Goal: Task Accomplishment & Management: Manage account settings

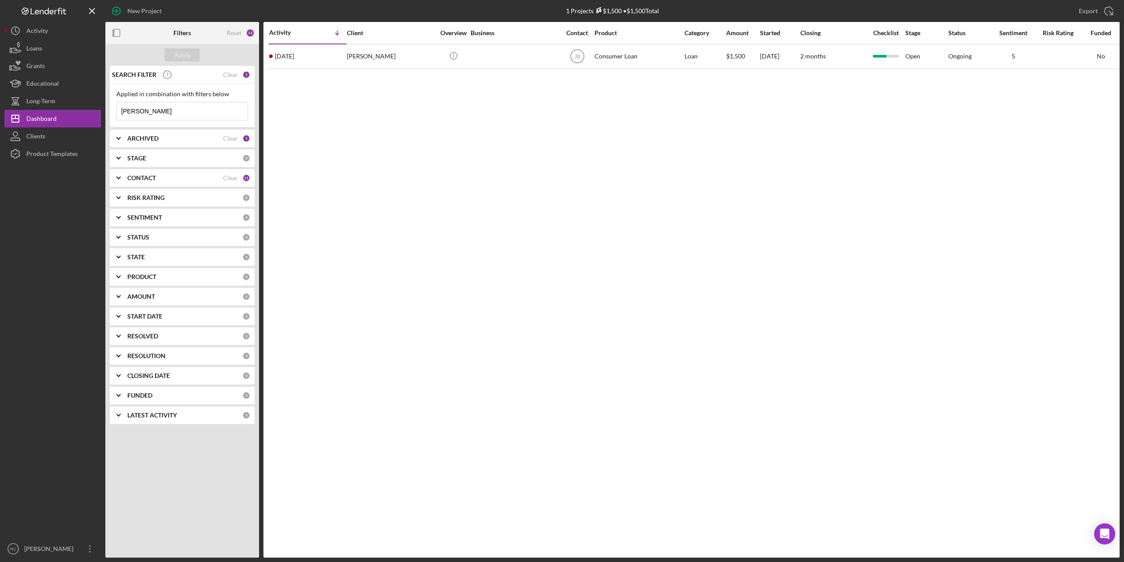
click at [159, 110] on input "kincaid" at bounding box center [182, 111] width 131 height 18
type input "k"
type input "angela"
click at [150, 141] on b "ARCHIVED" at bounding box center [142, 138] width 31 height 7
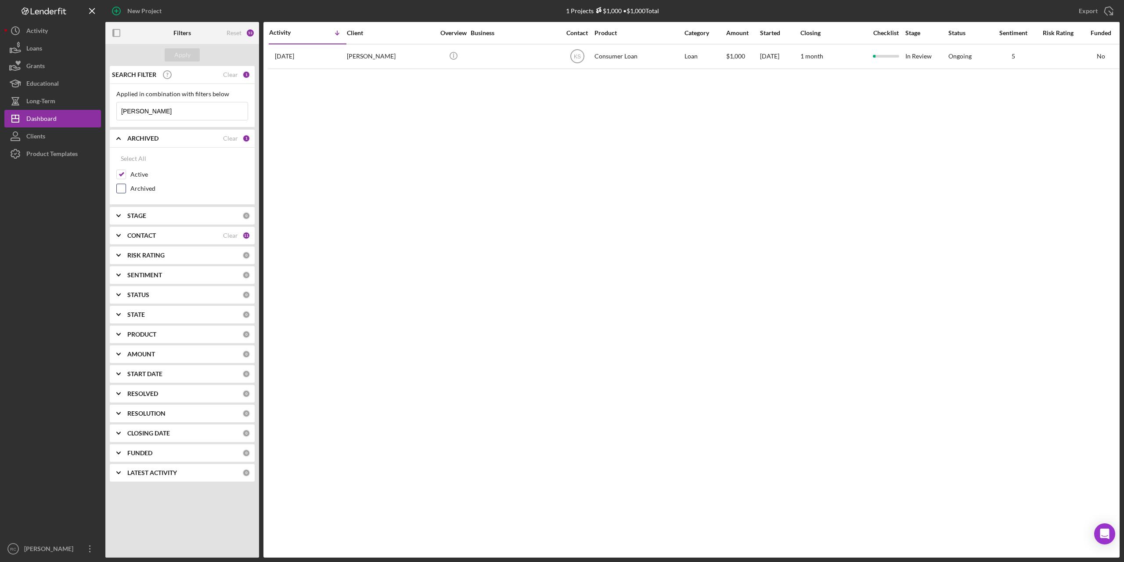
click at [121, 191] on input "Archived" at bounding box center [121, 188] width 9 height 9
checkbox input "true"
click at [121, 176] on input "Active" at bounding box center [121, 174] width 9 height 9
checkbox input "false"
click at [181, 51] on div "Apply" at bounding box center [182, 54] width 16 height 13
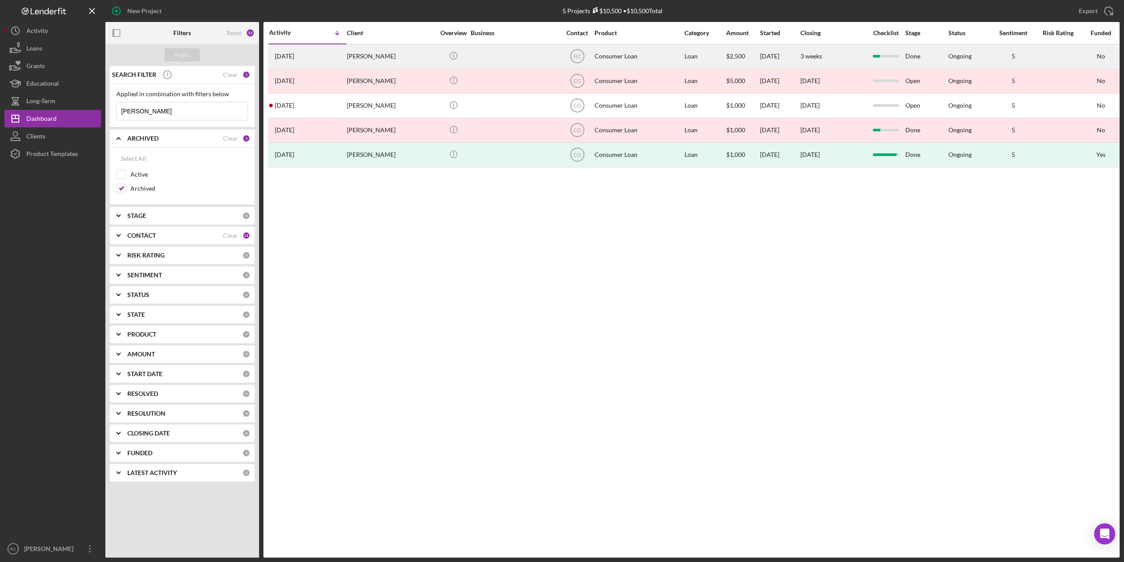
click at [372, 53] on div "Angela Ward" at bounding box center [391, 56] width 88 height 23
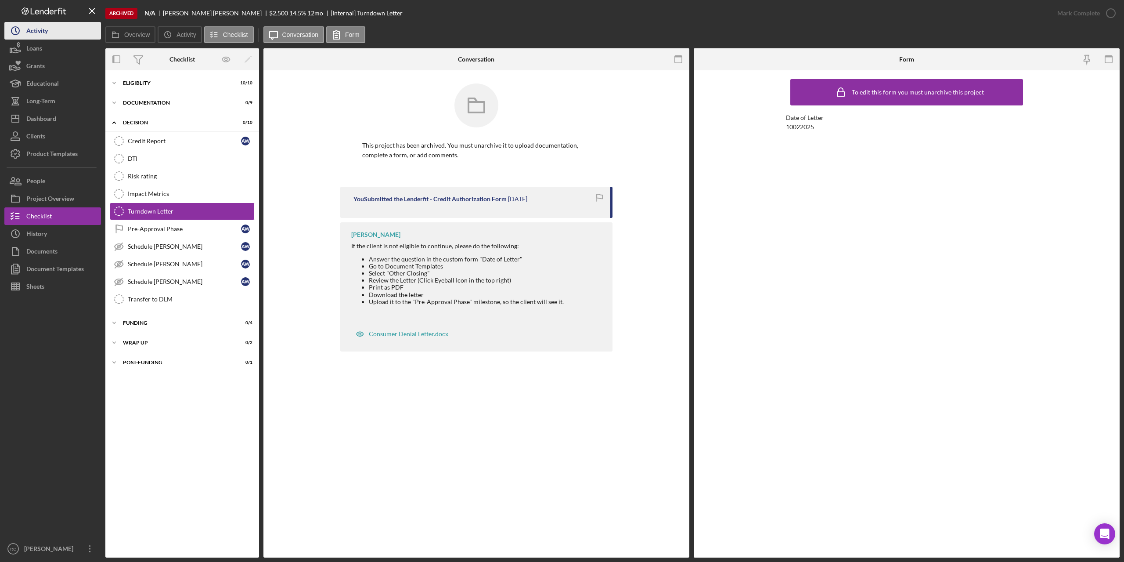
click at [50, 29] on button "Icon/History Activity" at bounding box center [52, 31] width 97 height 18
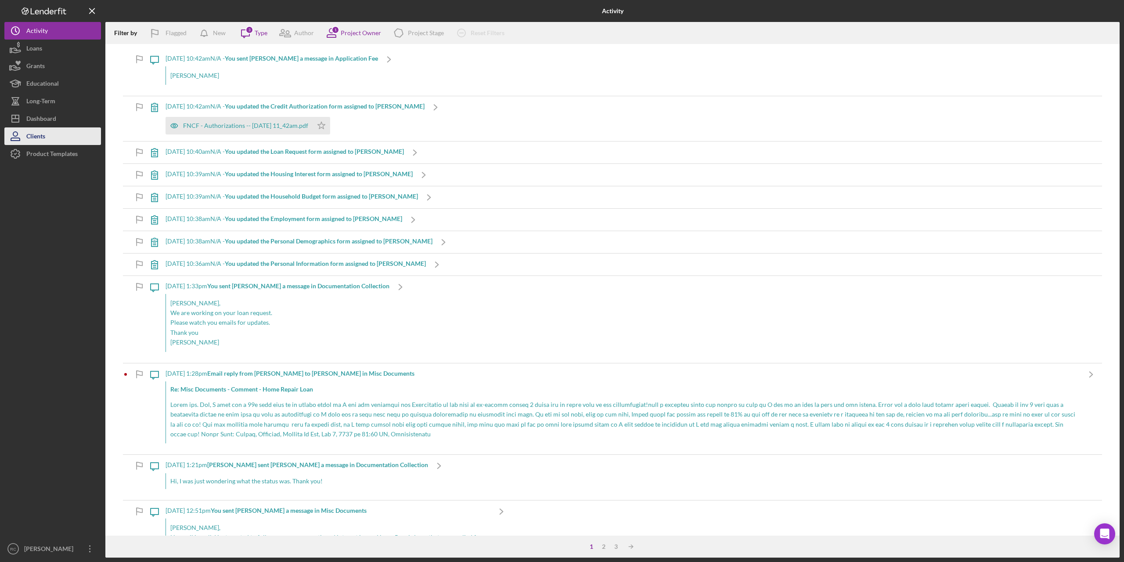
click at [41, 136] on div "Clients" at bounding box center [35, 137] width 19 height 20
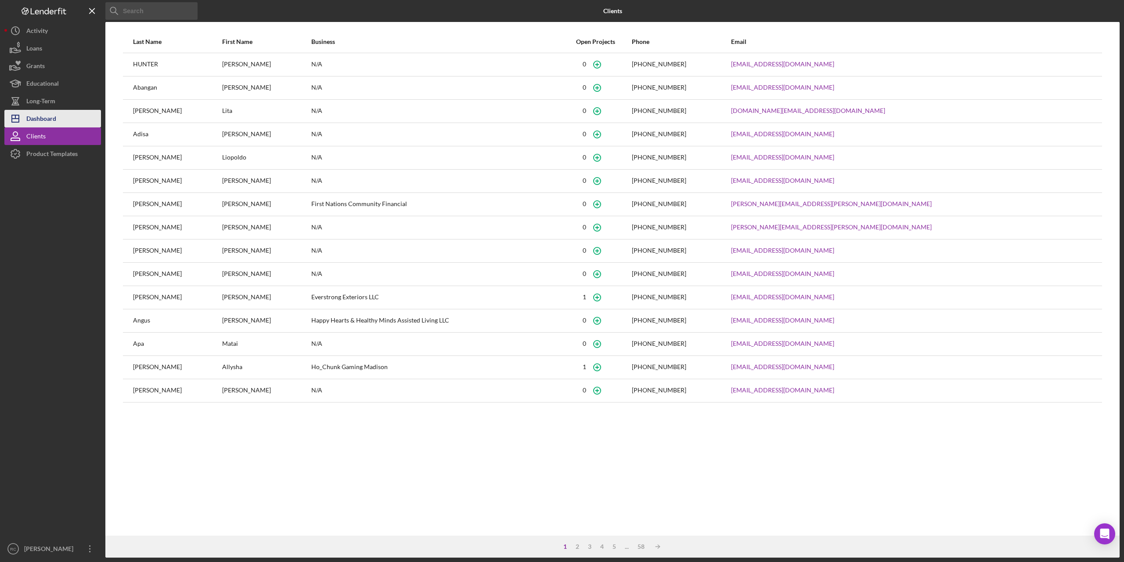
click at [51, 122] on div "Dashboard" at bounding box center [41, 120] width 30 height 20
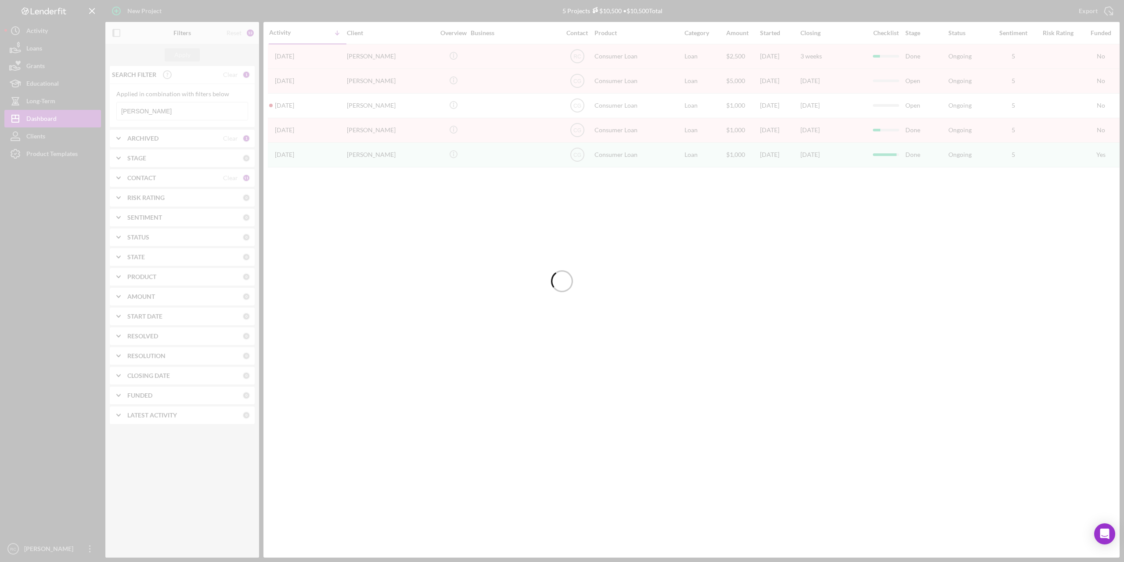
click at [220, 138] on div at bounding box center [562, 281] width 1124 height 562
click at [148, 139] on div at bounding box center [562, 281] width 1124 height 562
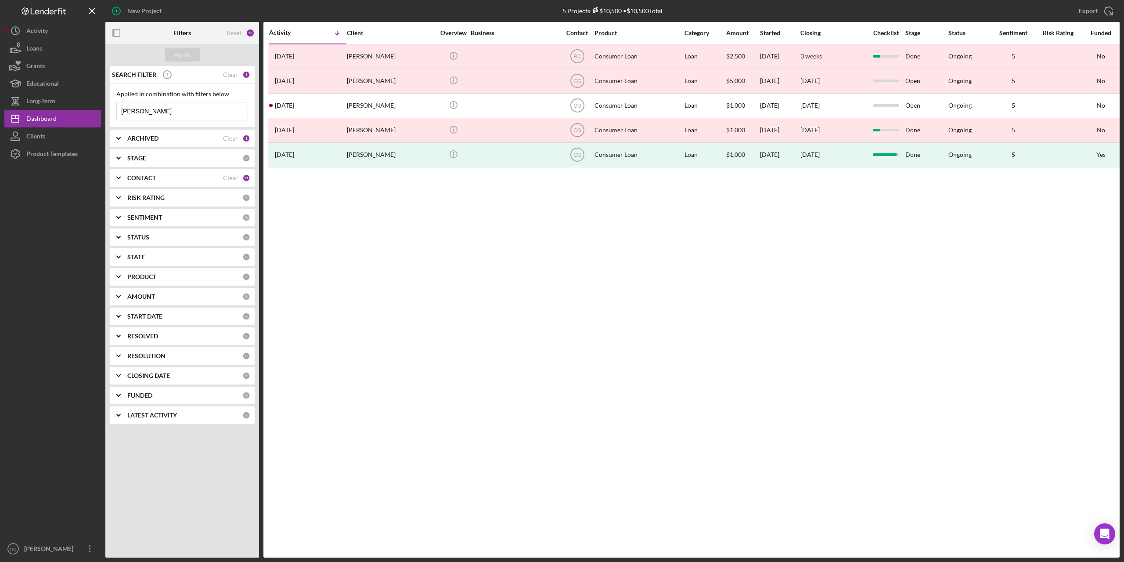
click at [124, 137] on icon "Icon/Expander" at bounding box center [119, 138] width 22 height 22
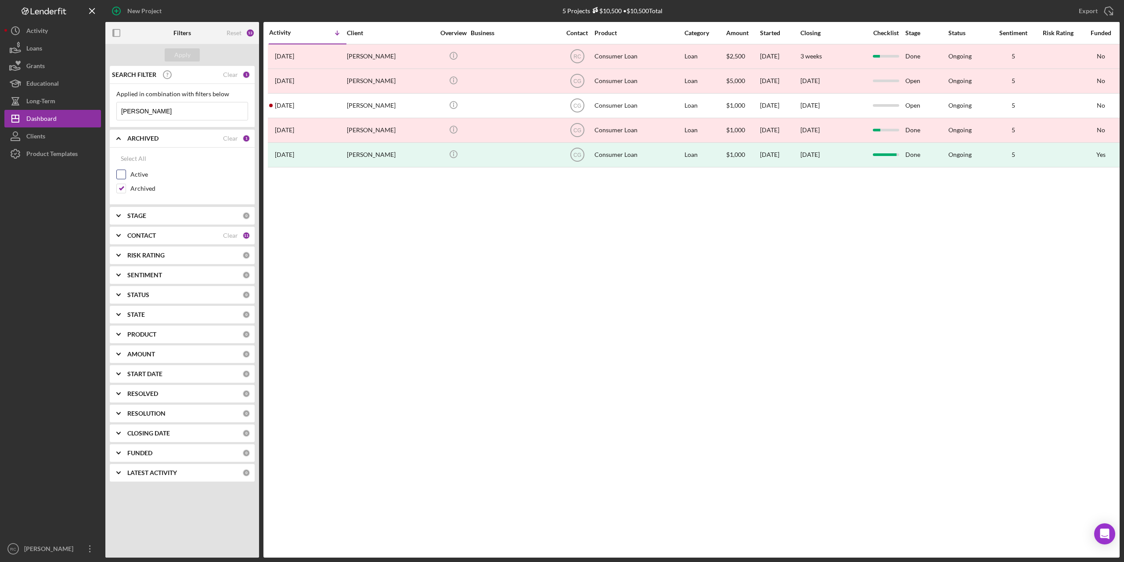
click at [122, 172] on input "Active" at bounding box center [121, 174] width 9 height 9
checkbox input "true"
drag, startPoint x: 119, startPoint y: 189, endPoint x: 129, endPoint y: 169, distance: 22.4
click at [119, 189] on input "Archived" at bounding box center [121, 188] width 9 height 9
checkbox input "false"
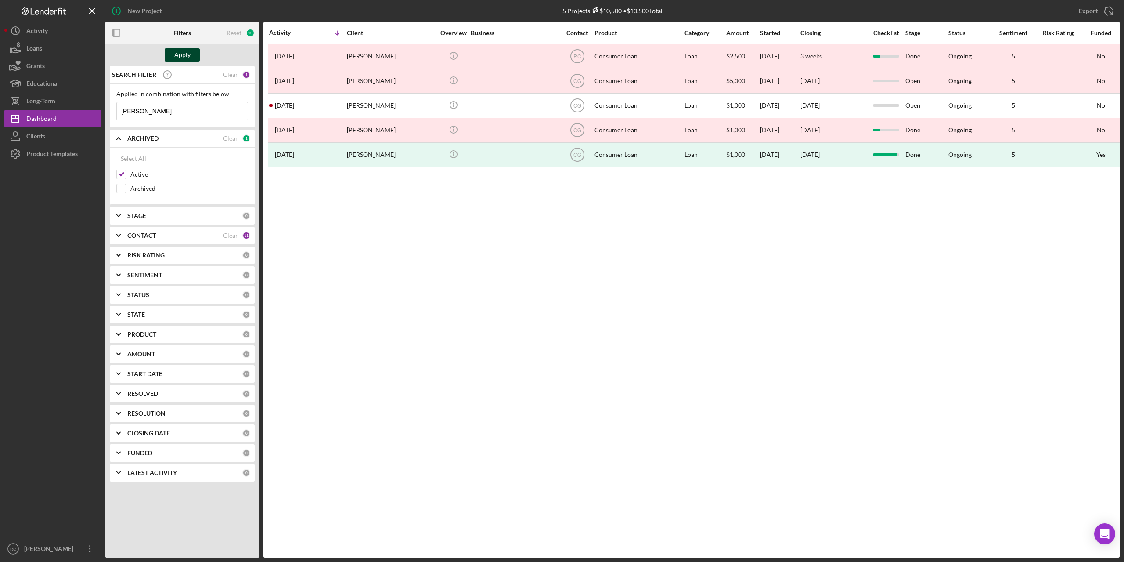
click at [189, 53] on div "Apply" at bounding box center [182, 54] width 16 height 13
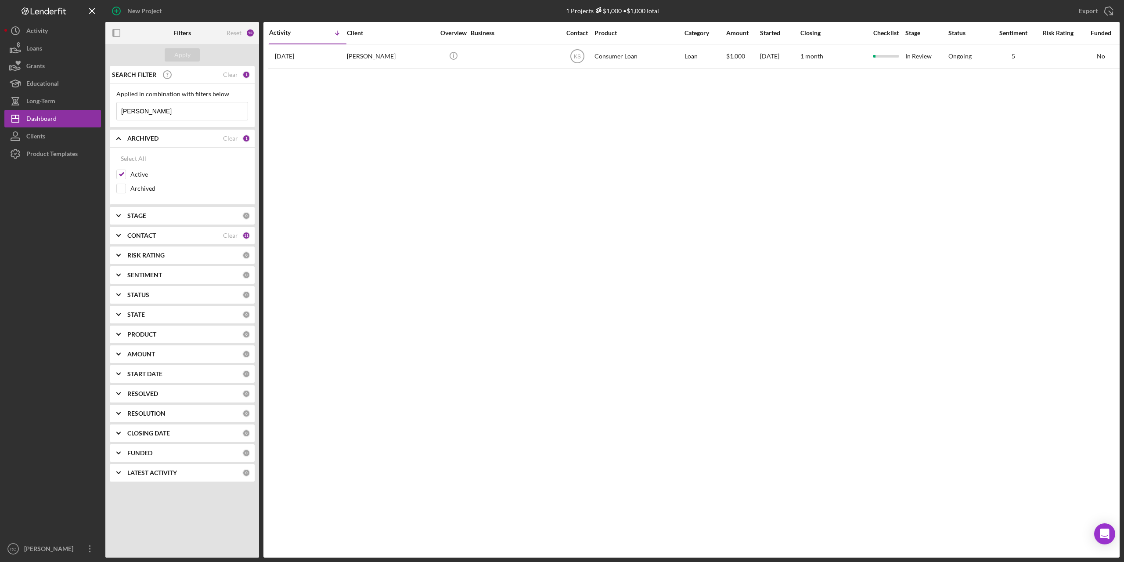
drag, startPoint x: 164, startPoint y: 116, endPoint x: 174, endPoint y: 110, distance: 11.8
click at [164, 116] on input "angela" at bounding box center [182, 111] width 131 height 18
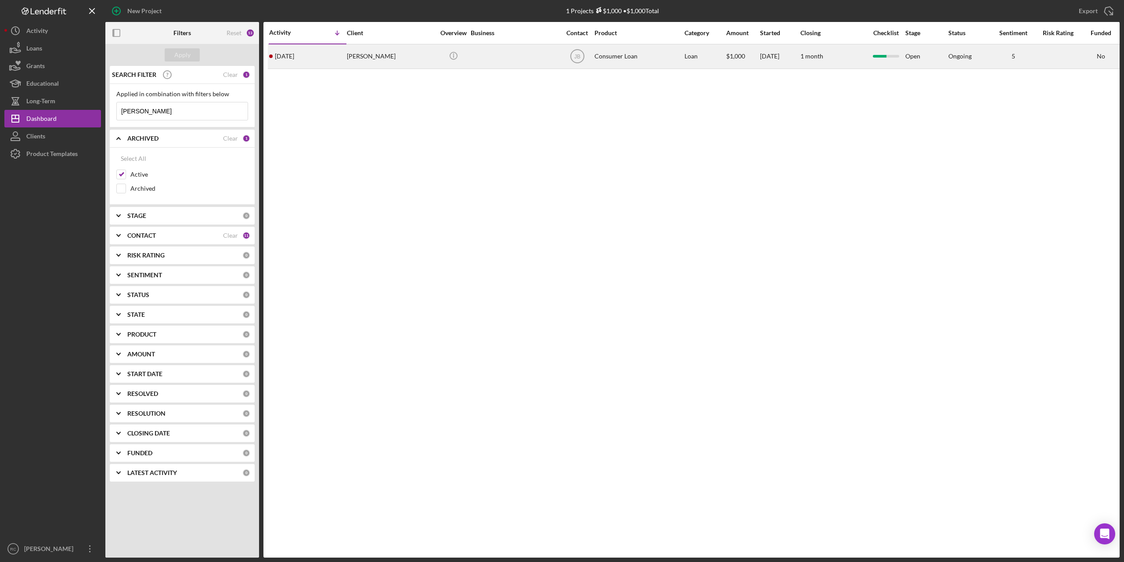
type input "adam"
click at [353, 55] on div "Adam DeNasha" at bounding box center [391, 56] width 88 height 23
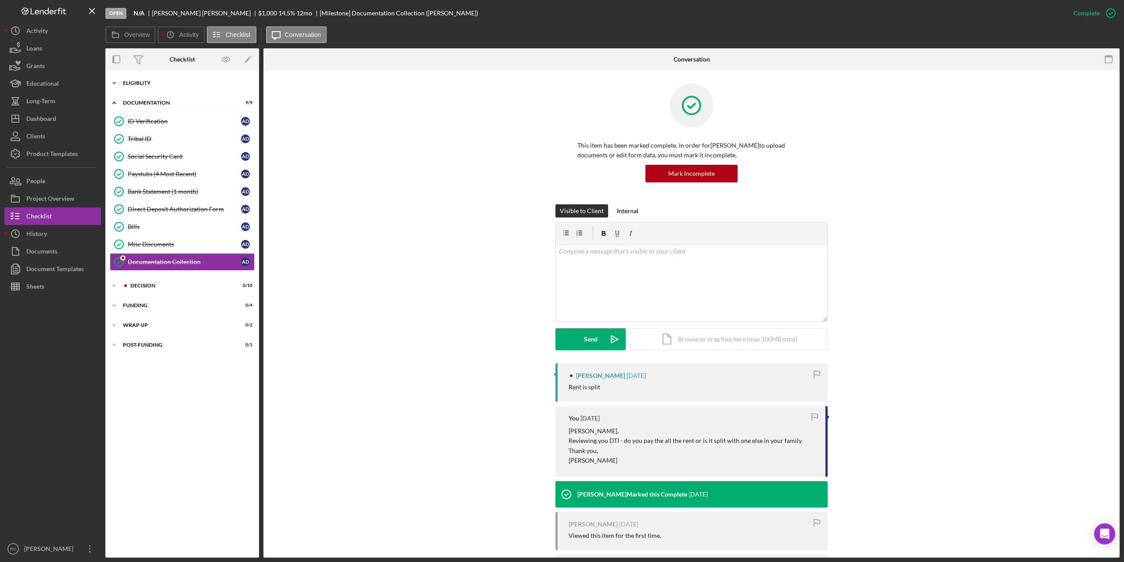
click at [137, 84] on div "Eligiblity" at bounding box center [185, 82] width 125 height 5
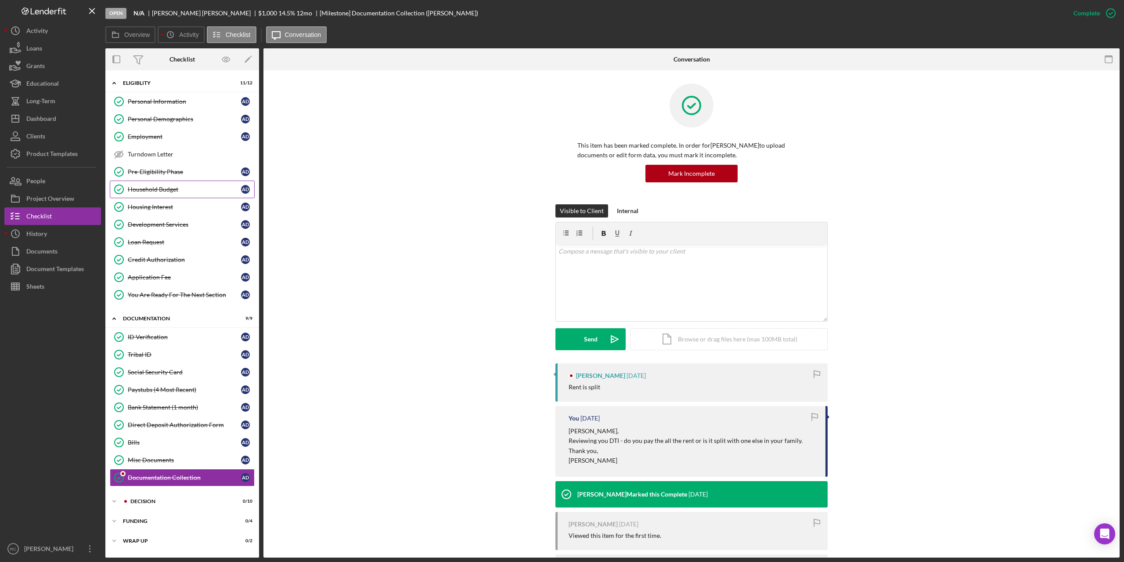
click at [157, 188] on div "Household Budget" at bounding box center [184, 189] width 113 height 7
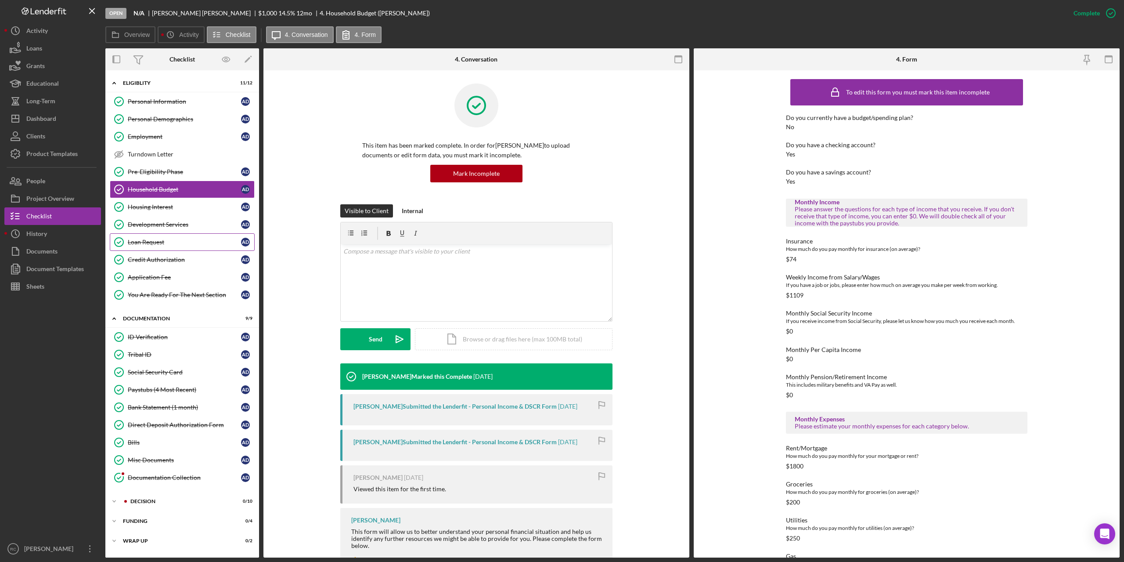
click at [153, 239] on div "Loan Request" at bounding box center [184, 241] width 113 height 7
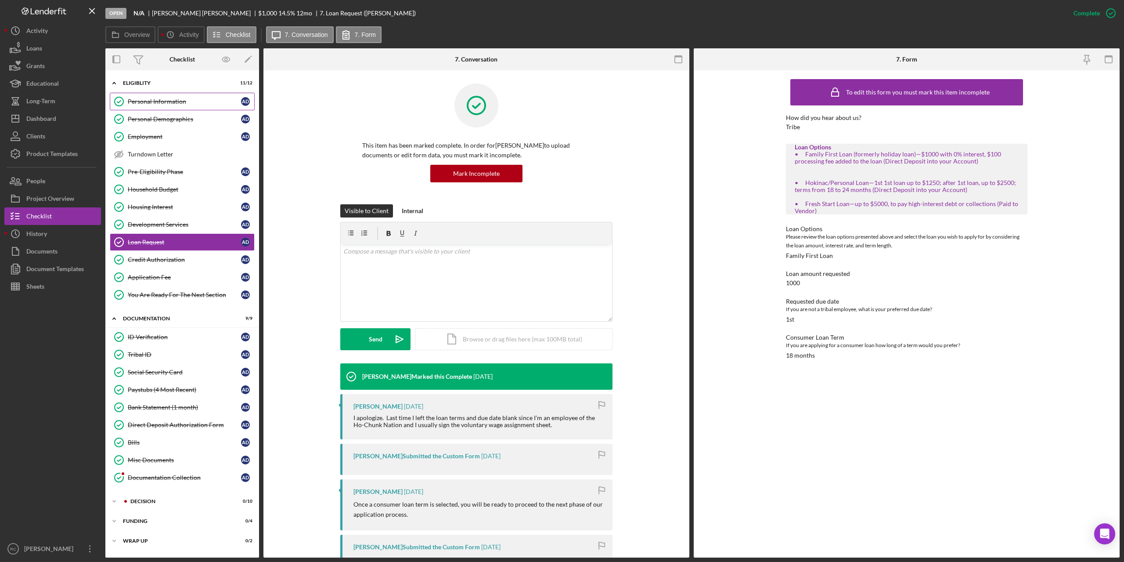
click at [151, 99] on div "Personal Information" at bounding box center [184, 101] width 113 height 7
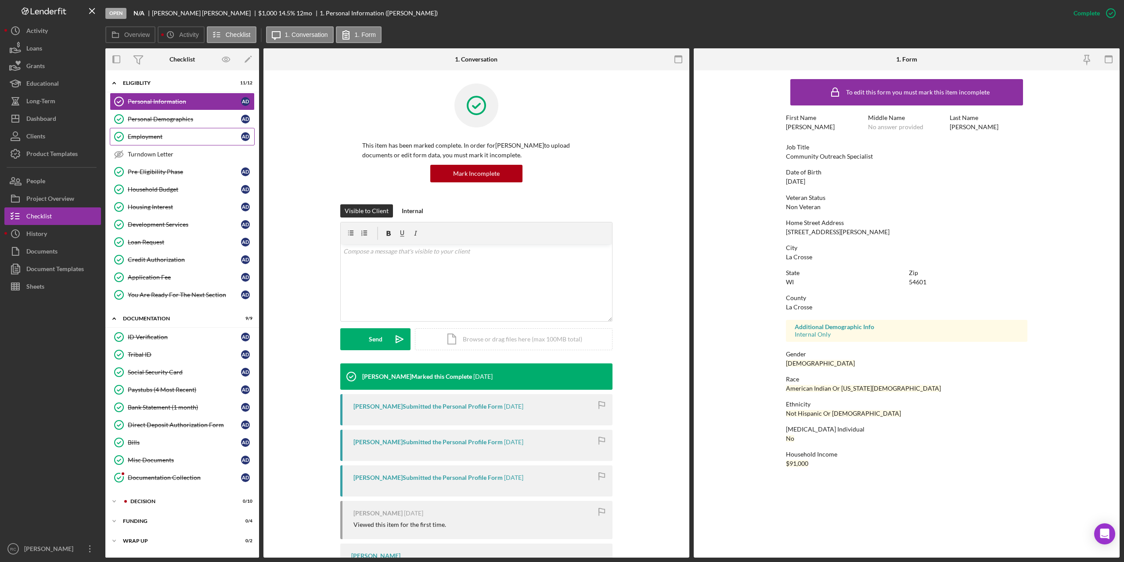
click at [152, 134] on div "Employment" at bounding box center [184, 136] width 113 height 7
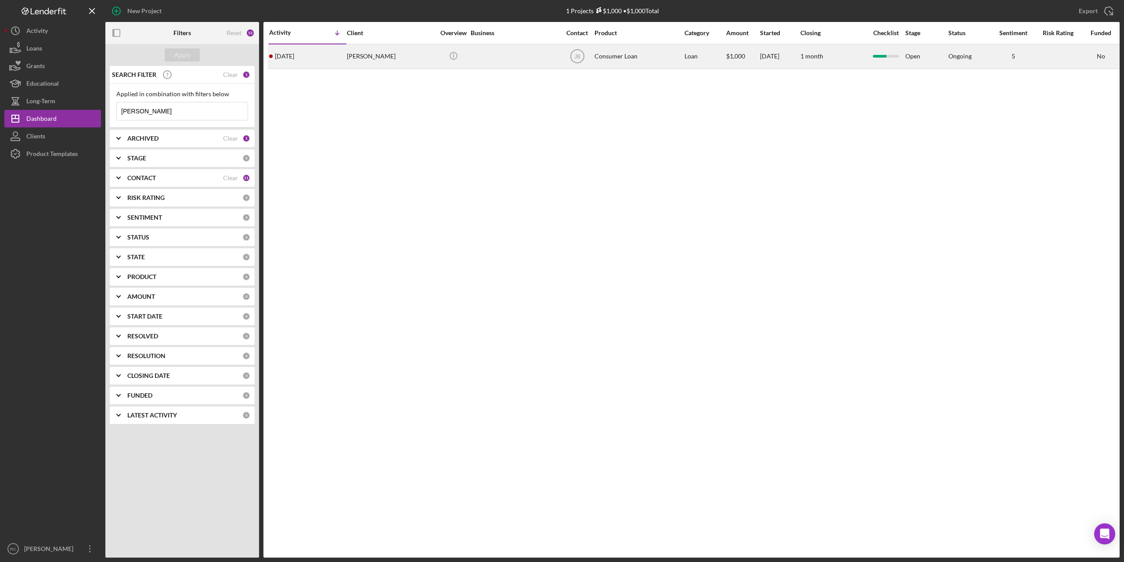
click at [365, 55] on div "Adam DeNasha" at bounding box center [391, 56] width 88 height 23
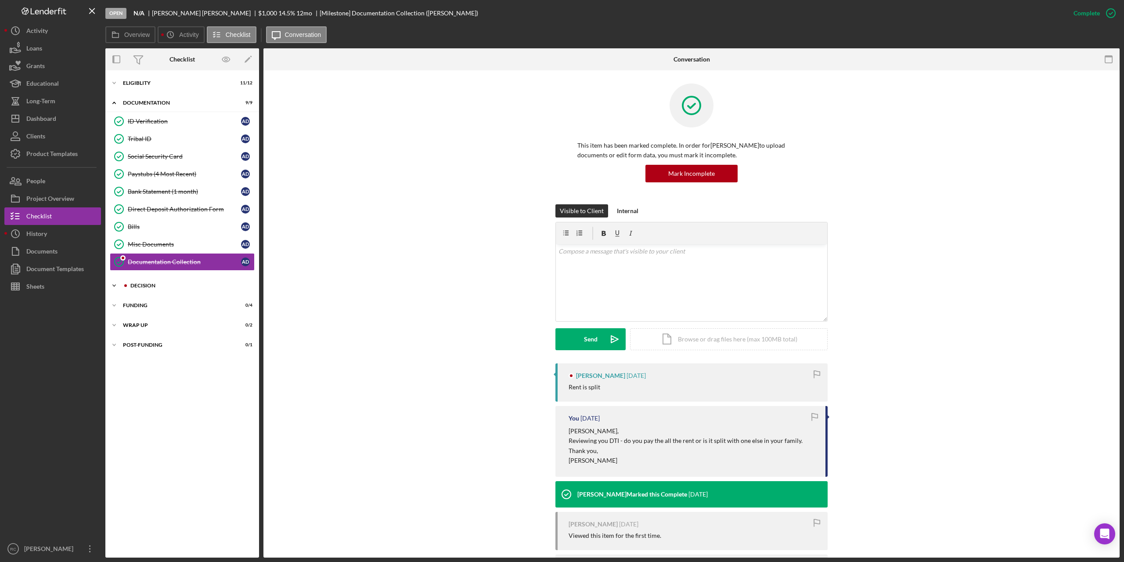
click at [141, 281] on div "Icon/Expander Decision 0 / 10" at bounding box center [182, 286] width 154 height 18
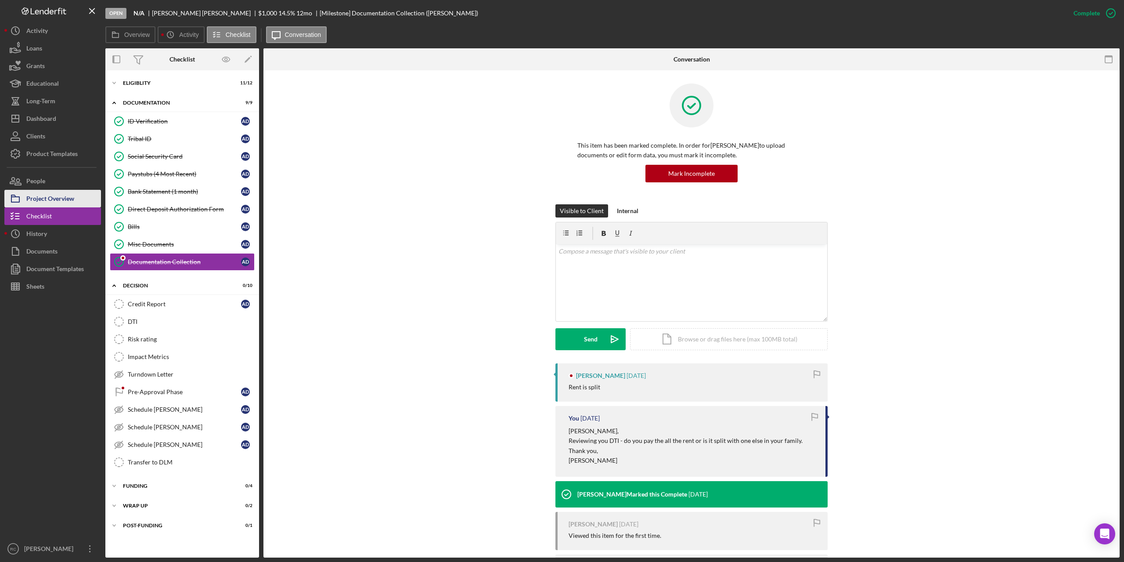
click at [34, 191] on div "Project Overview" at bounding box center [50, 200] width 48 height 20
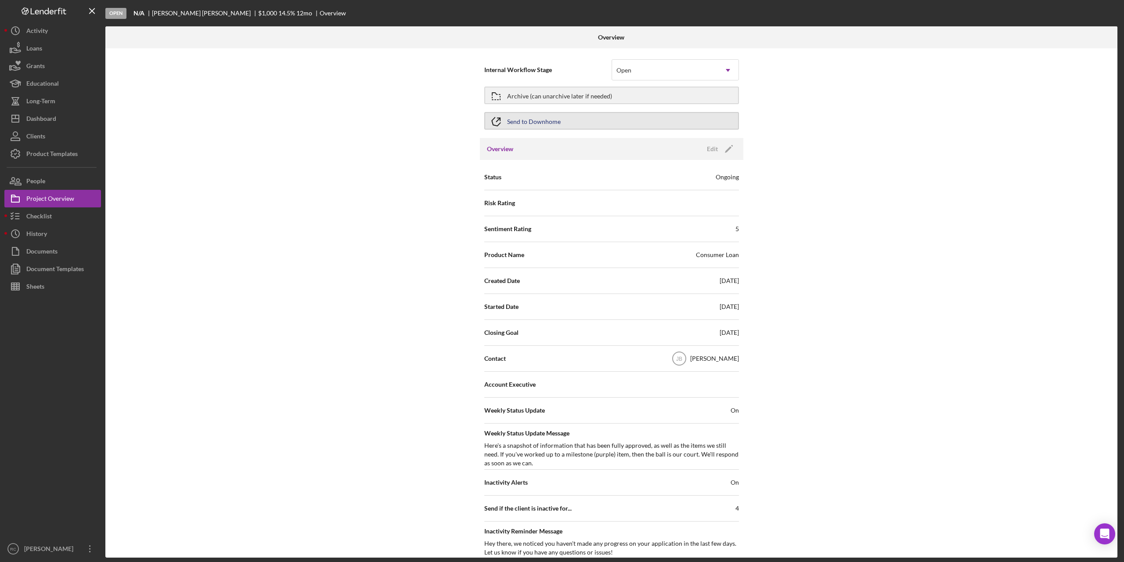
click at [538, 123] on div "Send to Downhome" at bounding box center [534, 121] width 54 height 16
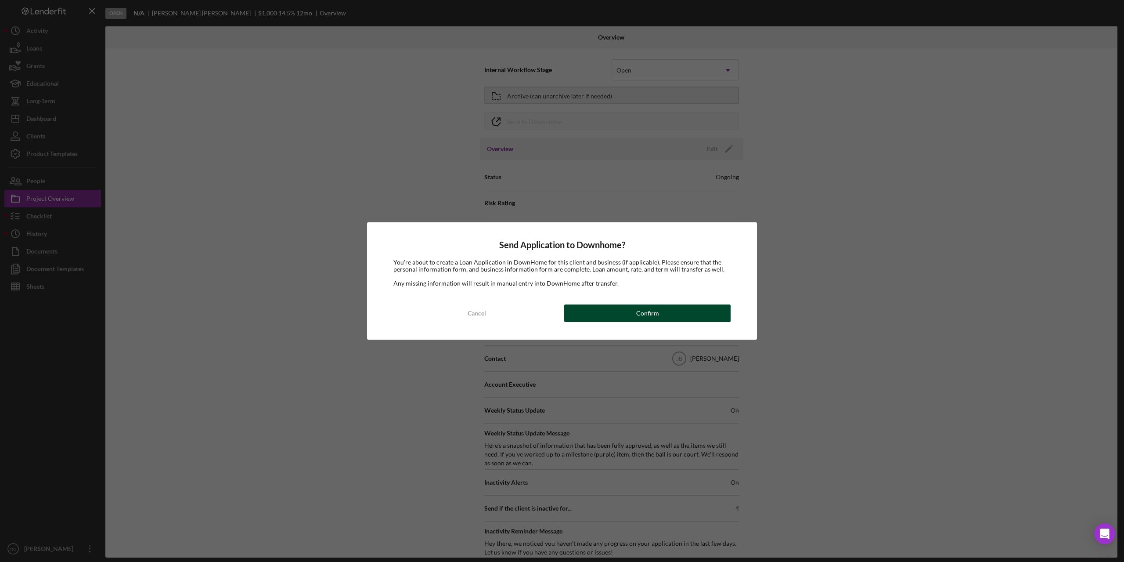
click at [619, 313] on button "Confirm" at bounding box center [647, 313] width 166 height 18
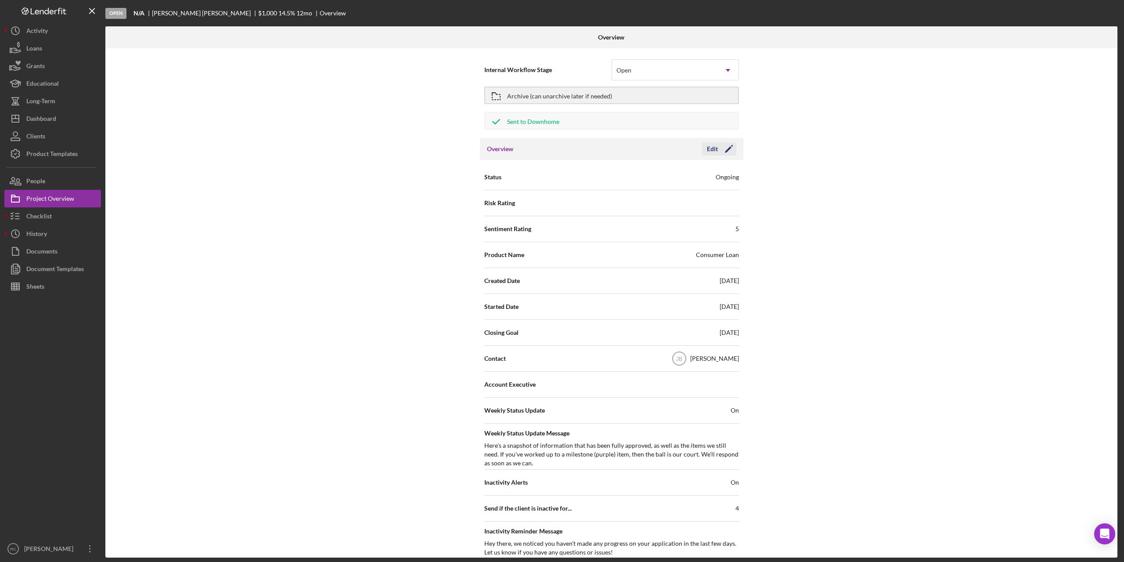
click at [725, 148] on icon "Icon/Edit" at bounding box center [729, 149] width 22 height 22
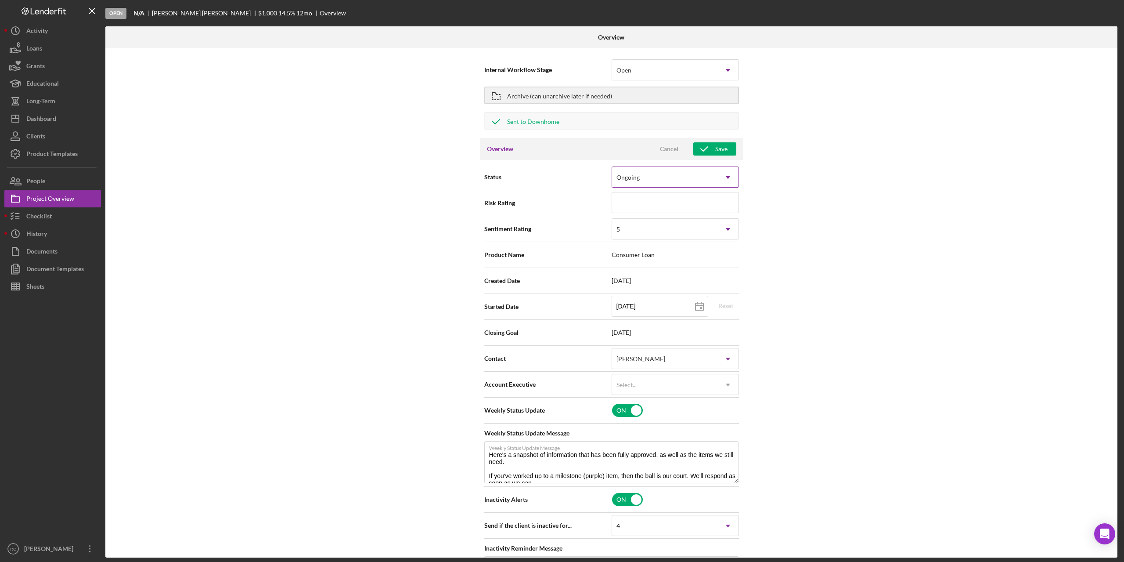
click at [691, 173] on div "Ongoing" at bounding box center [664, 177] width 105 height 20
click at [679, 203] on div "Ongoing" at bounding box center [674, 202] width 126 height 22
type textarea "Here's a snapshot of information that has been fully approved, as well as the i…"
click at [685, 206] on input at bounding box center [675, 202] width 127 height 21
type input "3"
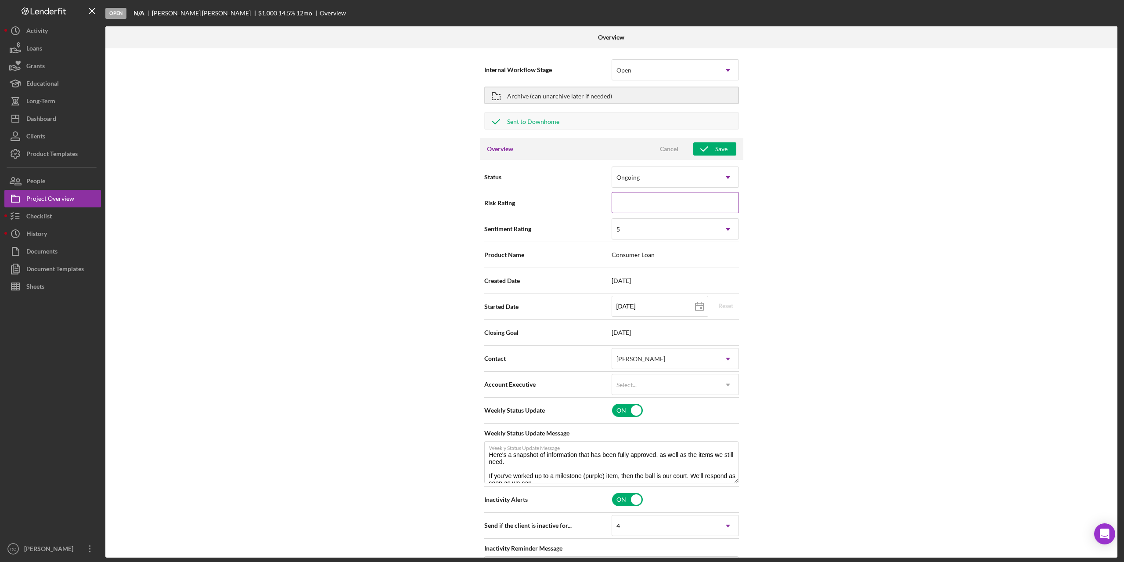
type textarea "Here's a snapshot of information that has been fully approved, as well as the i…"
type input "3"
type textarea "Here's a snapshot of information that has been fully approved, as well as the i…"
drag, startPoint x: 853, startPoint y: 249, endPoint x: 857, endPoint y: 253, distance: 5.6
click at [854, 250] on div "Internal Workflow Stage Open Icon/Dropdown Arrow Archive (can unarchive later i…" at bounding box center [611, 302] width 1012 height 509
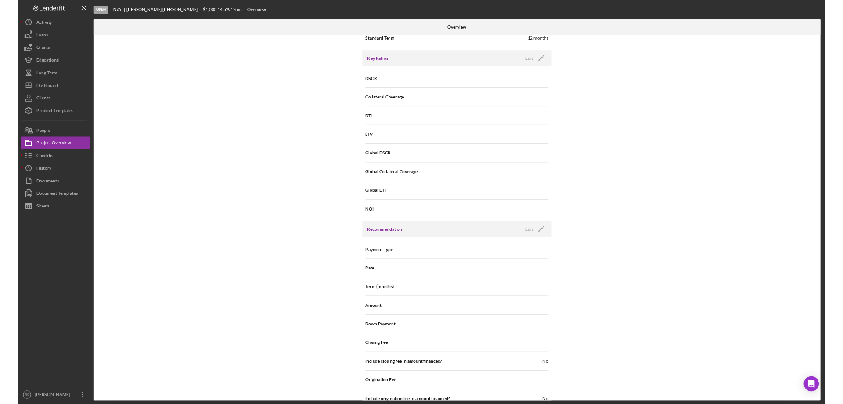
scroll to position [848, 0]
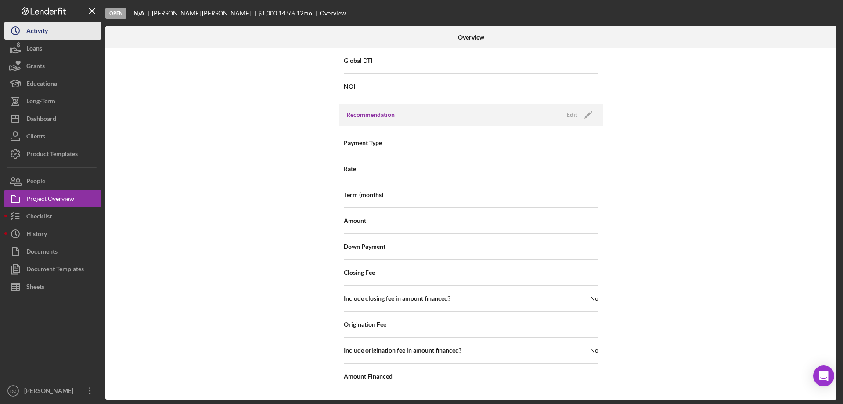
click at [40, 32] on div "Activity" at bounding box center [37, 32] width 22 height 20
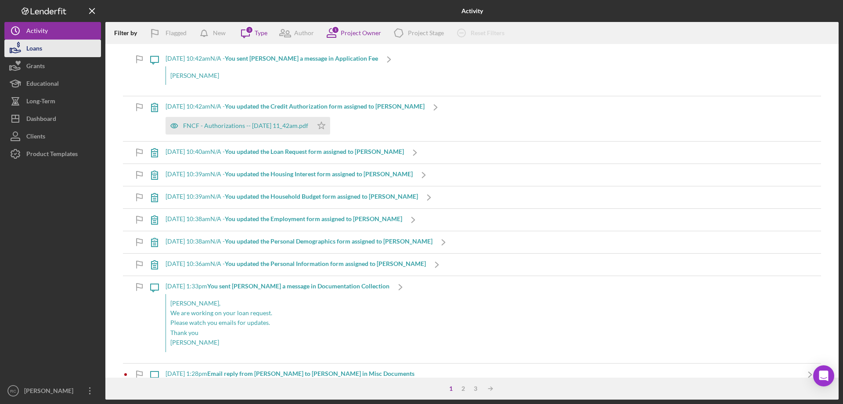
click at [34, 46] on div "Loans" at bounding box center [34, 50] width 16 height 20
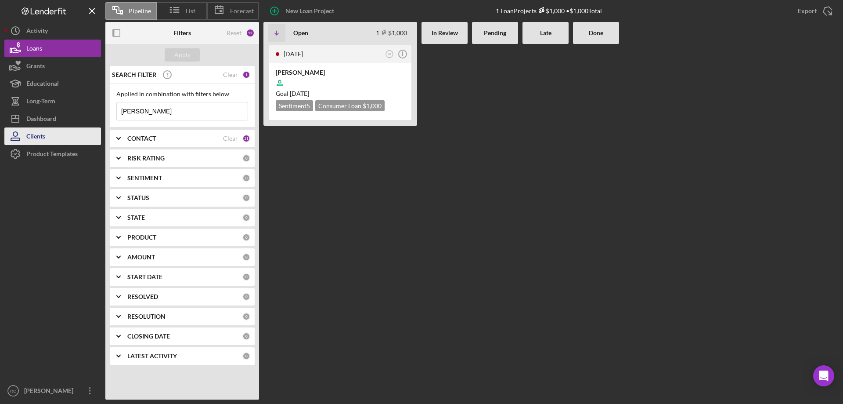
click at [44, 138] on div "Clients" at bounding box center [35, 137] width 19 height 20
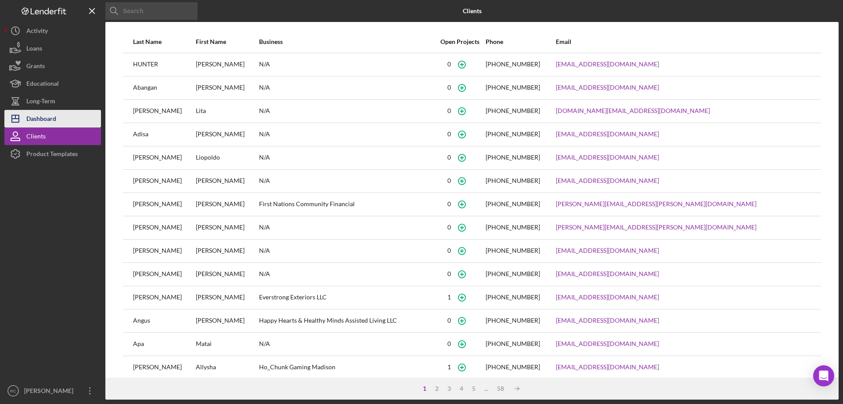
click at [45, 118] on div "Dashboard" at bounding box center [41, 120] width 30 height 20
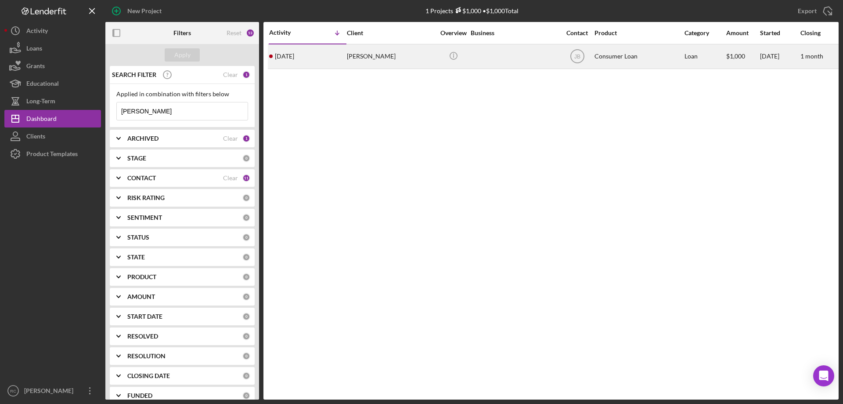
click at [372, 57] on div "Adam DeNasha" at bounding box center [391, 56] width 88 height 23
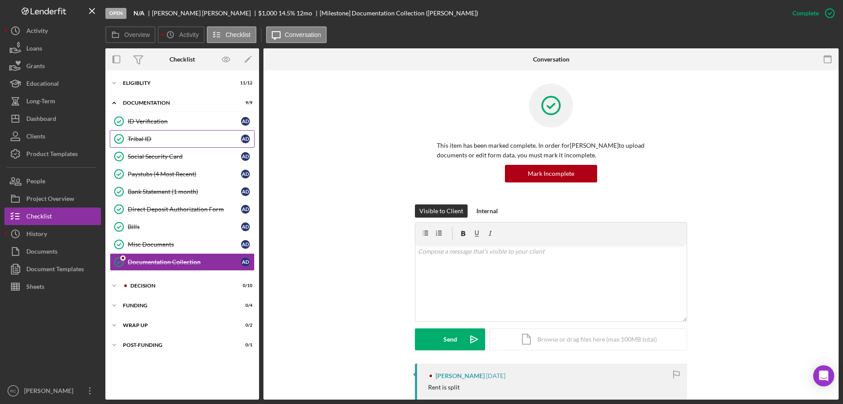
click at [156, 142] on div "Tribal ID" at bounding box center [184, 138] width 113 height 7
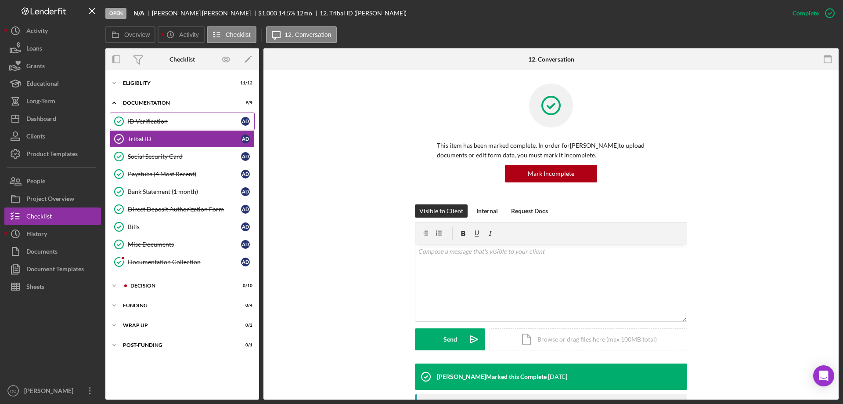
click at [152, 122] on div "ID Verification" at bounding box center [184, 121] width 113 height 7
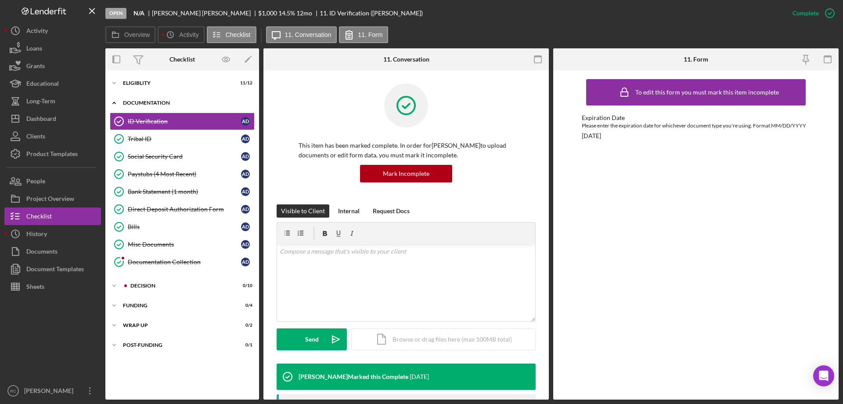
click at [164, 101] on div "Documentation" at bounding box center [185, 102] width 125 height 5
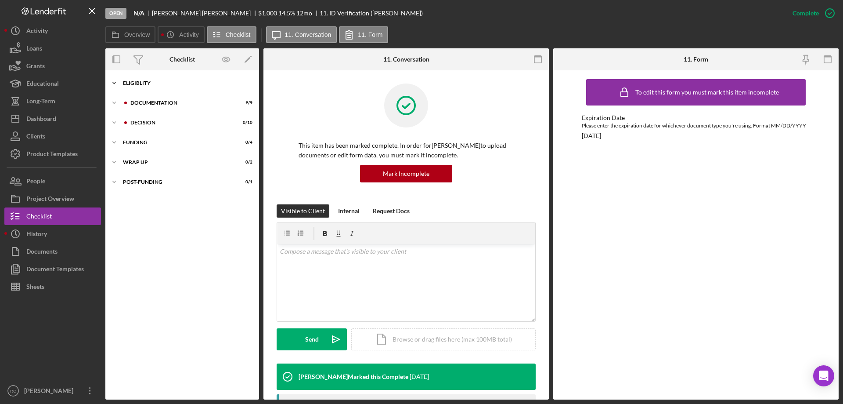
click at [127, 75] on div "Icon/Expander Eligiblity 11 / 12" at bounding box center [182, 83] width 154 height 18
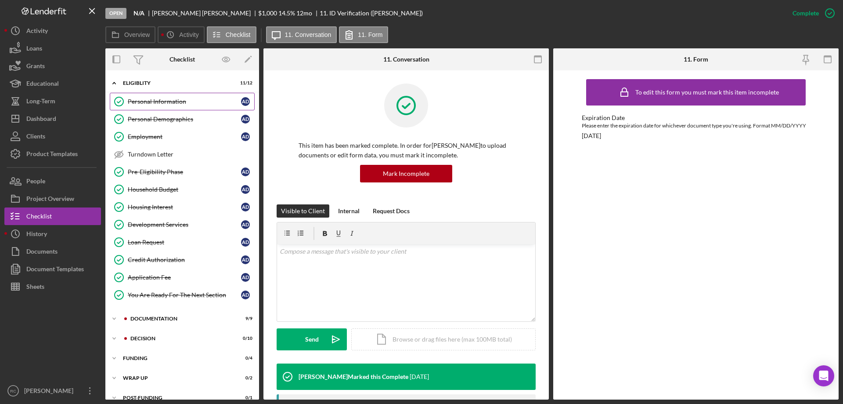
click at [150, 98] on div "Personal Information" at bounding box center [184, 101] width 113 height 7
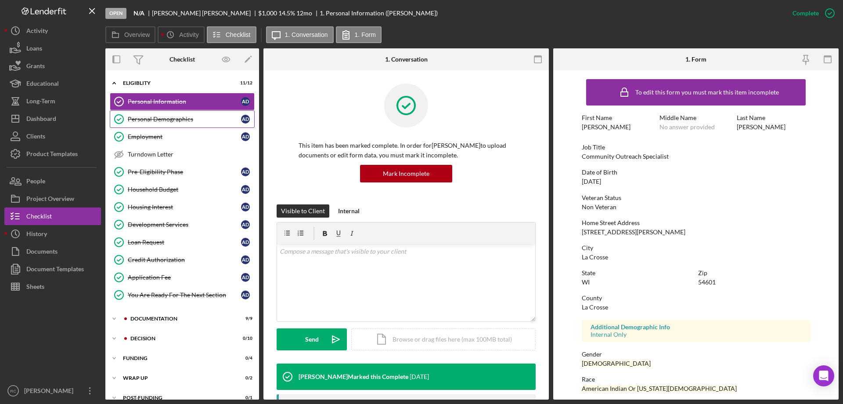
click at [173, 117] on div "Personal Demographics" at bounding box center [184, 119] width 113 height 7
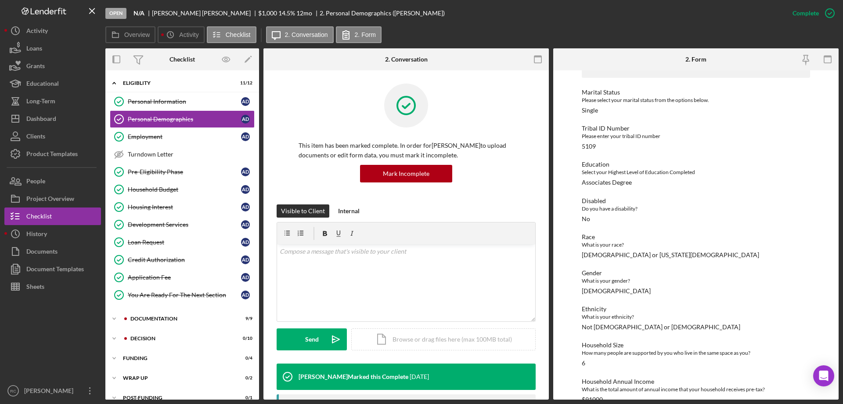
scroll to position [102, 0]
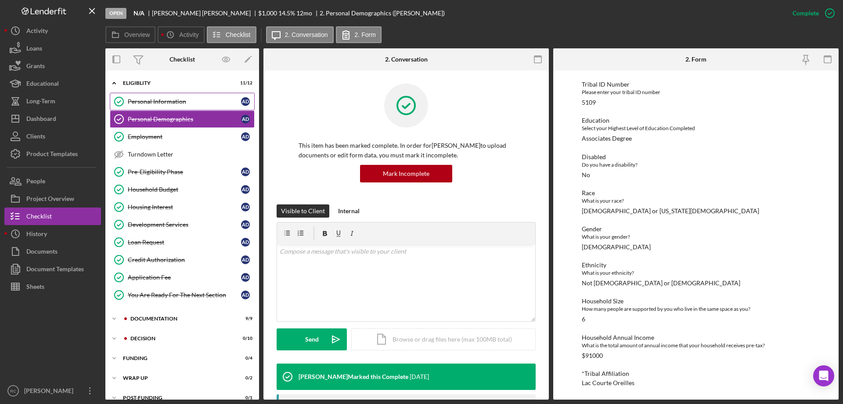
click at [167, 103] on div "Personal Information" at bounding box center [184, 101] width 113 height 7
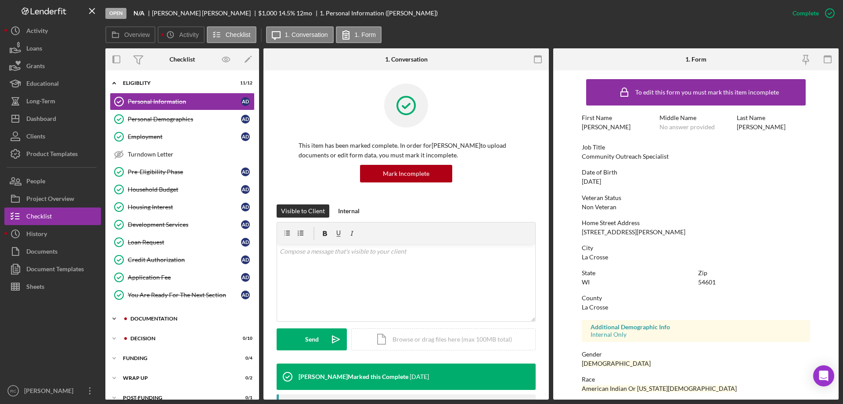
click at [159, 319] on div "Documentation" at bounding box center [189, 318] width 118 height 5
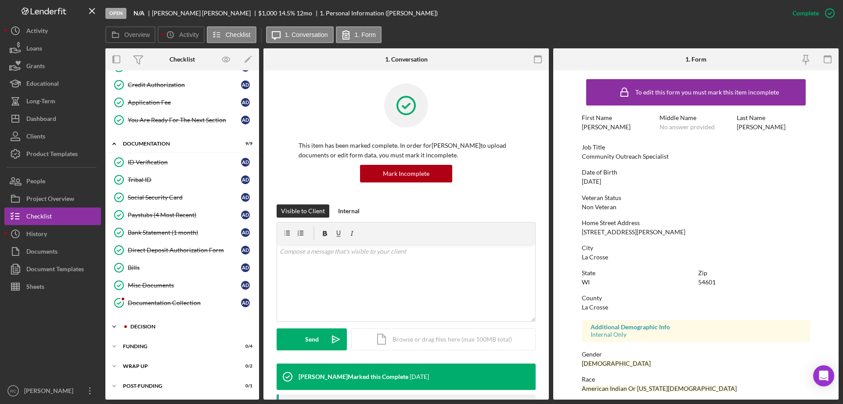
click at [142, 325] on div "Decision" at bounding box center [189, 326] width 118 height 5
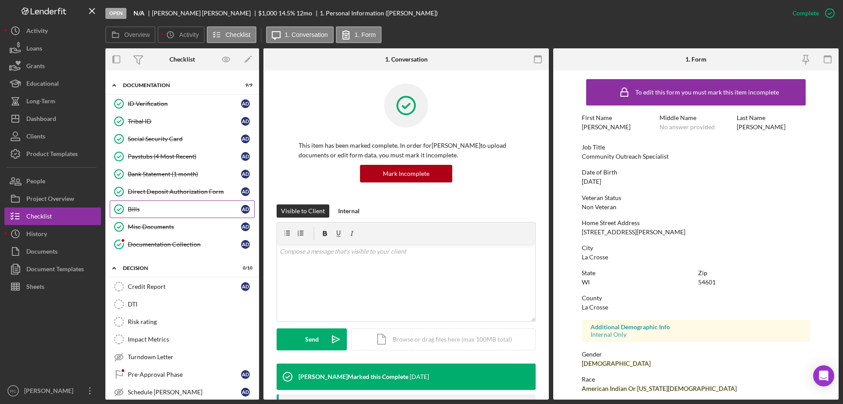
scroll to position [116, 0]
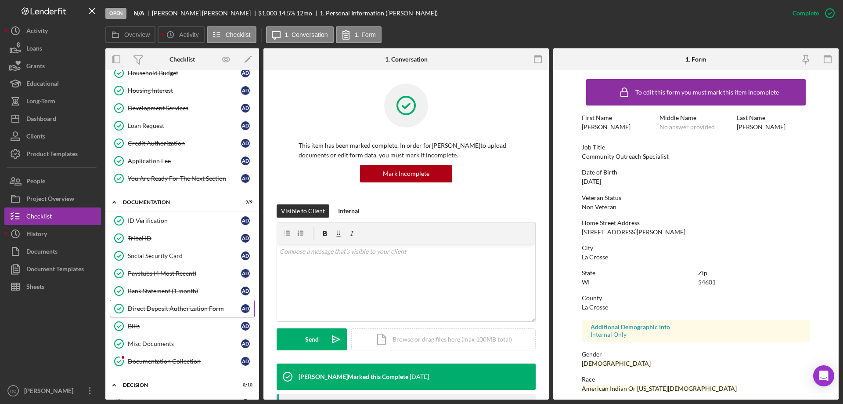
click at [182, 307] on div "Direct Deposit Authorization Form" at bounding box center [184, 308] width 113 height 7
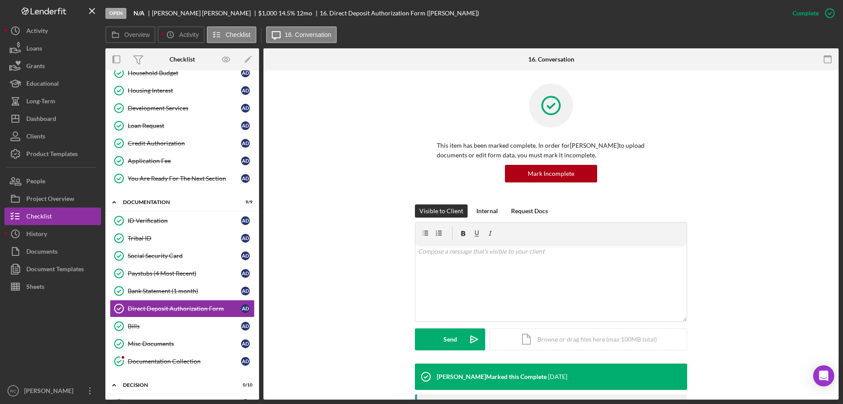
scroll to position [176, 0]
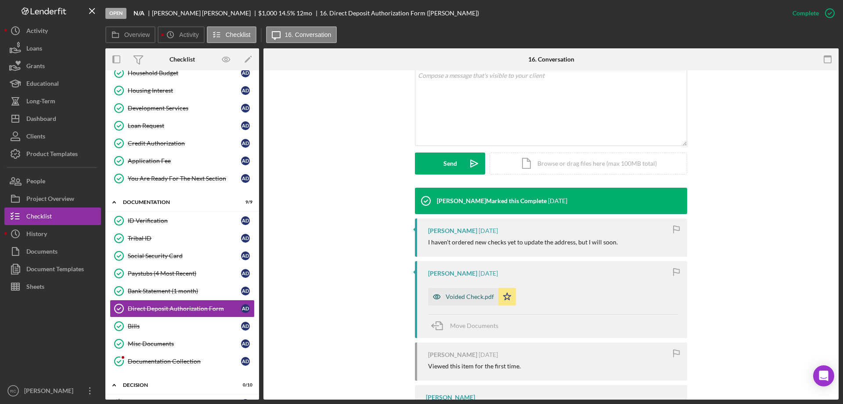
click at [469, 292] on div "Voided Check.pdf" at bounding box center [463, 297] width 70 height 18
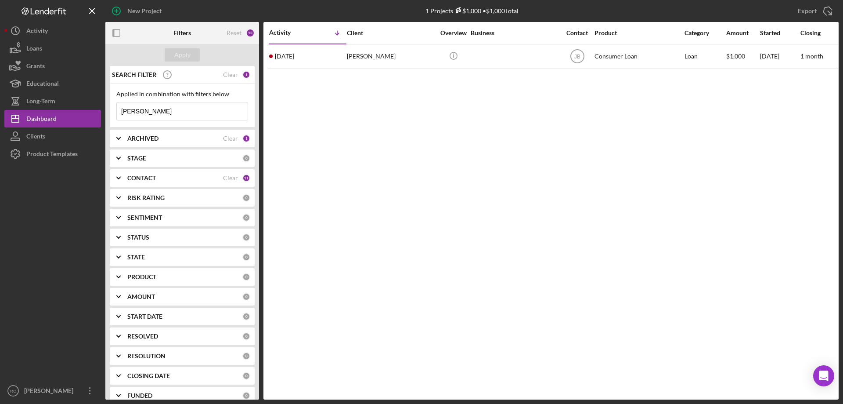
click at [142, 113] on input "adam" at bounding box center [182, 111] width 131 height 18
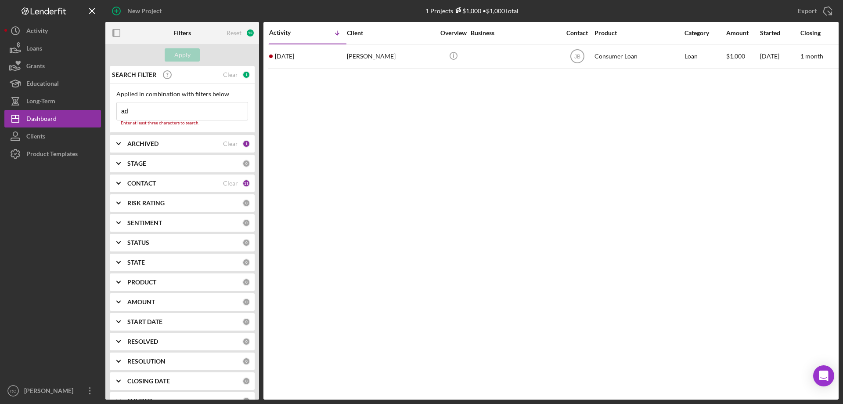
type input "a"
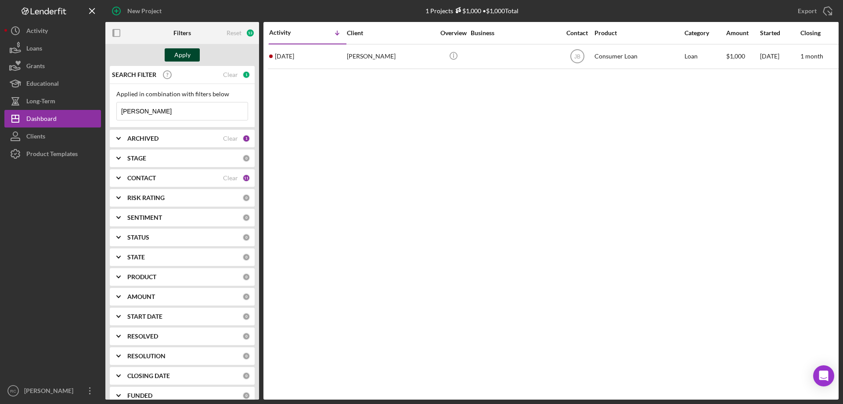
type input "[PERSON_NAME]"
click at [182, 50] on div "Apply" at bounding box center [182, 54] width 16 height 13
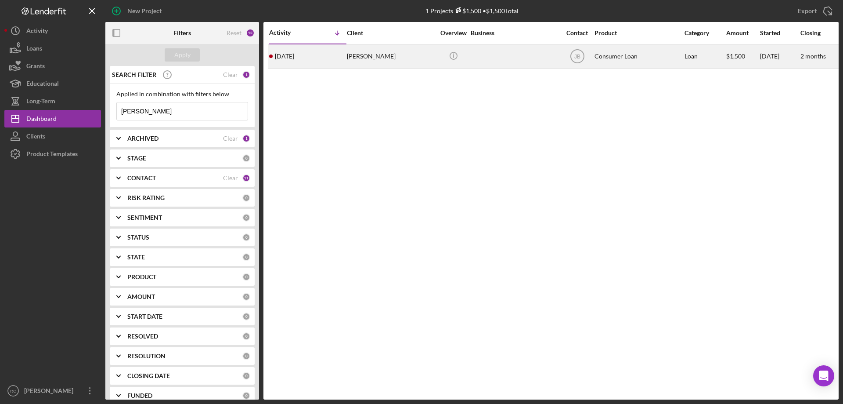
click at [369, 56] on div "[PERSON_NAME]" at bounding box center [391, 56] width 88 height 23
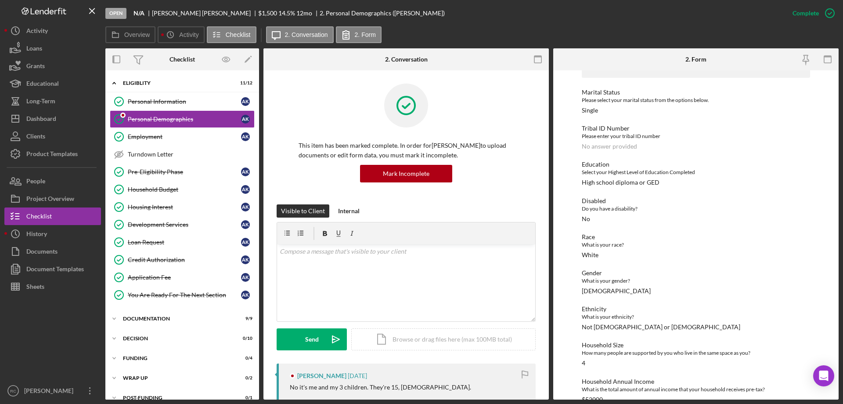
scroll to position [102, 0]
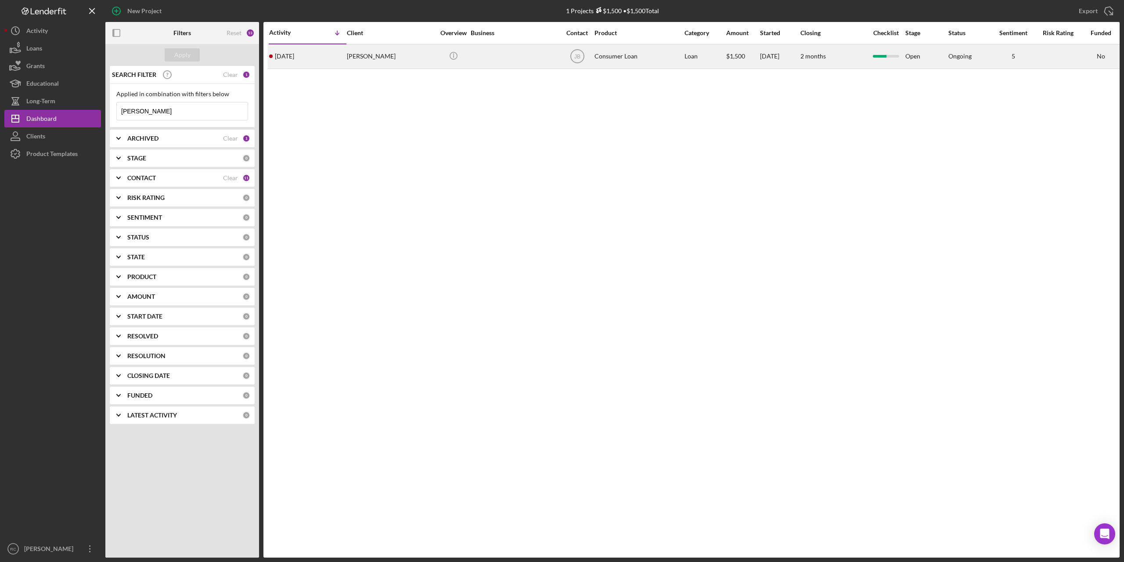
click at [381, 58] on div "[PERSON_NAME]" at bounding box center [391, 56] width 88 height 23
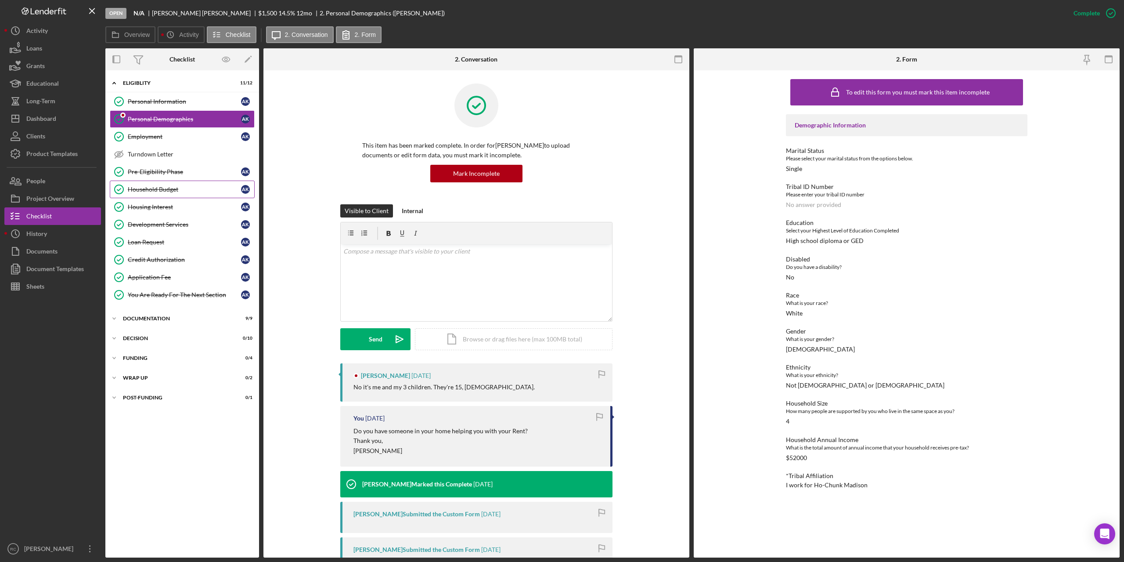
click at [166, 188] on div "Household Budget" at bounding box center [184, 189] width 113 height 7
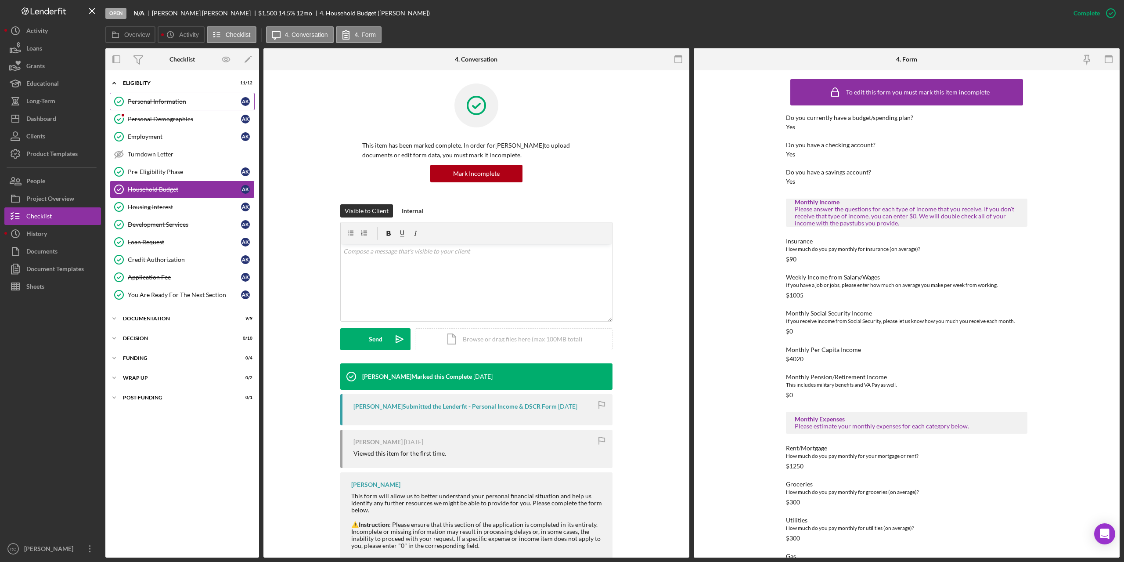
click at [165, 101] on div "Personal Information" at bounding box center [184, 101] width 113 height 7
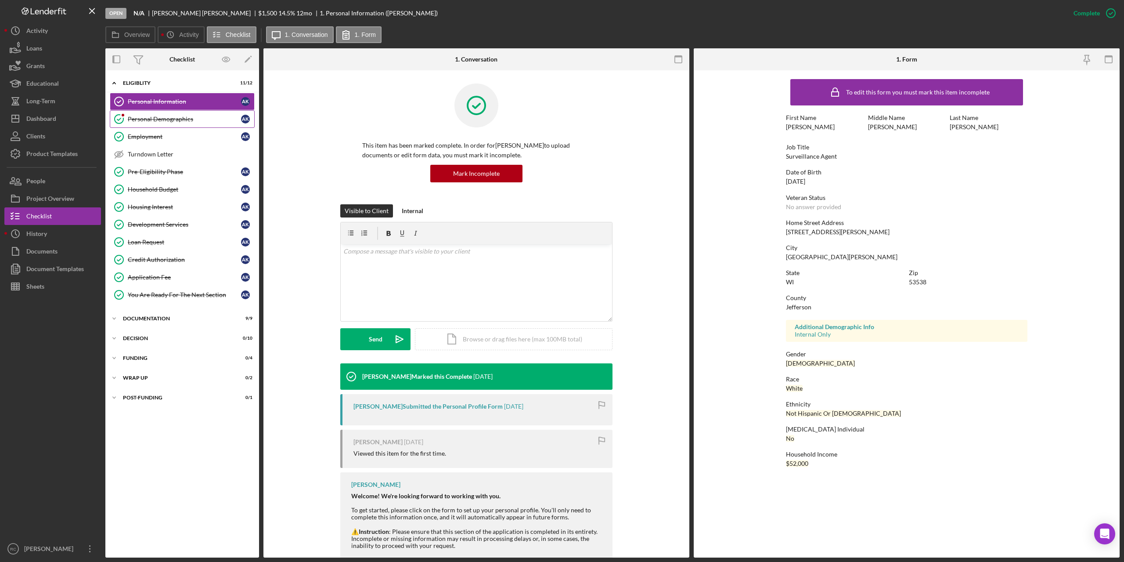
click at [156, 118] on div "Personal Demographics" at bounding box center [184, 119] width 113 height 7
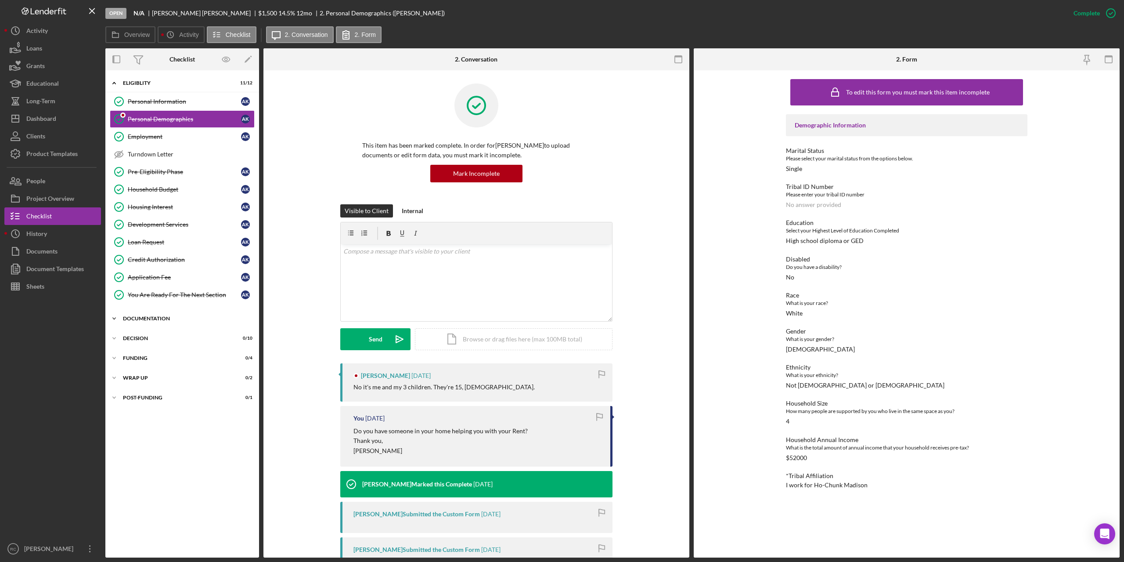
click at [151, 316] on div "Documentation" at bounding box center [185, 318] width 125 height 5
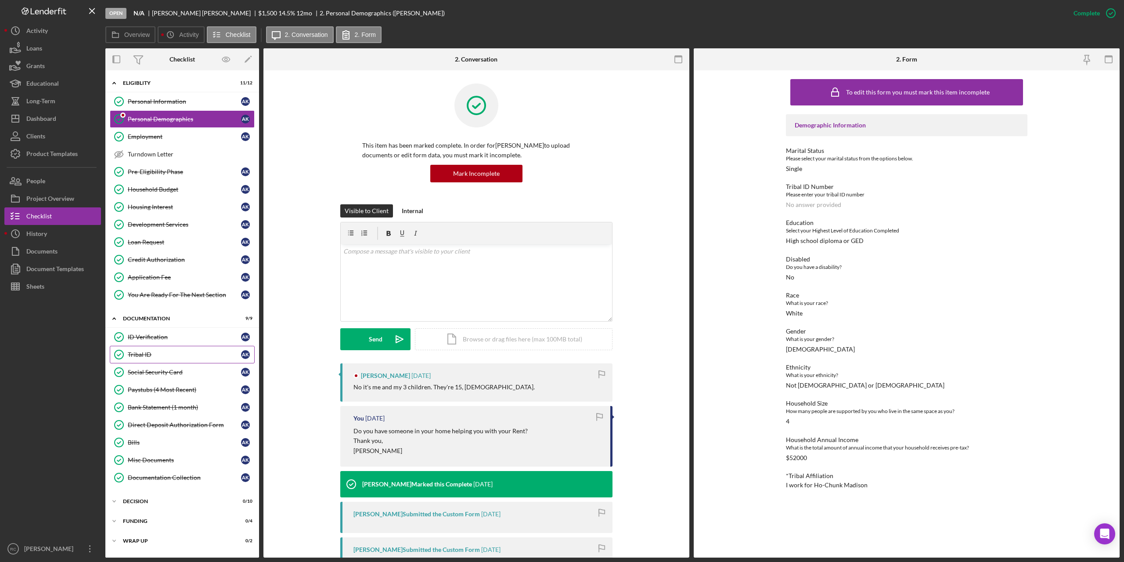
click at [142, 348] on link "Tribal ID Tribal ID A K" at bounding box center [182, 355] width 145 height 18
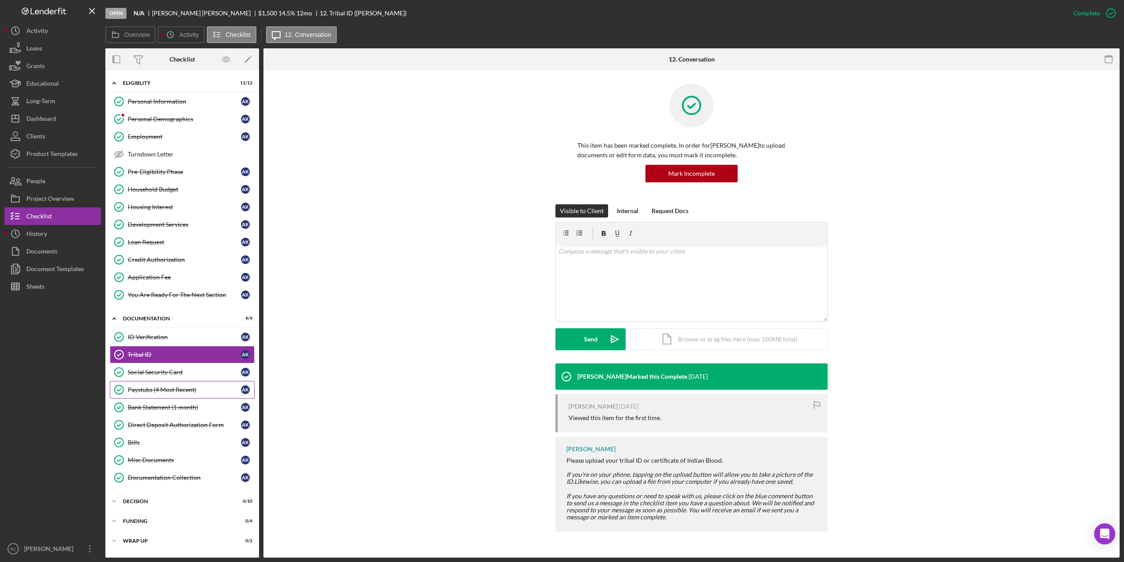
click at [152, 387] on div "Paystubs (4 Most Recent)" at bounding box center [184, 389] width 113 height 7
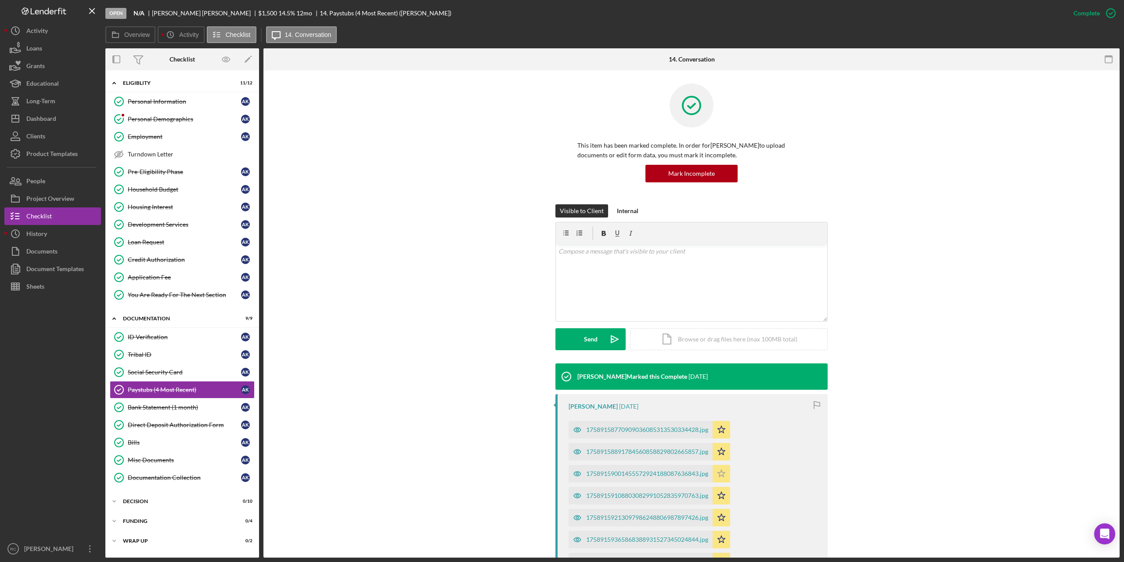
scroll to position [176, 0]
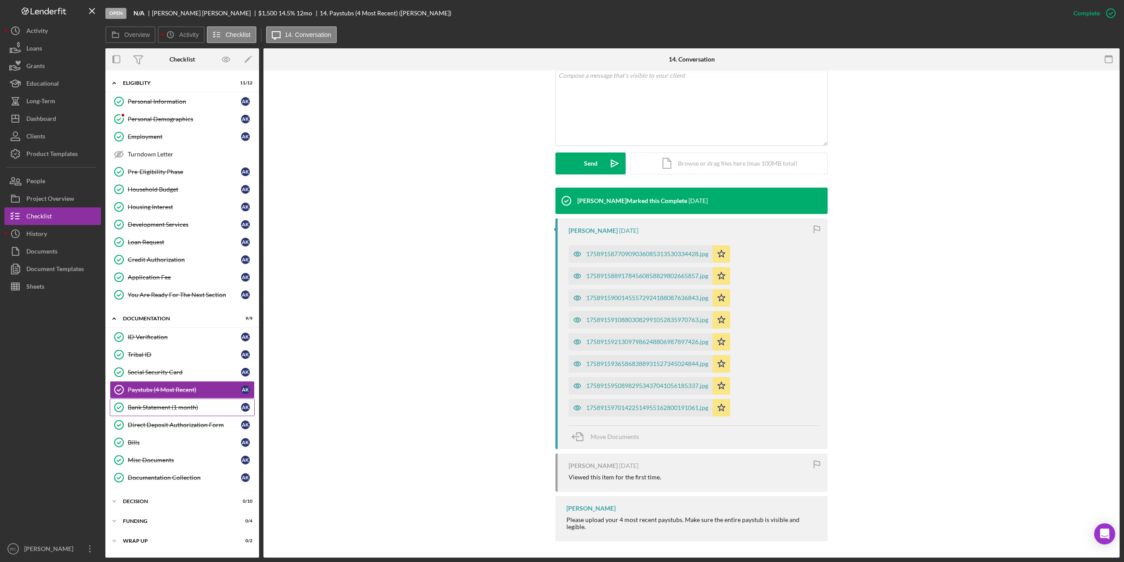
click at [162, 401] on link "Bank Statement (1 month) Bank Statement (1 month) A K" at bounding box center [182, 407] width 145 height 18
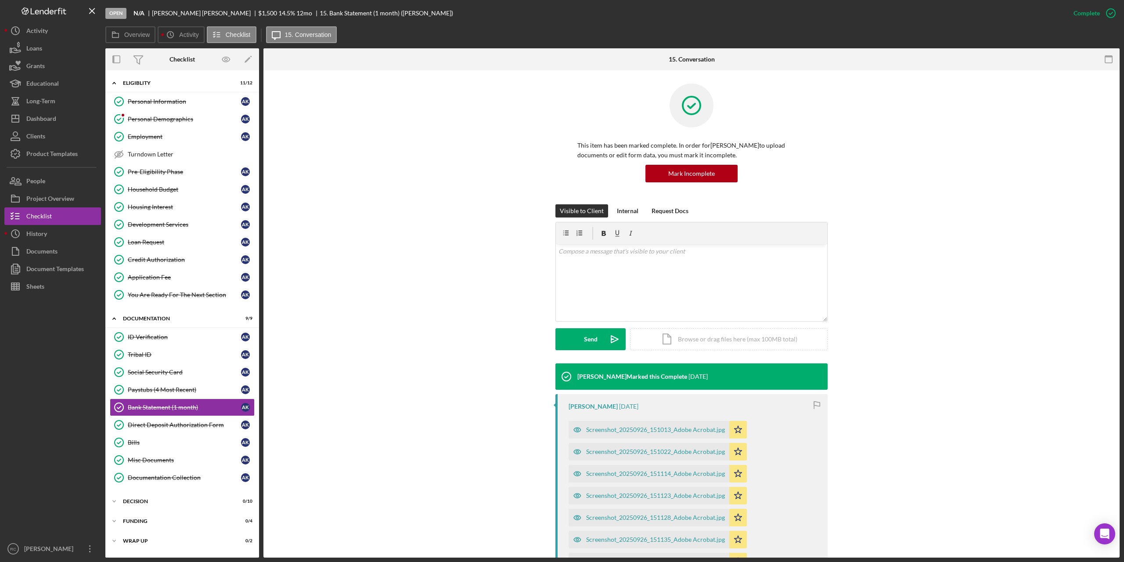
scroll to position [58, 0]
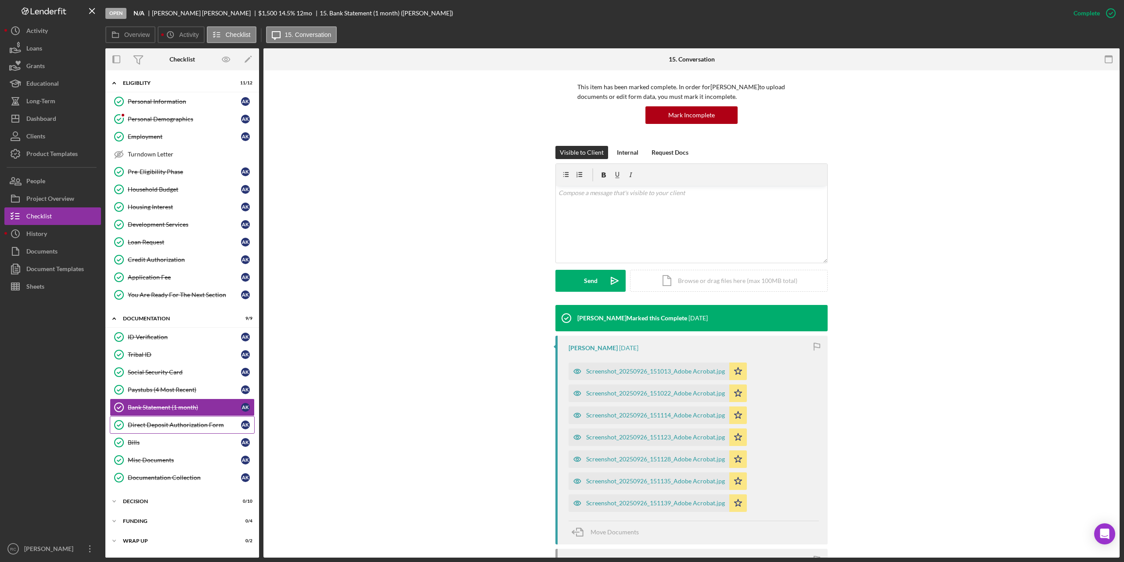
click at [151, 423] on div "Direct Deposit Authorization Form" at bounding box center [184, 424] width 113 height 7
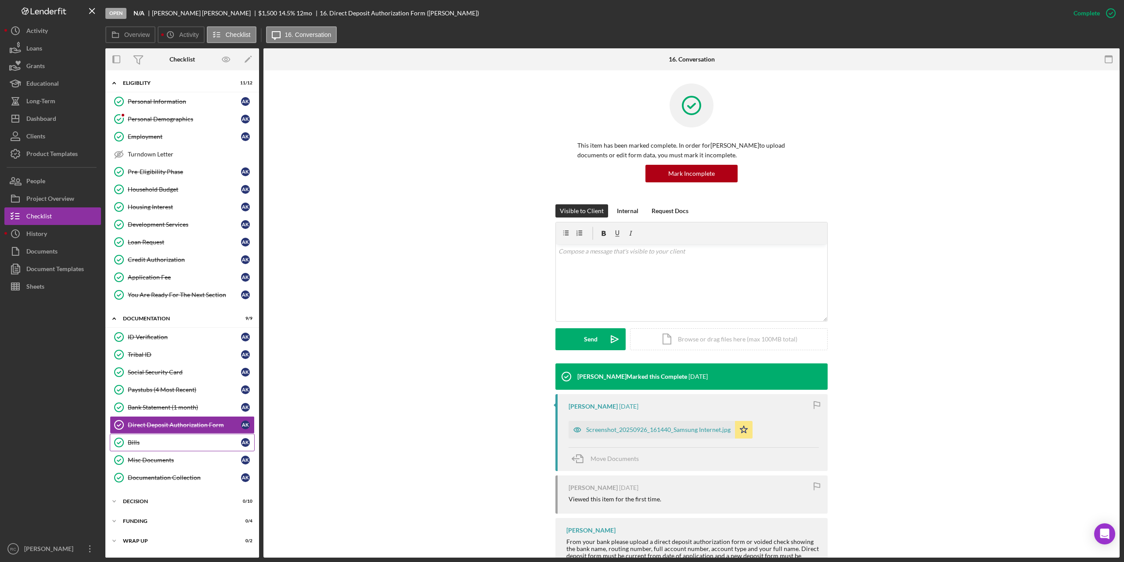
click at [126, 444] on icon "Bills" at bounding box center [119, 442] width 22 height 22
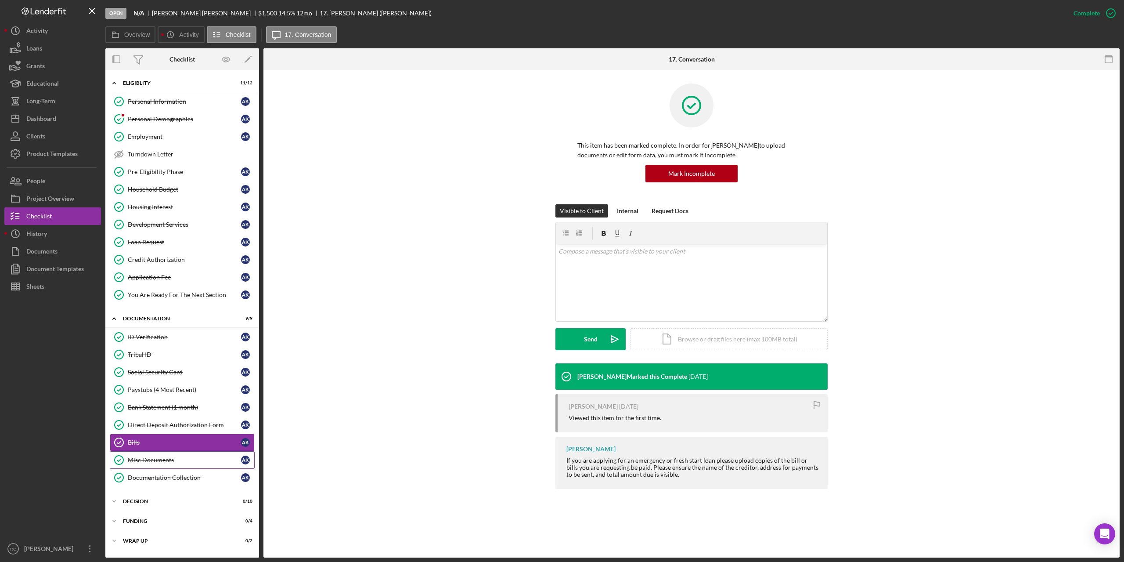
click at [145, 459] on div "Misc Documents" at bounding box center [184, 459] width 113 height 7
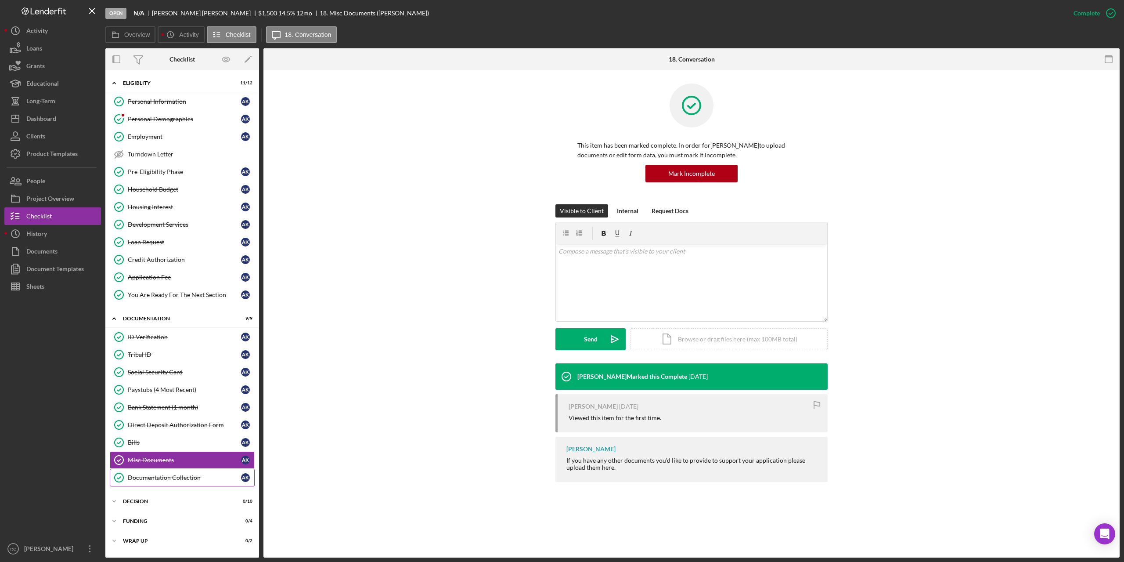
click at [160, 477] on div "Documentation Collection" at bounding box center [184, 477] width 113 height 7
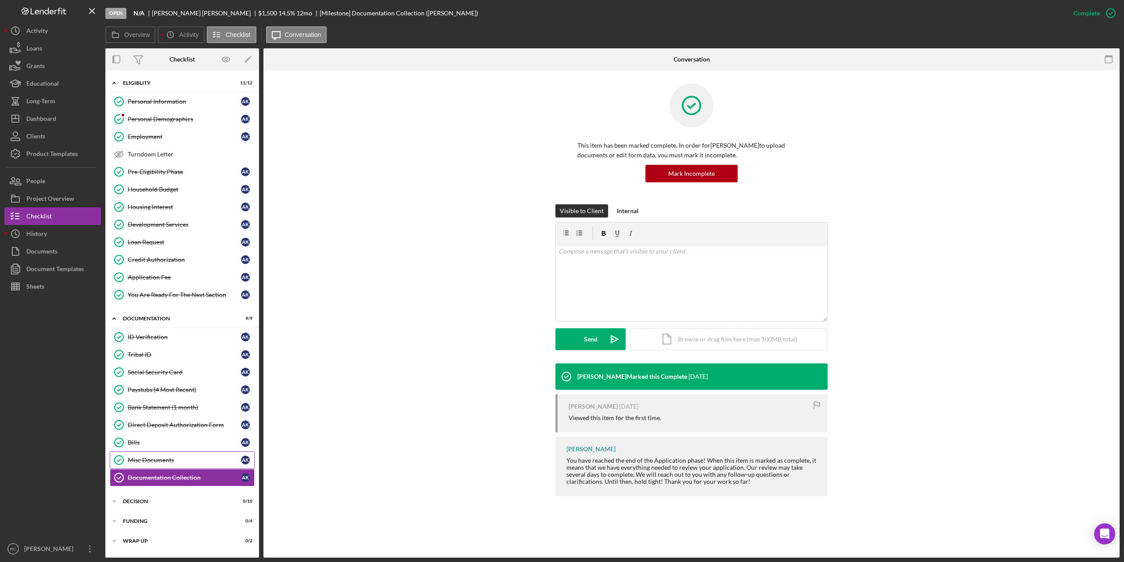
click at [152, 457] on div "Misc Documents" at bounding box center [184, 459] width 113 height 7
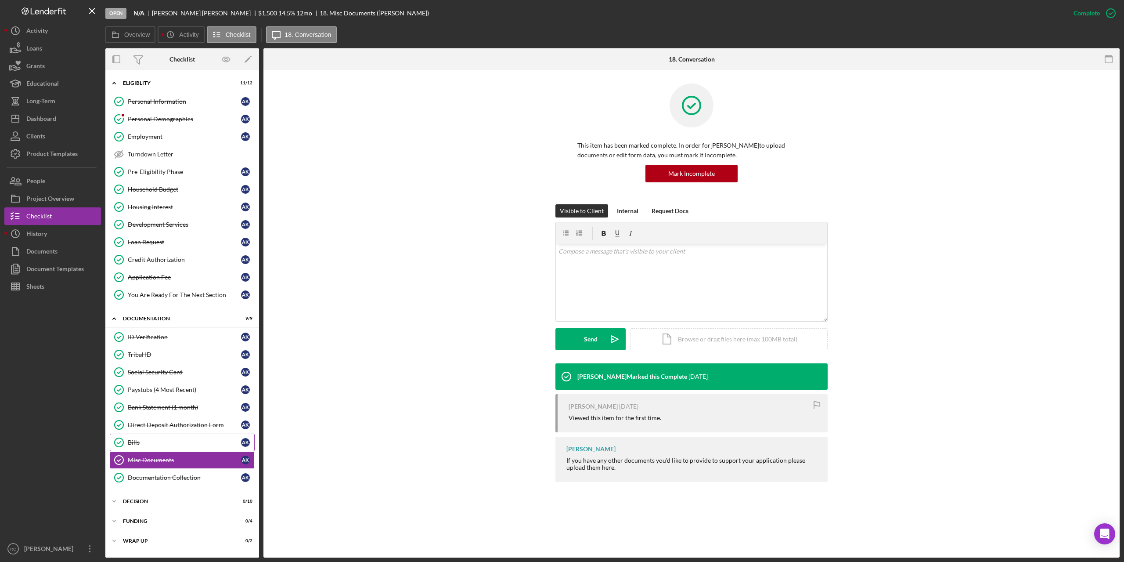
click at [138, 442] on div "Bills" at bounding box center [184, 442] width 113 height 7
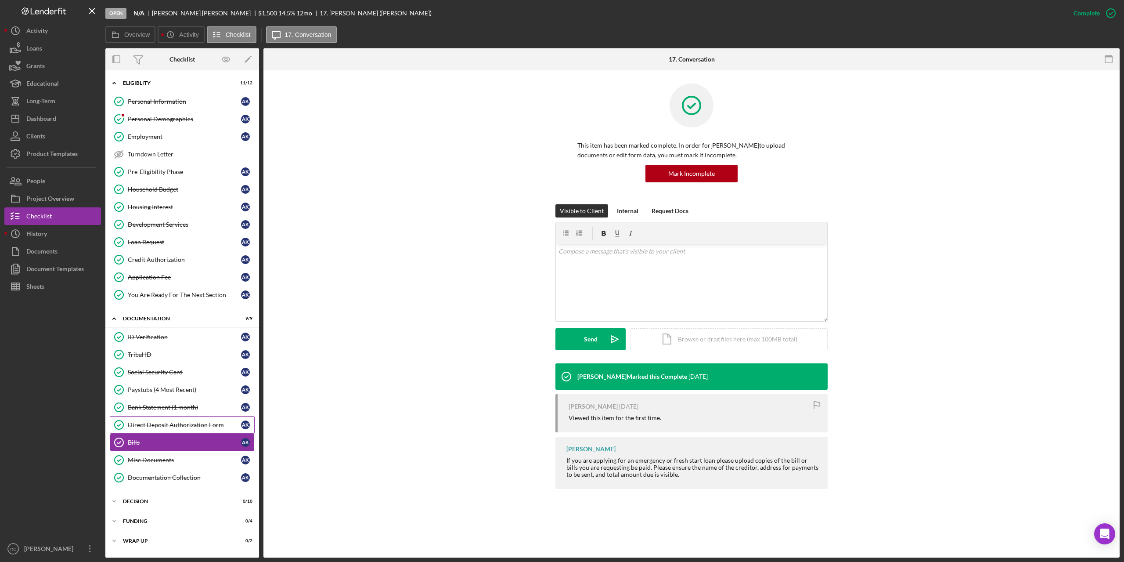
click at [192, 424] on div "Direct Deposit Authorization Form" at bounding box center [184, 424] width 113 height 7
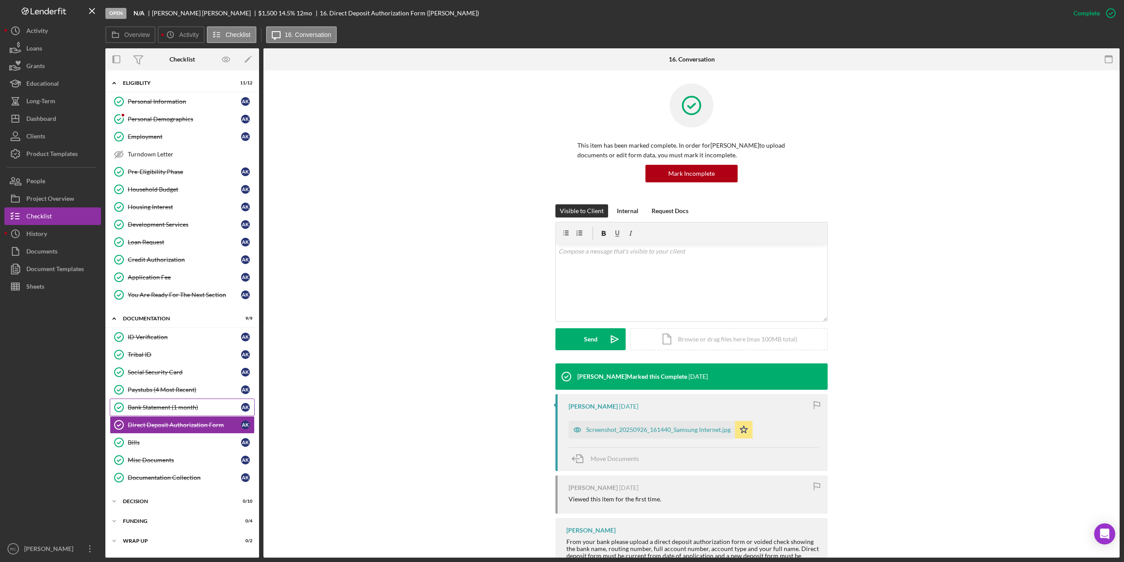
click at [170, 406] on div "Bank Statement (1 month)" at bounding box center [184, 407] width 113 height 7
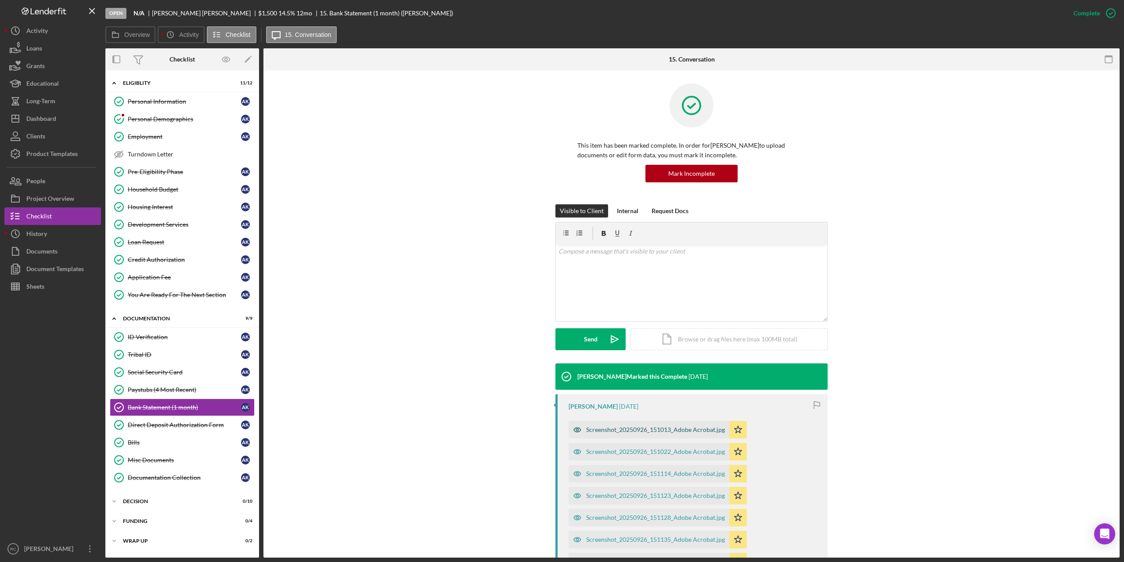
click at [658, 429] on div "Screenshot_20250926_151013_Adobe Acrobat.jpg" at bounding box center [655, 429] width 139 height 7
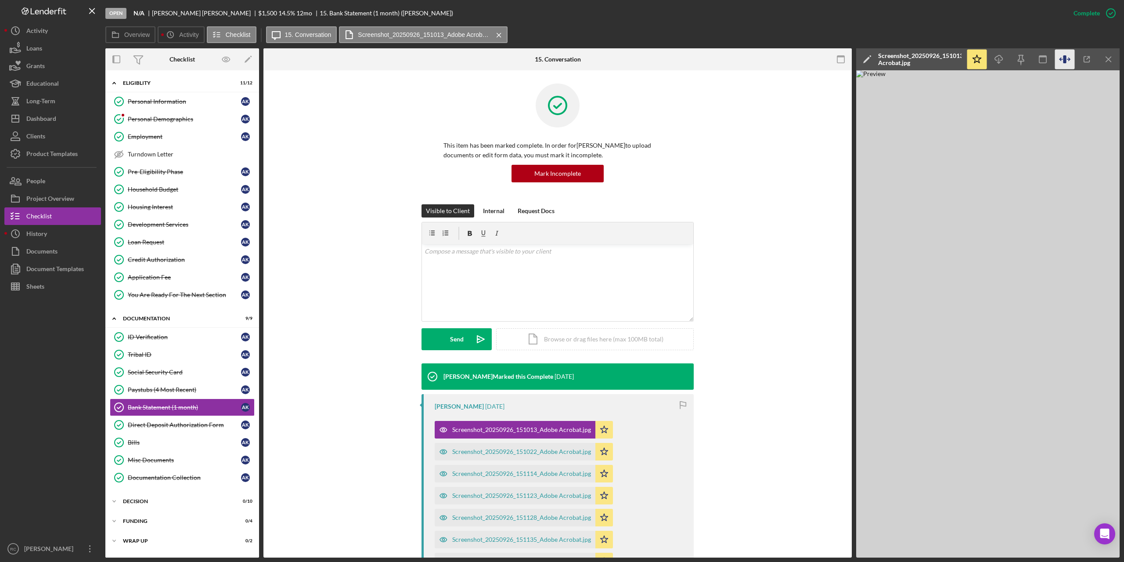
click at [1065, 61] on icon "button" at bounding box center [1064, 59] width 3 height 8
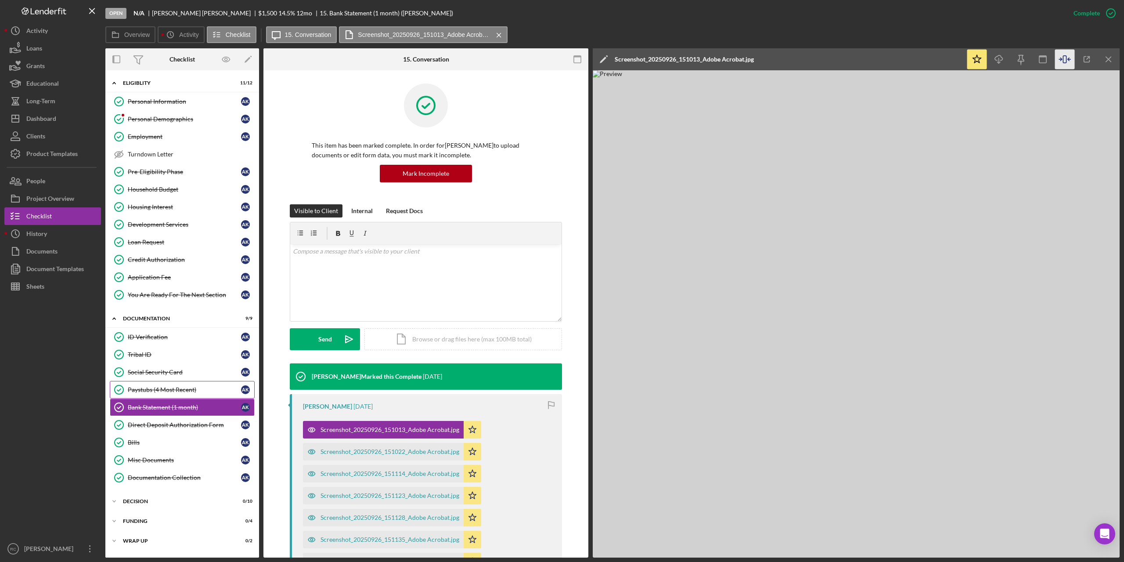
click at [169, 389] on div "Paystubs (4 Most Recent)" at bounding box center [184, 389] width 113 height 7
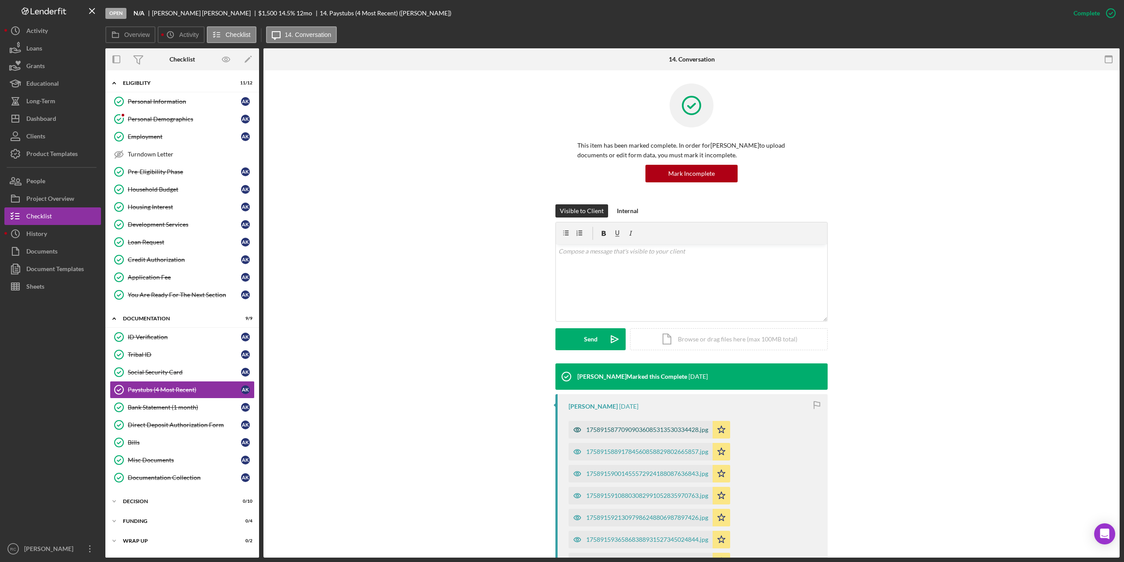
click at [622, 427] on div "17589158770909036085313530334428.jpg" at bounding box center [647, 429] width 122 height 7
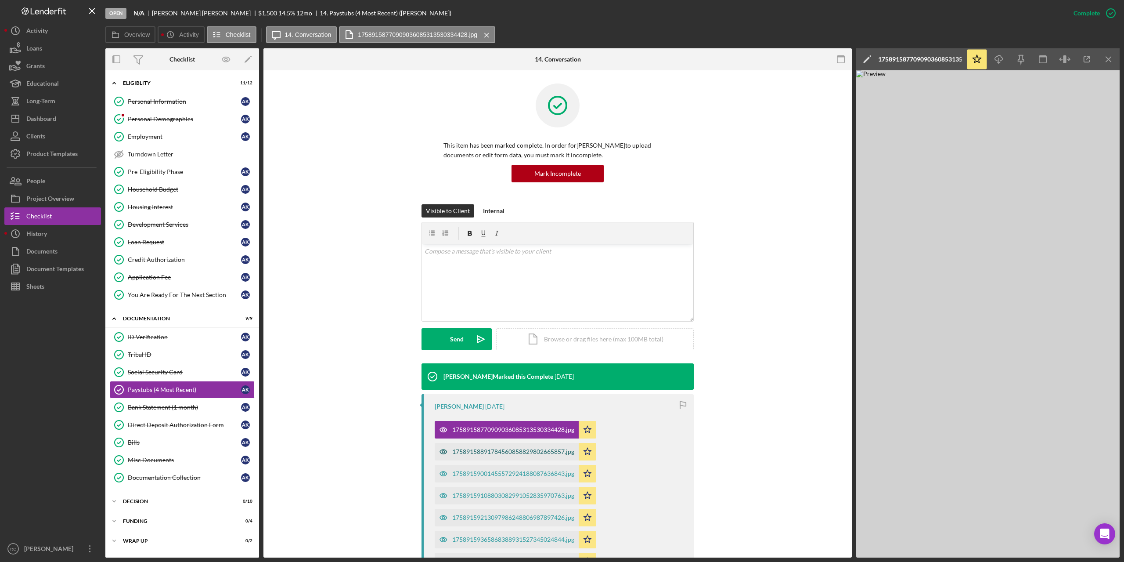
click at [527, 451] on div "17589158891784560858829802665857.jpg" at bounding box center [513, 451] width 122 height 7
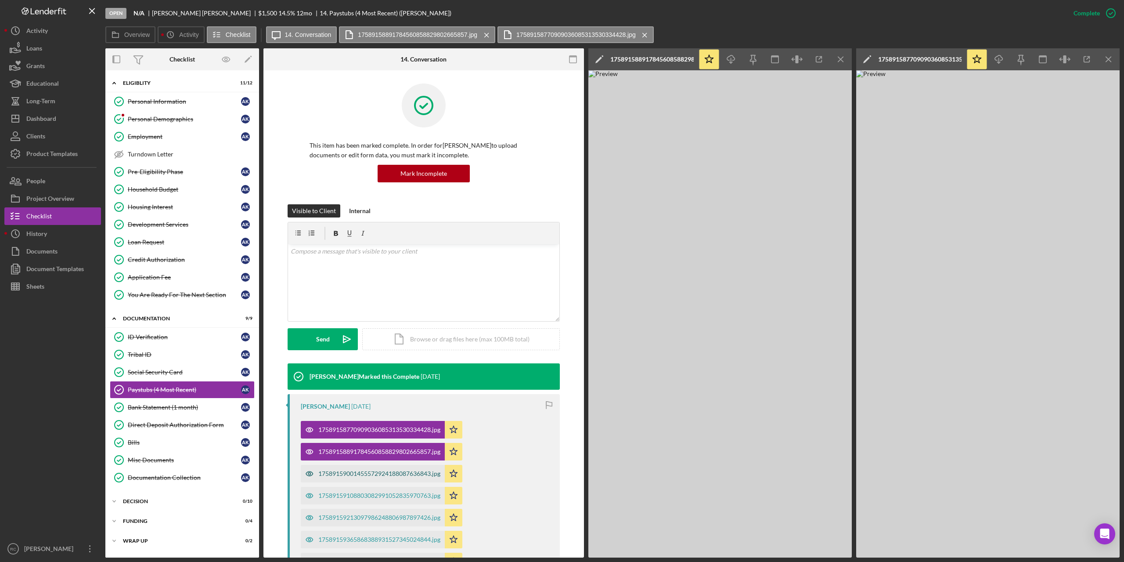
click at [411, 470] on div "17589159001455572924188087636843.jpg" at bounding box center [379, 473] width 122 height 7
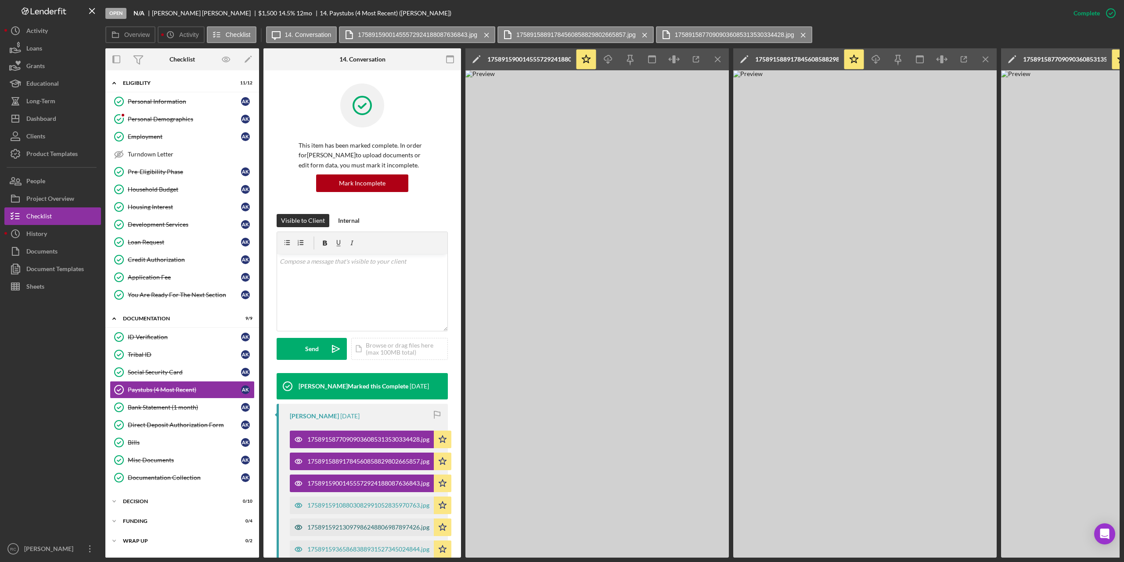
click at [382, 524] on div "17589159213097986248806987897426.jpg" at bounding box center [368, 526] width 122 height 7
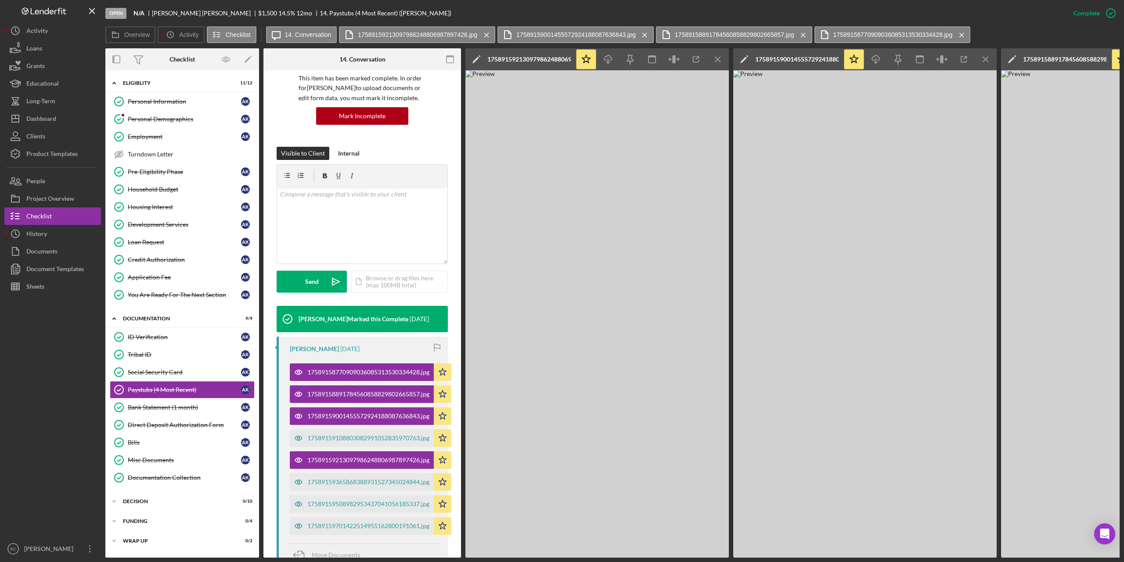
scroll to position [84, 0]
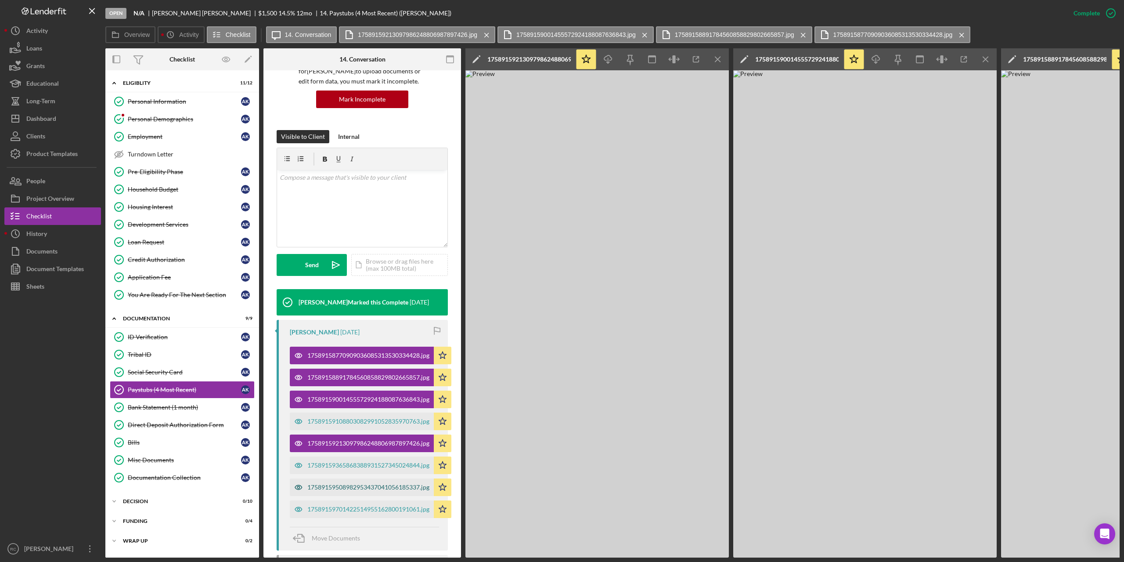
click at [399, 484] on div "17589159508982953437041056185337.jpg" at bounding box center [368, 487] width 122 height 7
click at [181, 477] on div "Documentation Collection" at bounding box center [184, 477] width 113 height 7
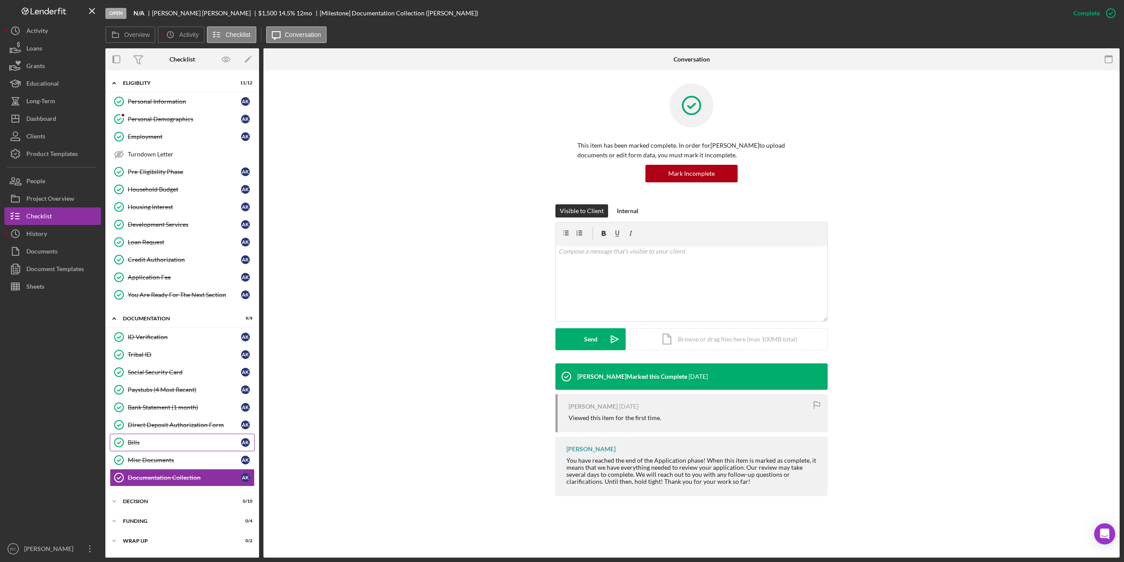
scroll to position [17, 0]
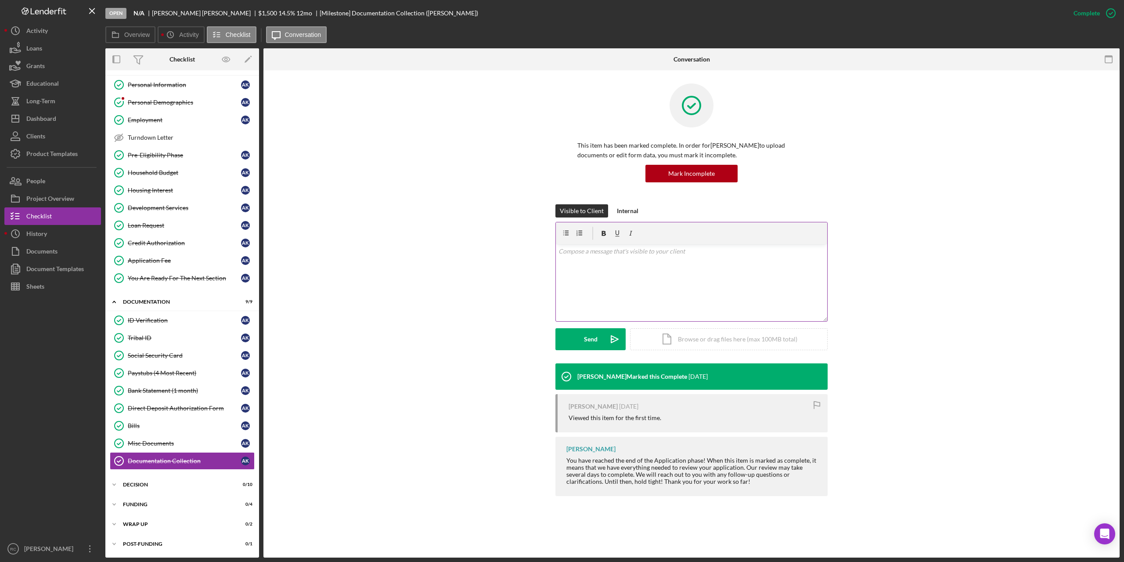
click at [628, 262] on div "v Color teal Color pink Remove color Add row above Add row below Add column bef…" at bounding box center [691, 282] width 271 height 77
click at [130, 483] on div "Decision" at bounding box center [185, 484] width 125 height 5
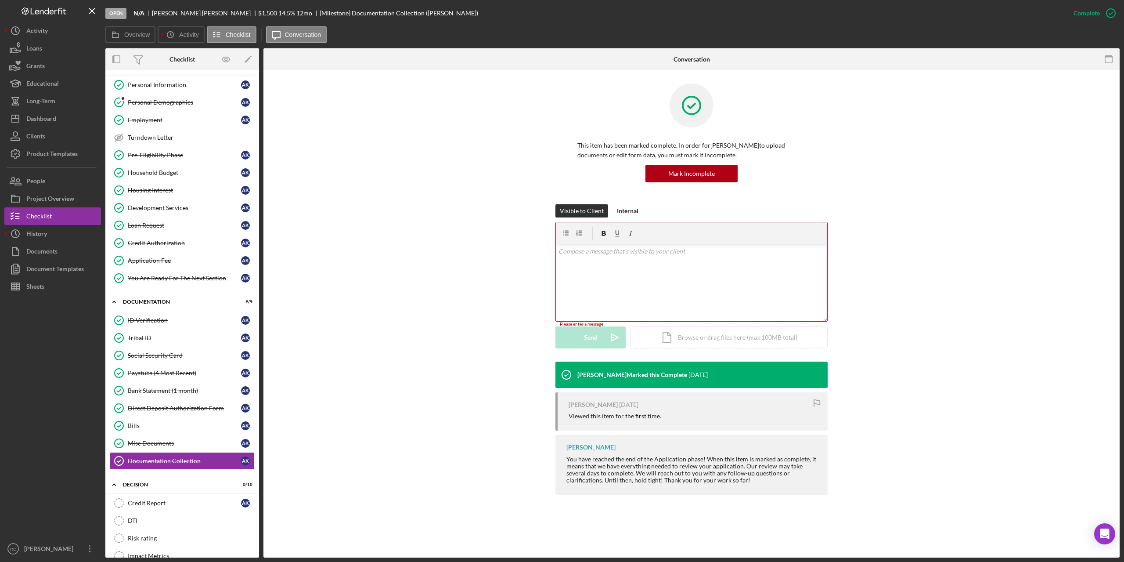
scroll to position [192, 0]
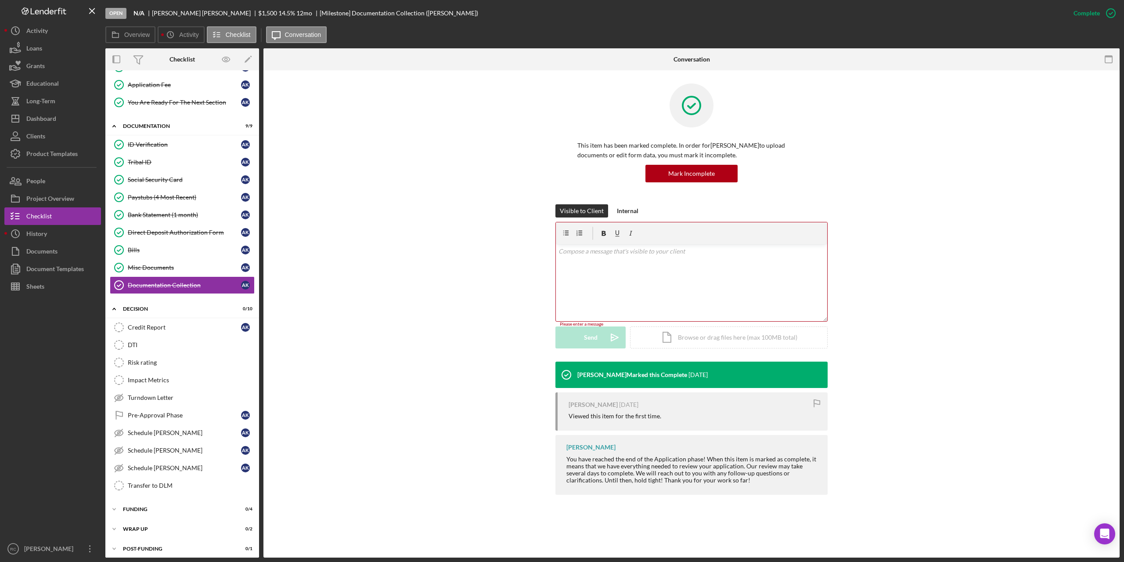
click at [598, 245] on div "v Color teal Color pink Remove color Add row above Add row below Add column bef…" at bounding box center [691, 282] width 271 height 77
click at [567, 253] on p at bounding box center [692, 251] width 267 height 10
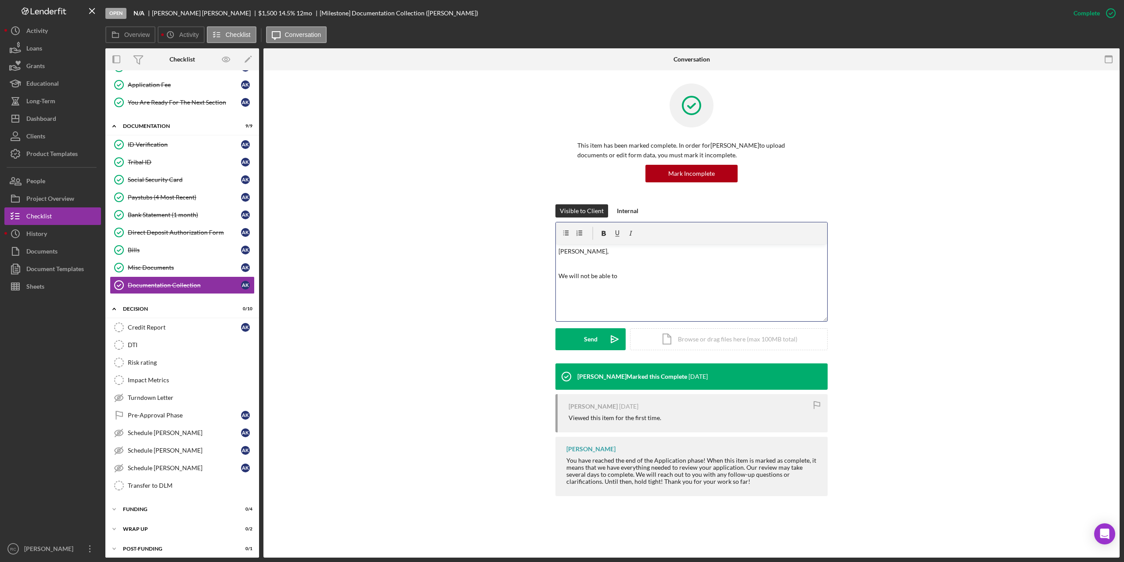
scroll to position [17, 0]
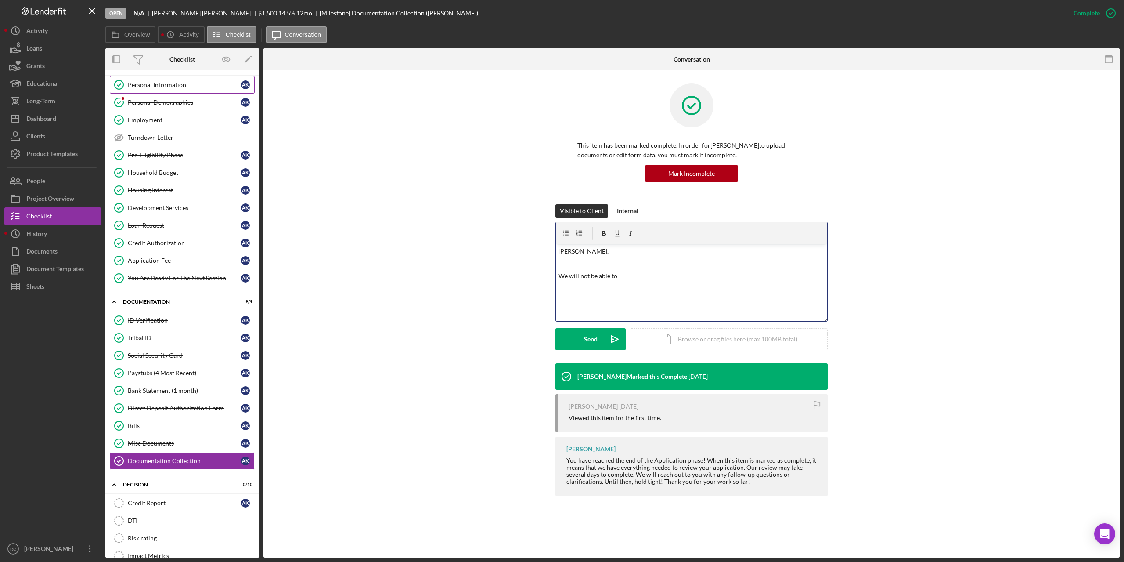
click at [172, 88] on div "Personal Information" at bounding box center [184, 84] width 113 height 7
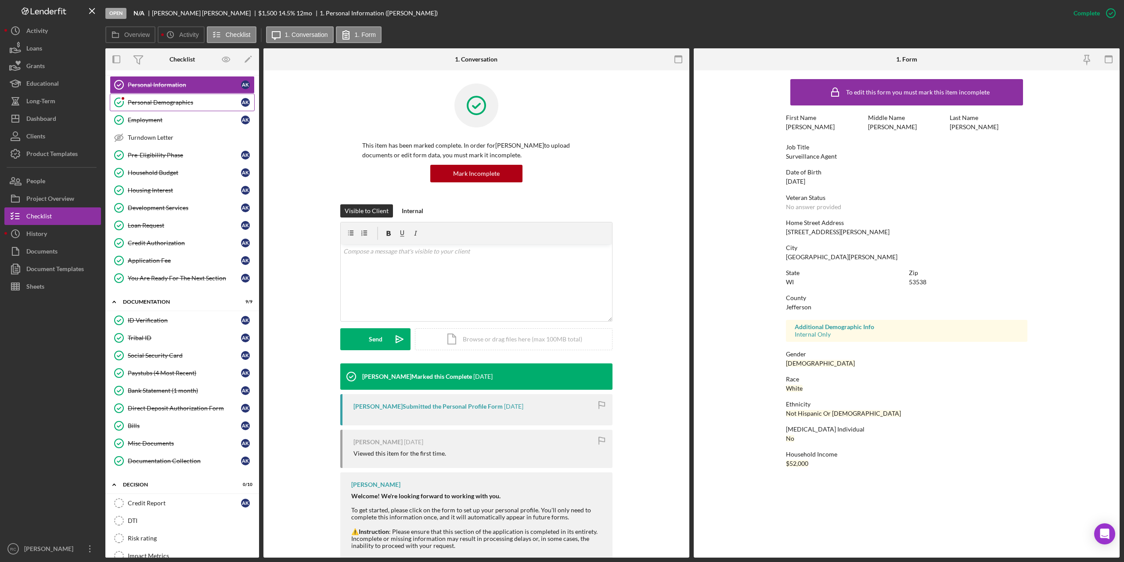
click at [152, 102] on div "Personal Demographics" at bounding box center [184, 102] width 113 height 7
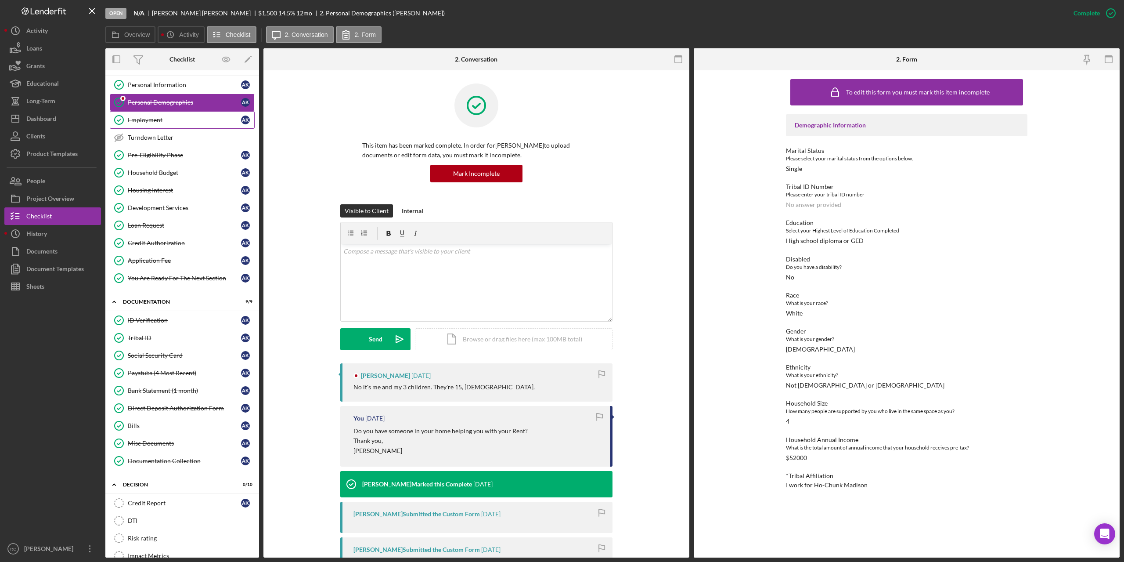
click at [141, 120] on div "Employment" at bounding box center [184, 119] width 113 height 7
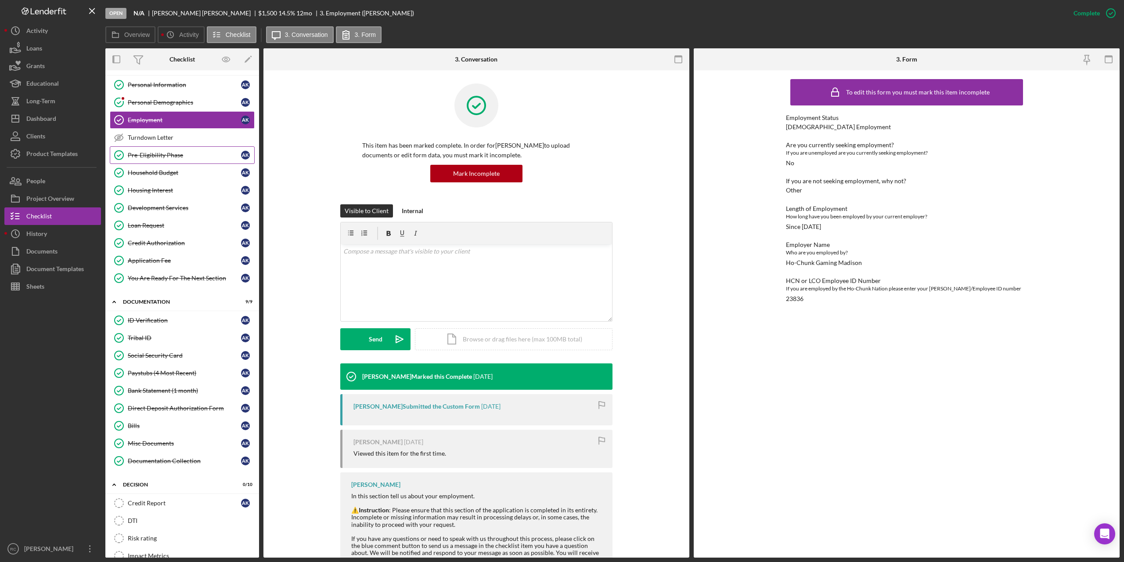
click at [169, 155] on div "Pre-Eligibility Phase" at bounding box center [184, 155] width 113 height 7
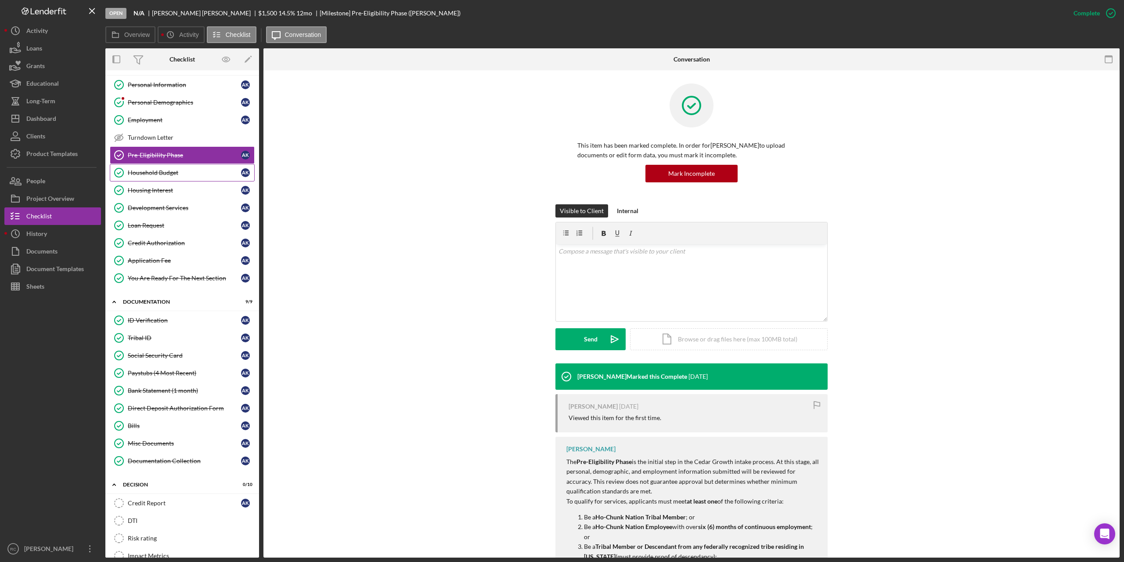
click at [167, 171] on div "Household Budget" at bounding box center [184, 172] width 113 height 7
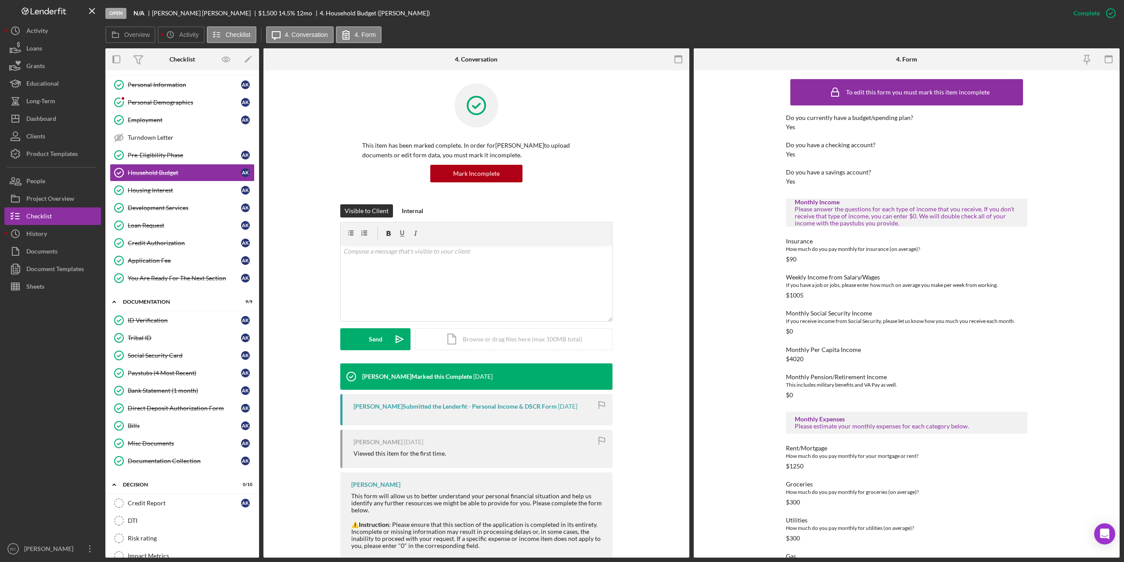
scroll to position [58, 0]
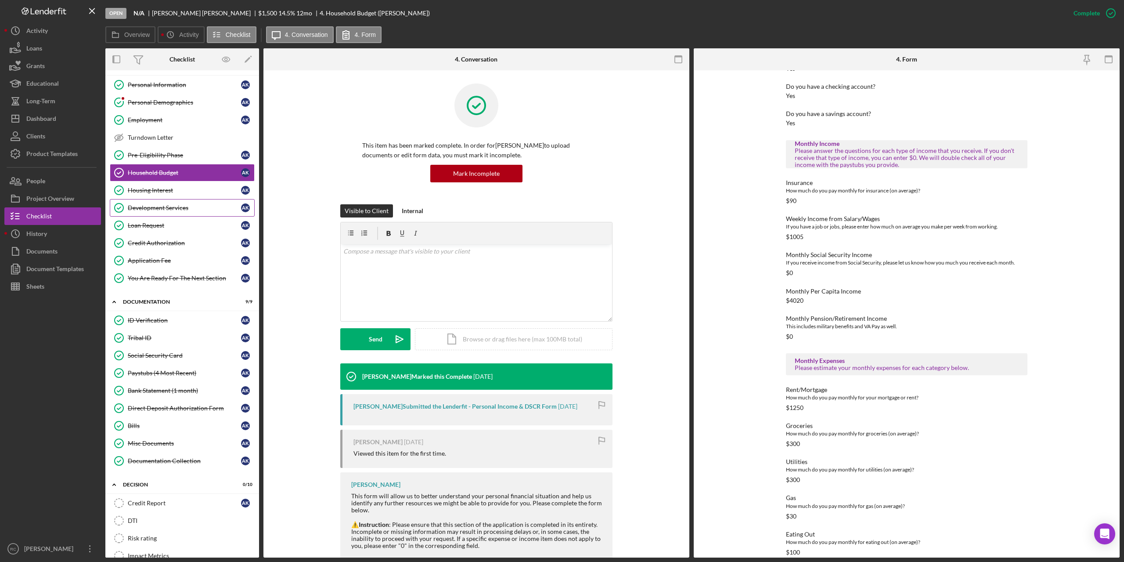
click at [165, 210] on div "Development Services" at bounding box center [184, 207] width 113 height 7
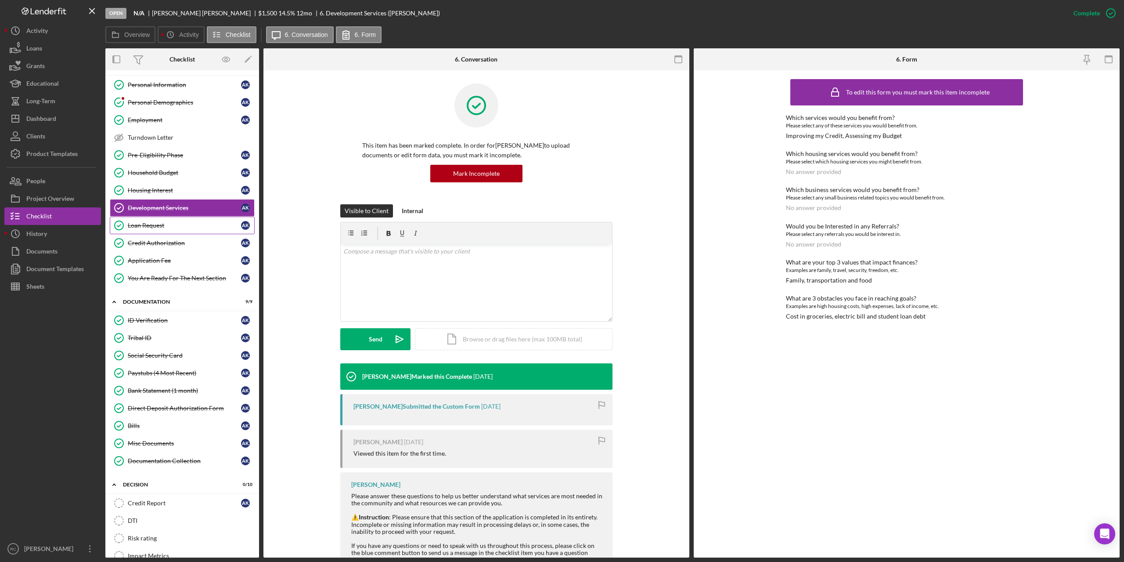
click at [158, 222] on div "Loan Request" at bounding box center [184, 225] width 113 height 7
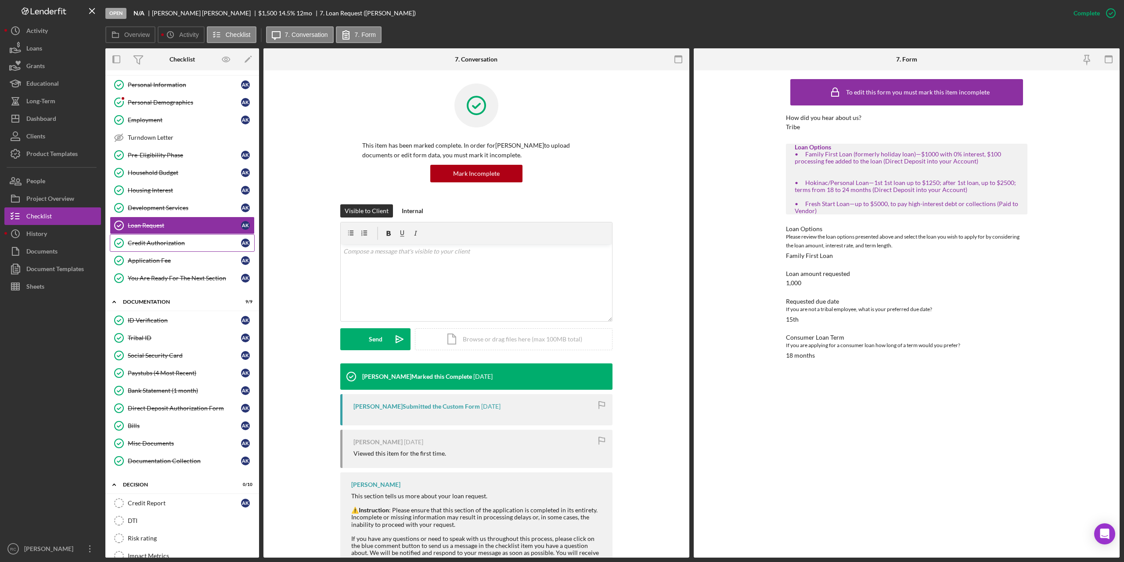
drag, startPoint x: 165, startPoint y: 241, endPoint x: 183, endPoint y: 241, distance: 18.5
click at [166, 241] on div "Credit Authorization" at bounding box center [184, 242] width 113 height 7
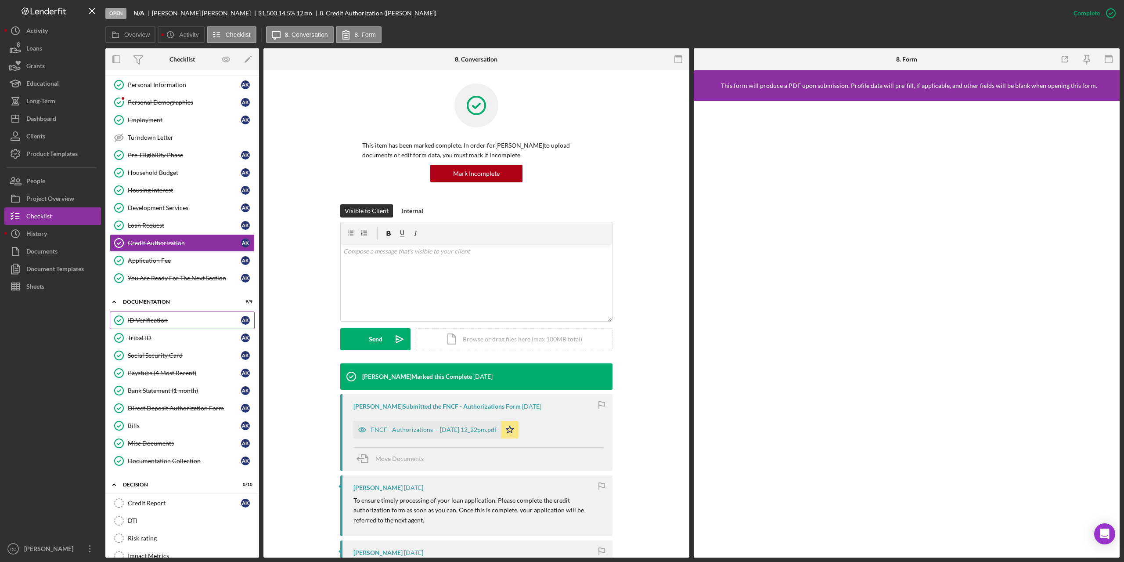
click at [148, 315] on link "ID Verification ID Verification A K" at bounding box center [182, 320] width 145 height 18
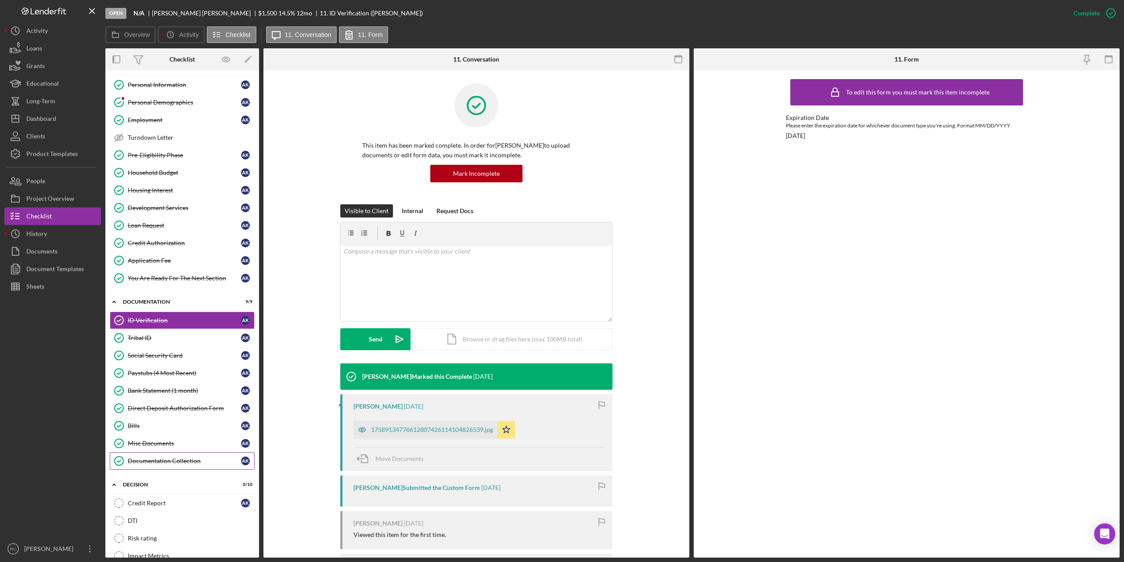
click at [174, 460] on div "Documentation Collection" at bounding box center [184, 460] width 113 height 7
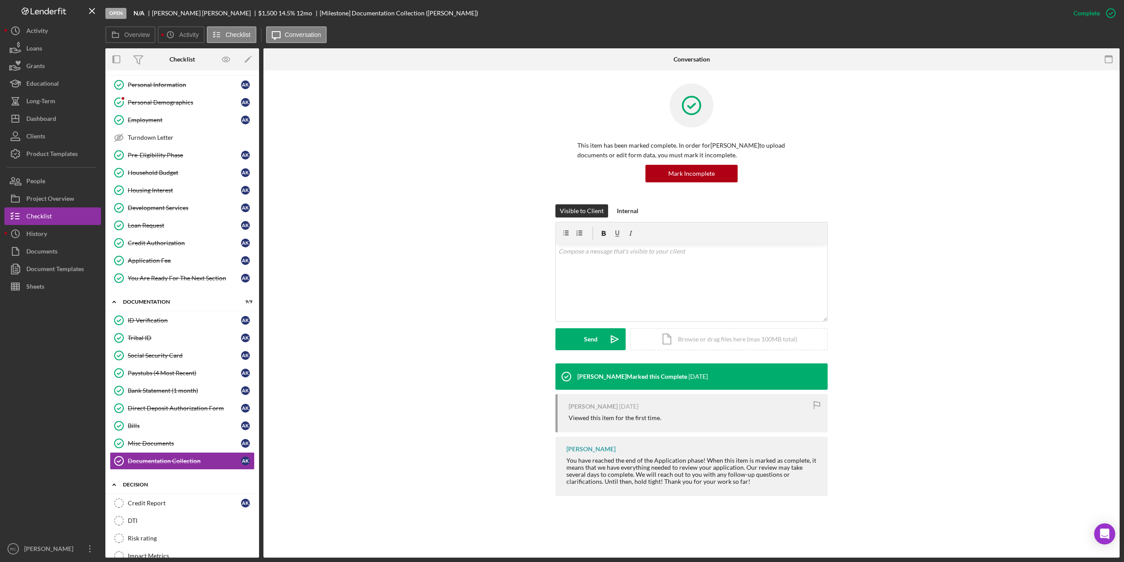
click at [140, 485] on div "Decision" at bounding box center [185, 484] width 125 height 5
click at [145, 501] on div "Icon/Expander Funding 0 / 4" at bounding box center [182, 504] width 154 height 18
click at [628, 251] on p at bounding box center [692, 251] width 267 height 10
click at [61, 197] on div "Project Overview" at bounding box center [50, 200] width 48 height 20
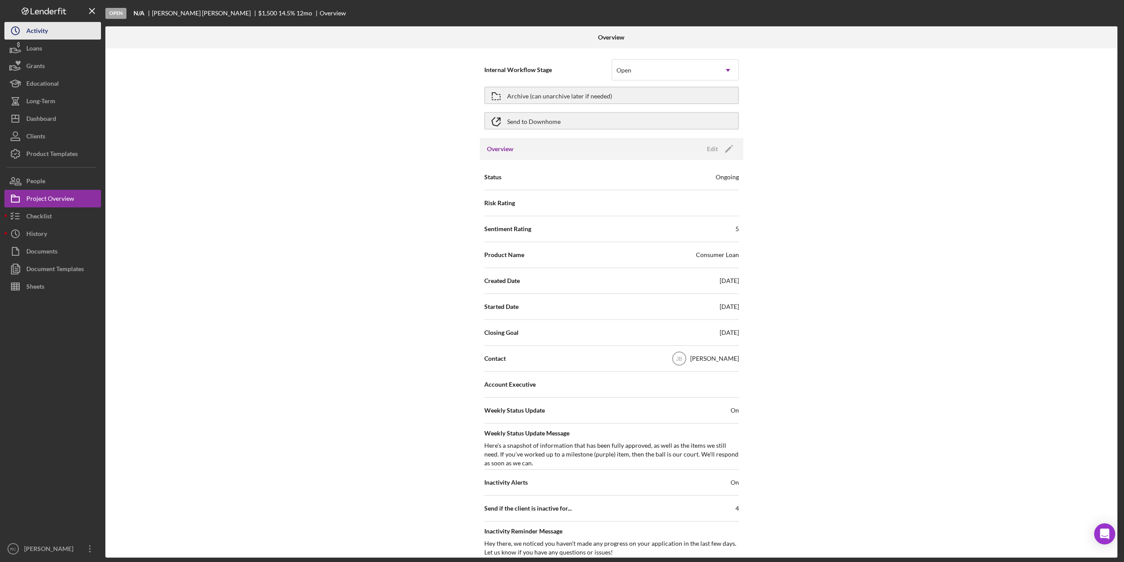
click at [58, 31] on button "Icon/History Activity" at bounding box center [52, 31] width 97 height 18
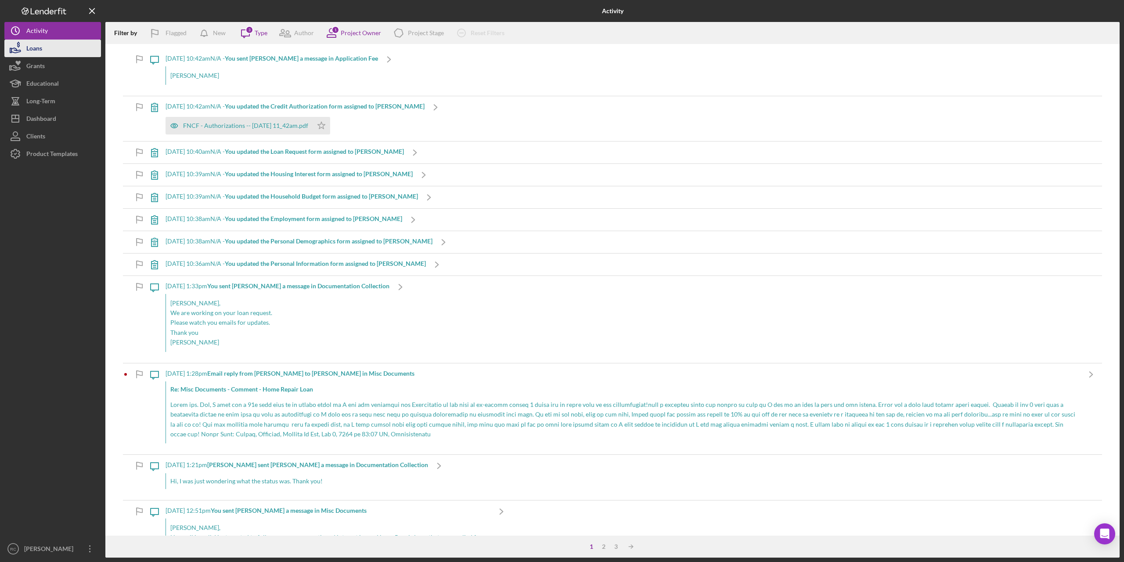
click at [45, 49] on button "Loans" at bounding box center [52, 49] width 97 height 18
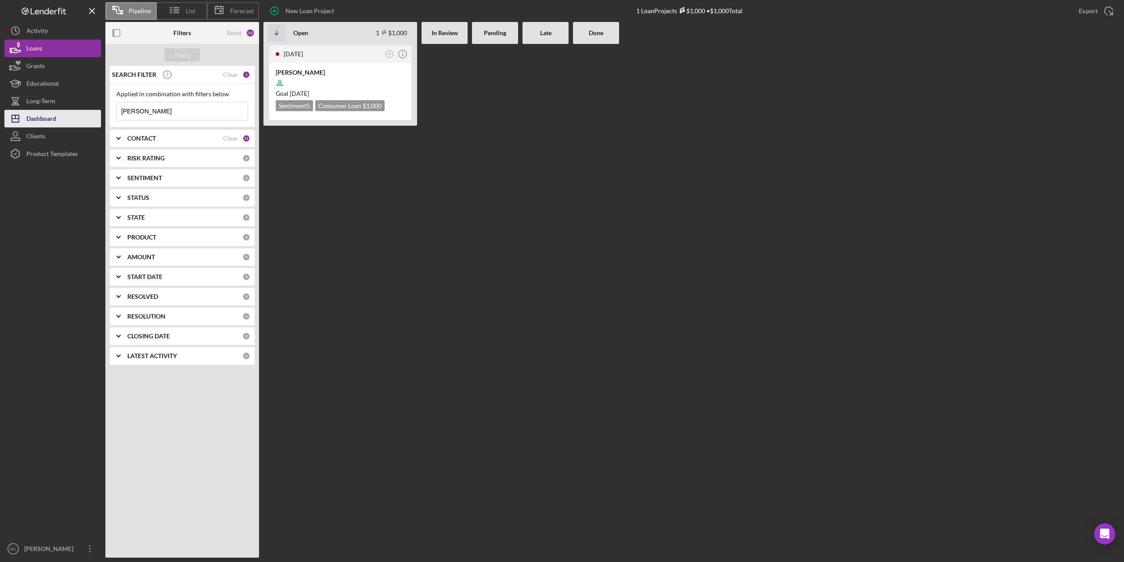
click at [44, 115] on div "Dashboard" at bounding box center [41, 120] width 30 height 20
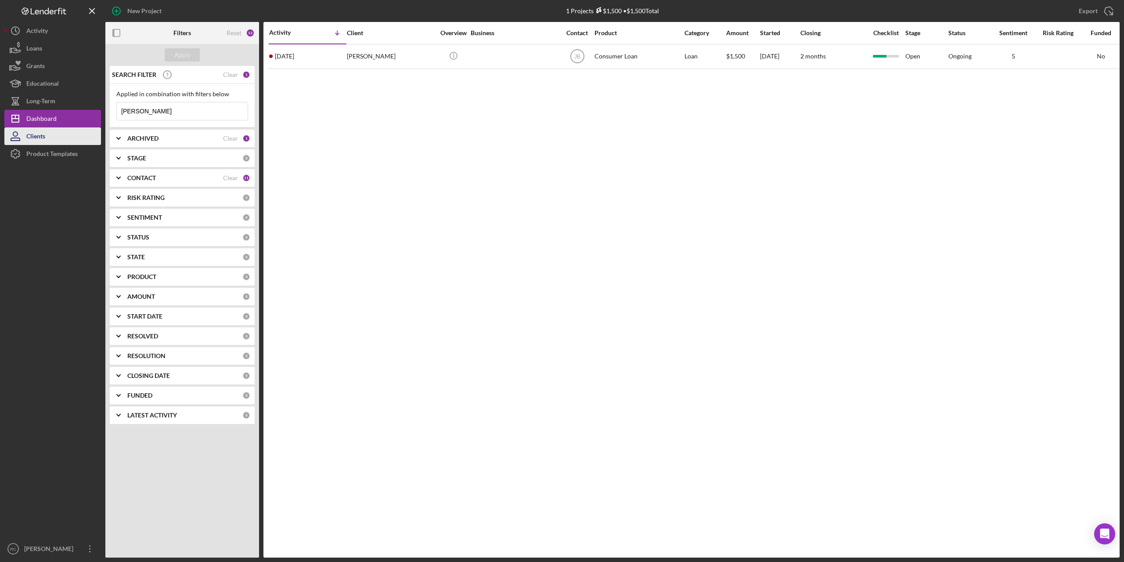
click at [43, 138] on div "Clients" at bounding box center [35, 137] width 19 height 20
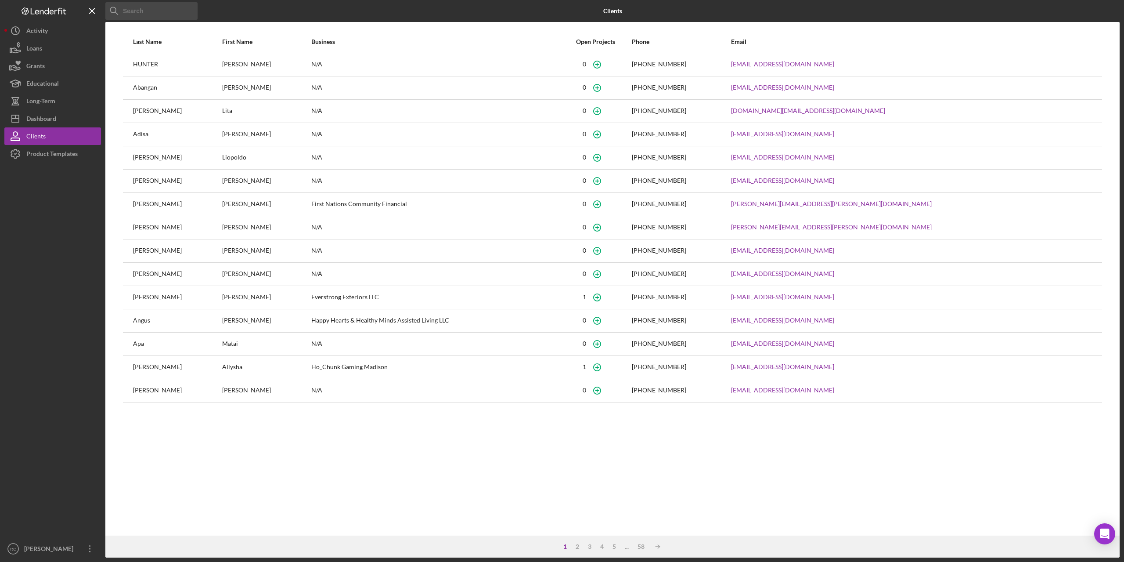
click at [169, 11] on input at bounding box center [151, 11] width 92 height 18
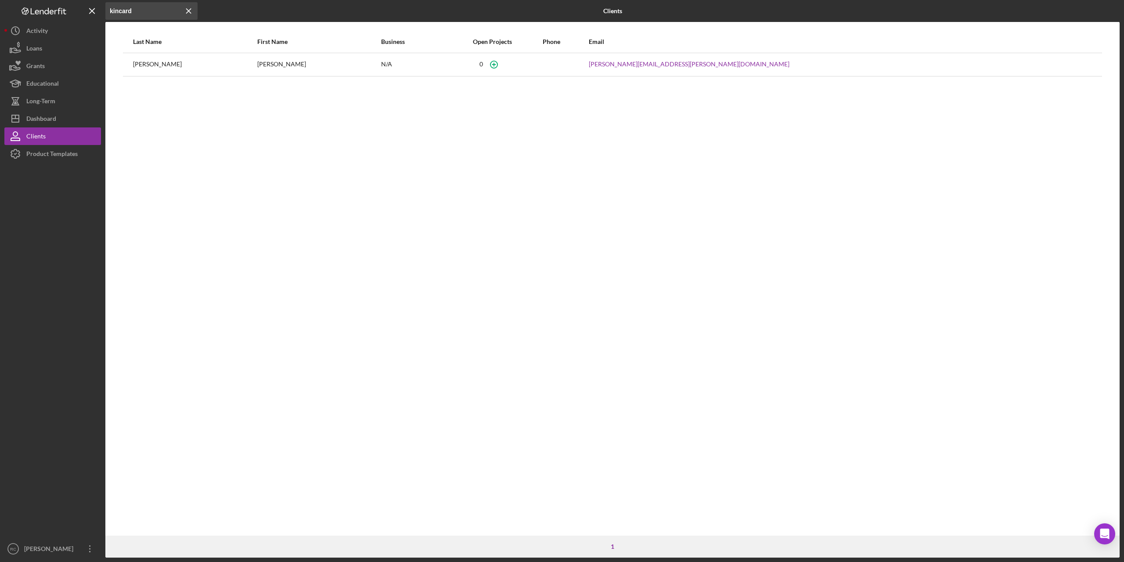
type input "kincard"
click at [41, 119] on div "Dashboard" at bounding box center [41, 120] width 30 height 20
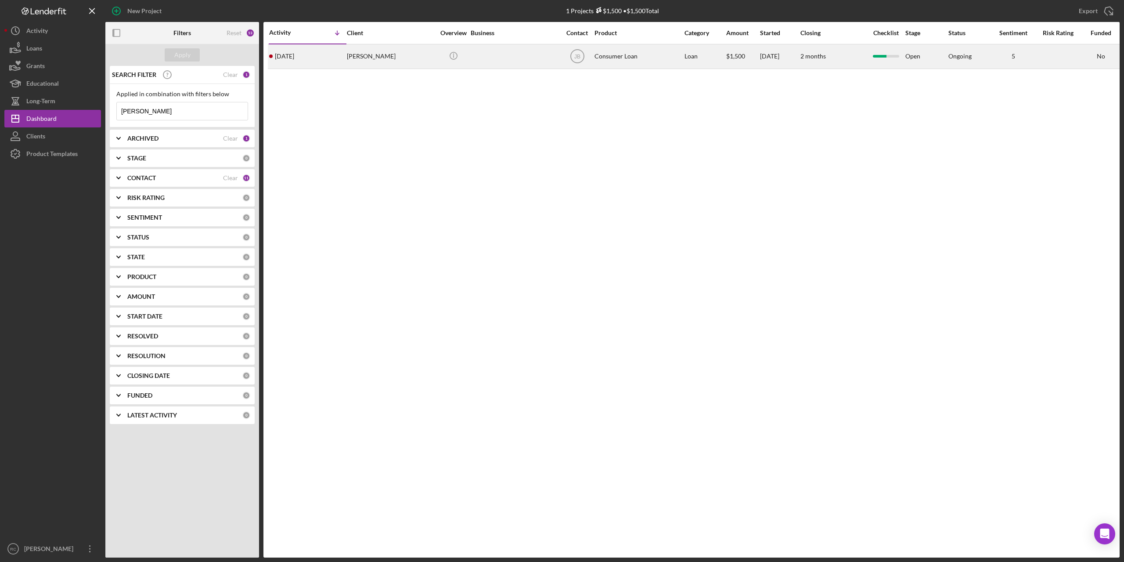
click at [373, 57] on div "[PERSON_NAME]" at bounding box center [391, 56] width 88 height 23
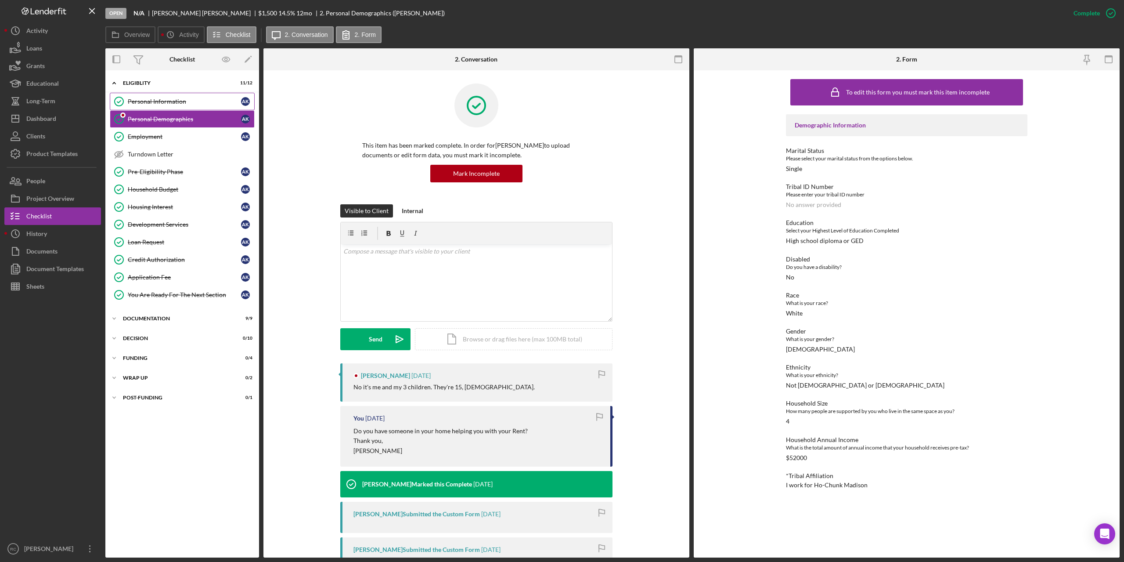
click at [173, 98] on div "Personal Information" at bounding box center [184, 101] width 113 height 7
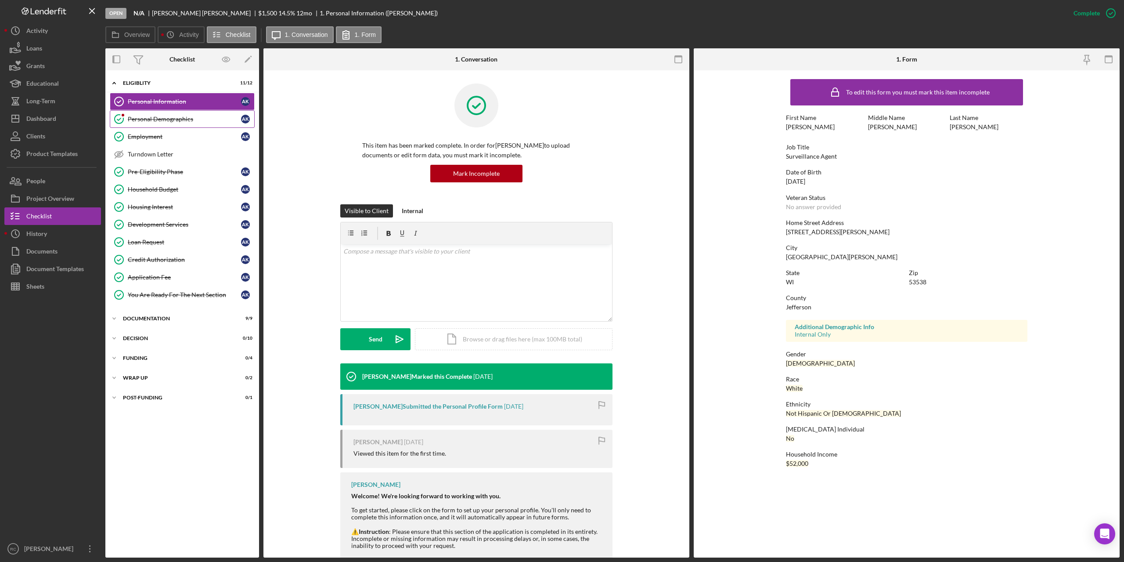
click at [178, 119] on div "Personal Demographics" at bounding box center [184, 119] width 113 height 7
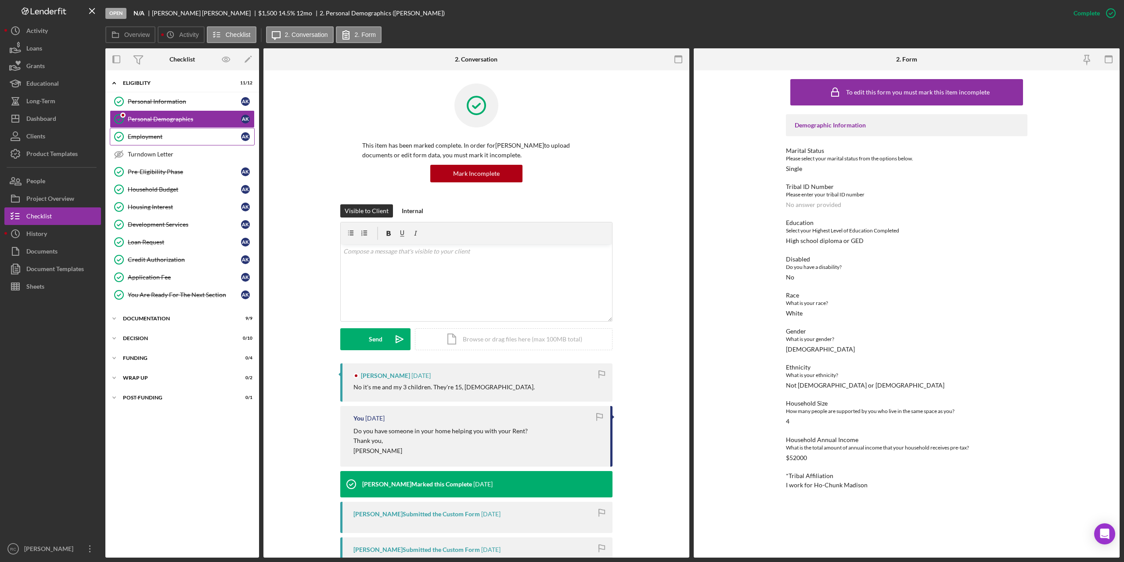
click at [155, 134] on div "Employment" at bounding box center [184, 136] width 113 height 7
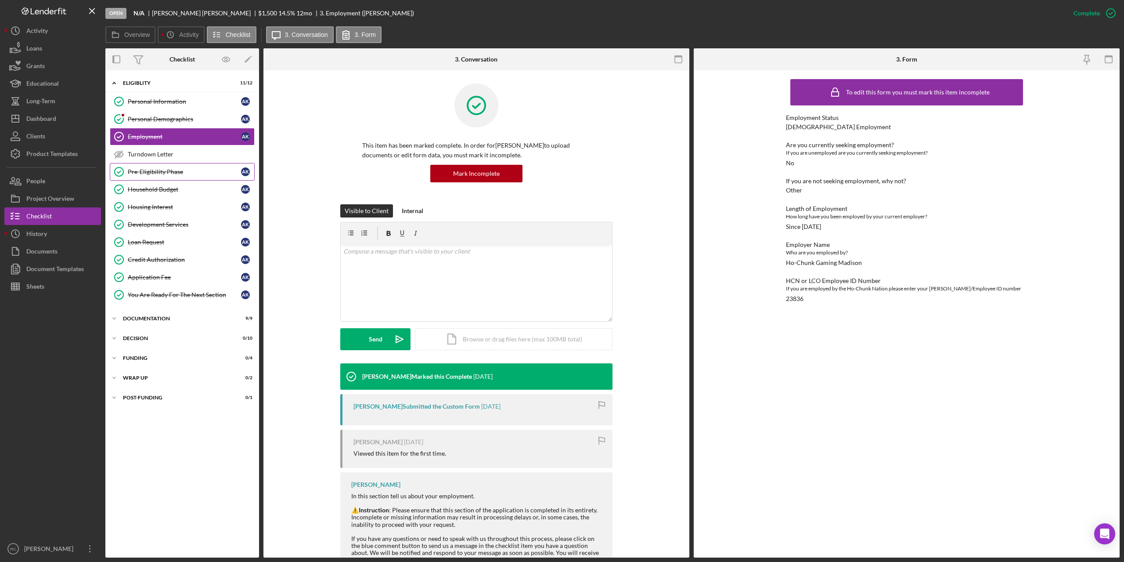
click at [159, 173] on div "Pre-Eligibility Phase" at bounding box center [184, 171] width 113 height 7
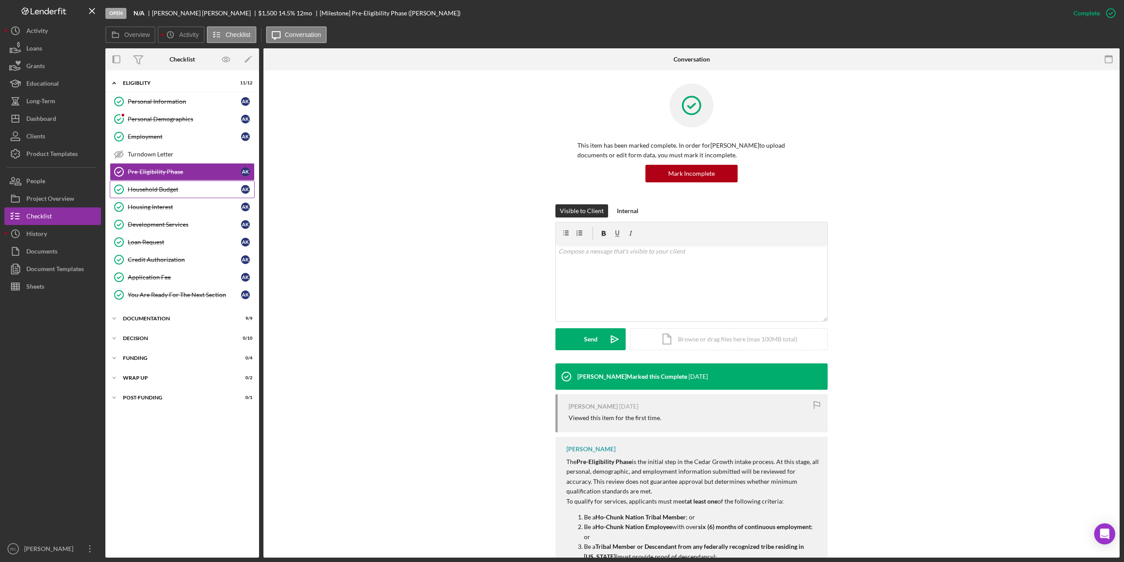
click at [161, 188] on div "Household Budget" at bounding box center [184, 189] width 113 height 7
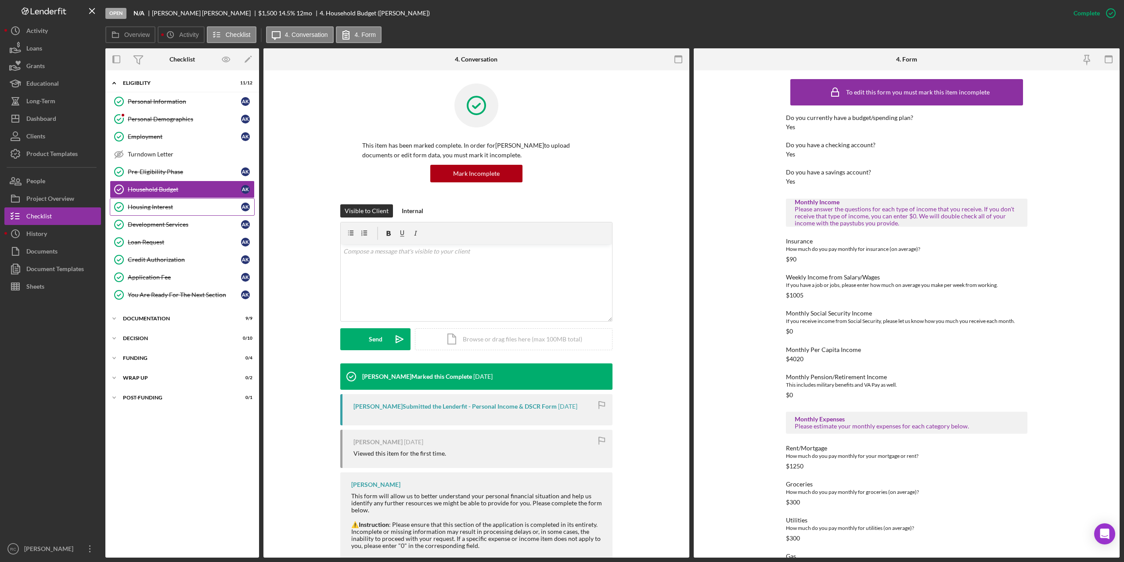
click at [157, 205] on div "Housing Interest" at bounding box center [184, 206] width 113 height 7
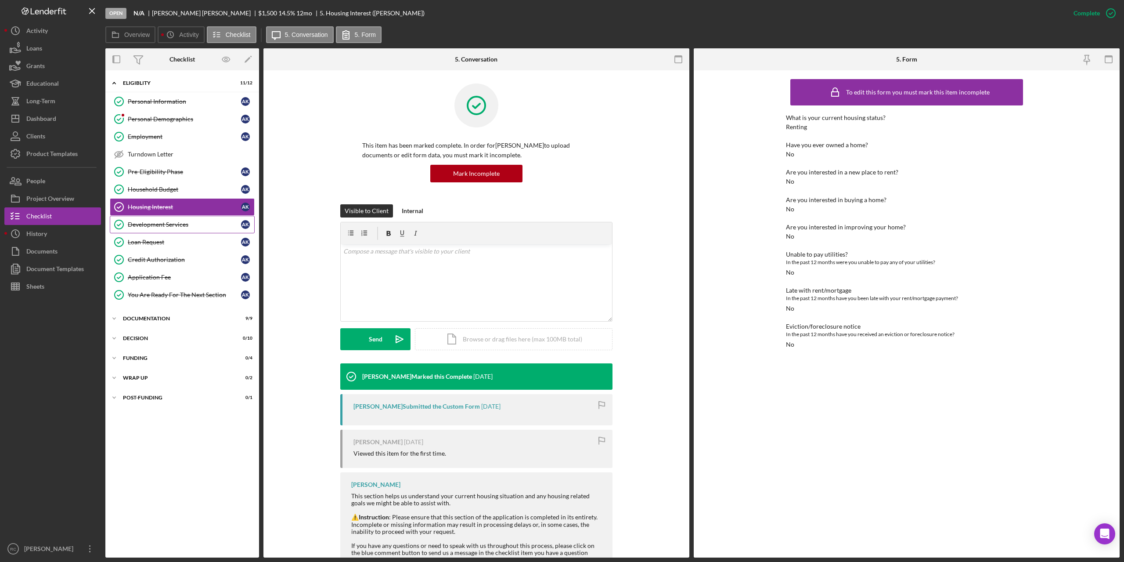
click at [163, 223] on div "Development Services" at bounding box center [184, 224] width 113 height 7
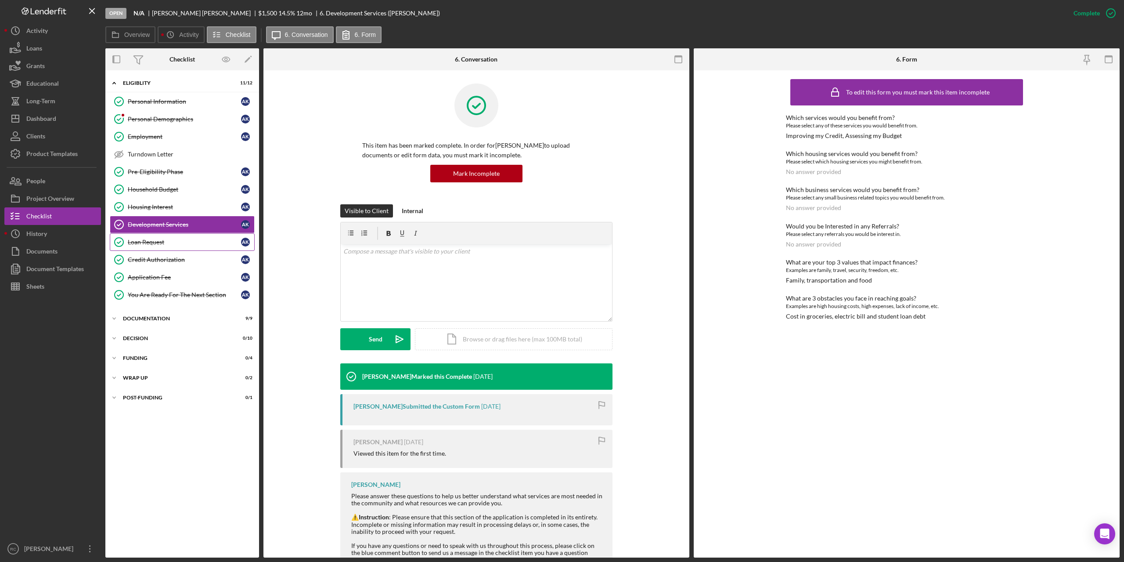
click at [155, 240] on div "Loan Request" at bounding box center [184, 241] width 113 height 7
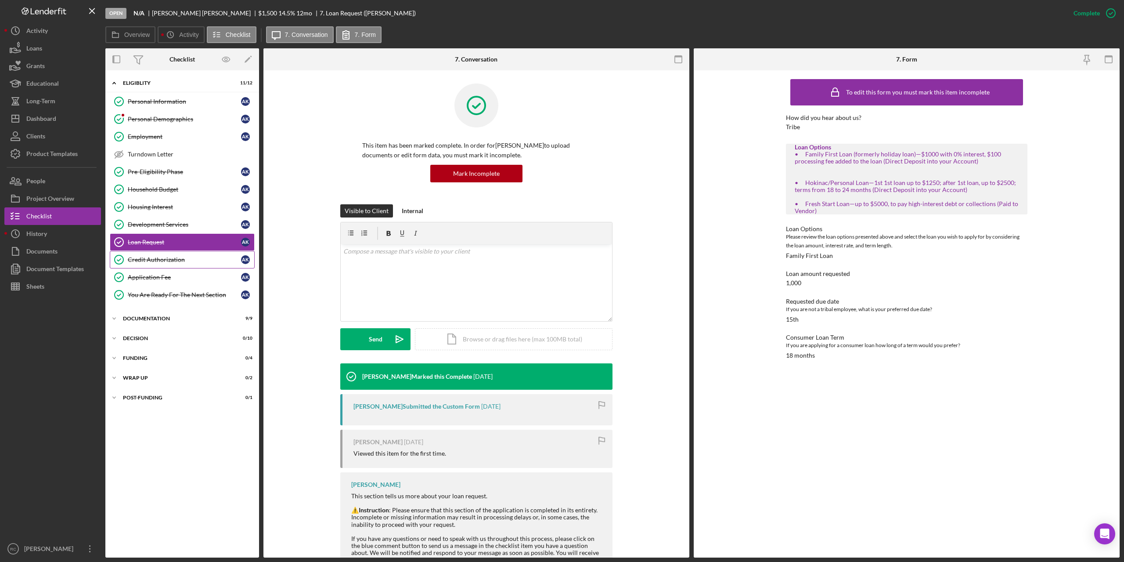
click at [170, 257] on div "Credit Authorization" at bounding box center [184, 259] width 113 height 7
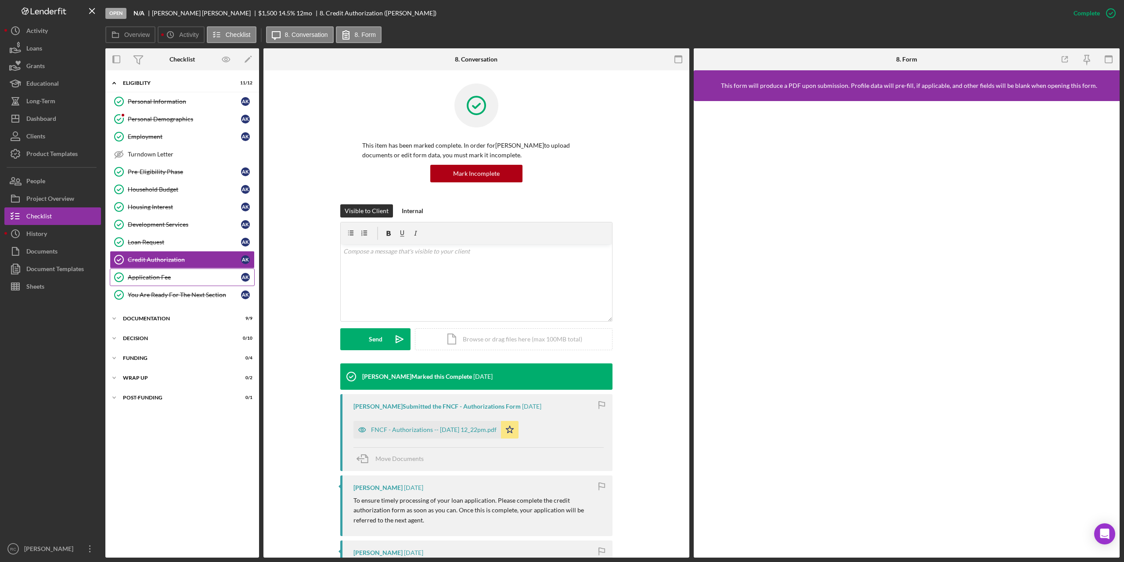
click at [161, 275] on div "Application Fee" at bounding box center [184, 277] width 113 height 7
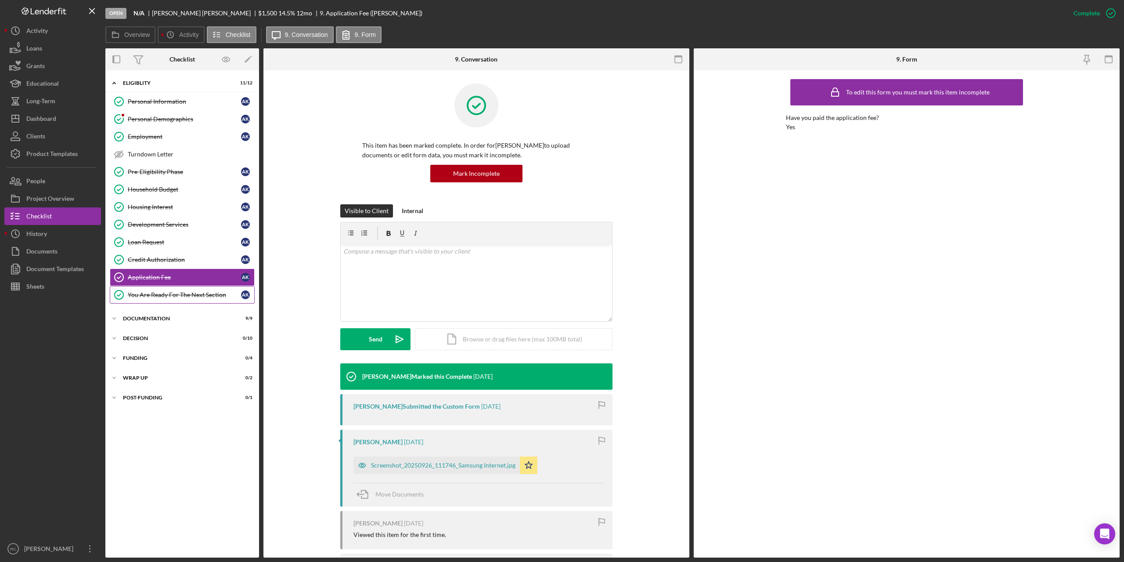
click at [162, 295] on div "You Are Ready For The Next Section" at bounding box center [184, 294] width 113 height 7
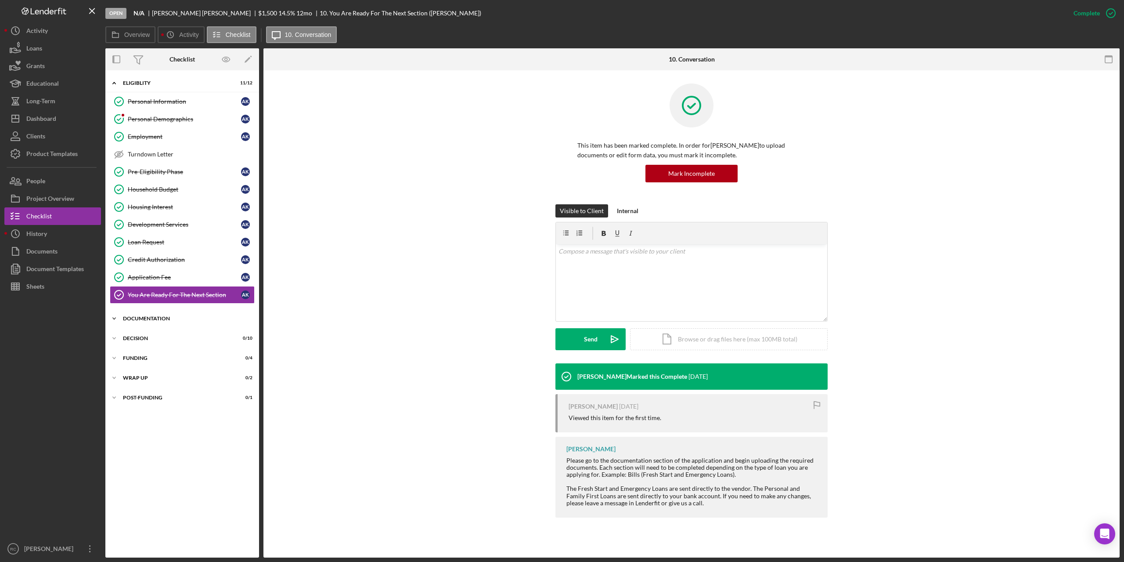
click at [159, 317] on div "Documentation" at bounding box center [185, 318] width 125 height 5
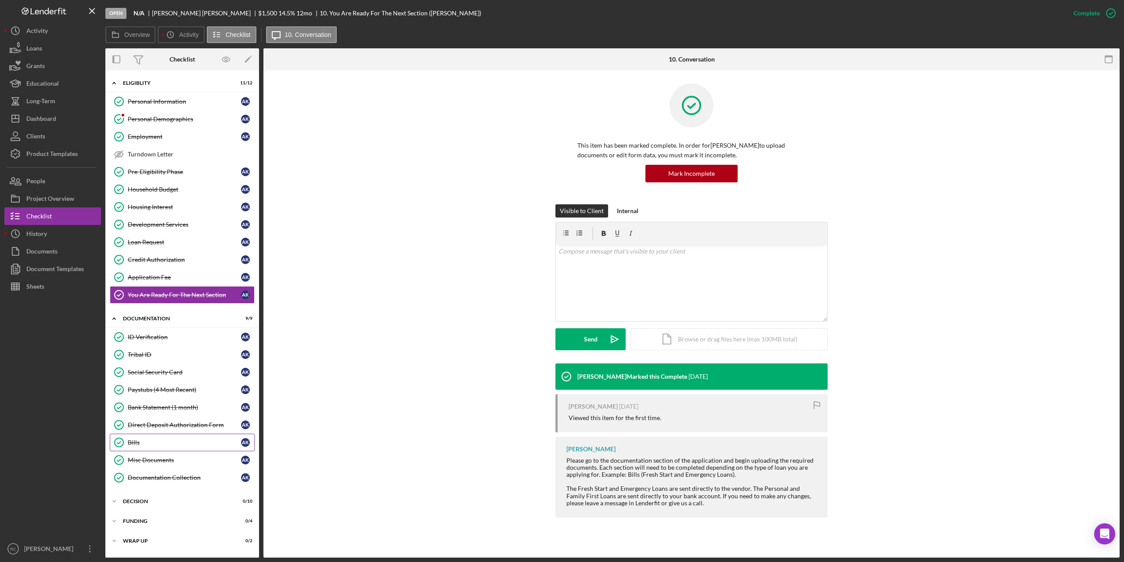
scroll to position [17, 0]
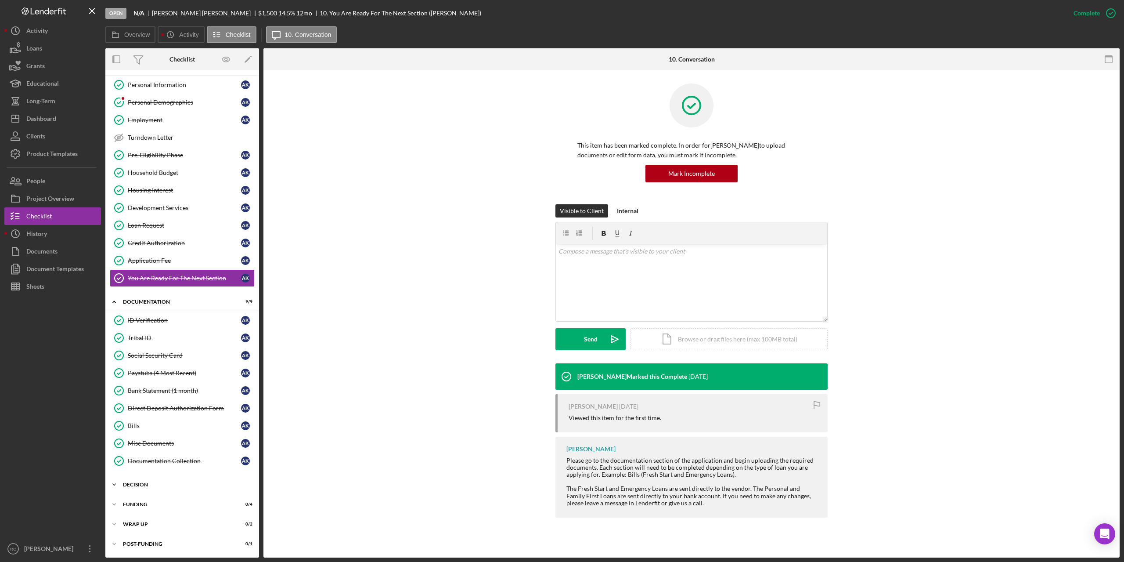
click at [140, 482] on div "Decision" at bounding box center [185, 484] width 125 height 5
click at [597, 255] on p at bounding box center [692, 251] width 267 height 10
click at [587, 338] on div "Send" at bounding box center [591, 339] width 14 height 22
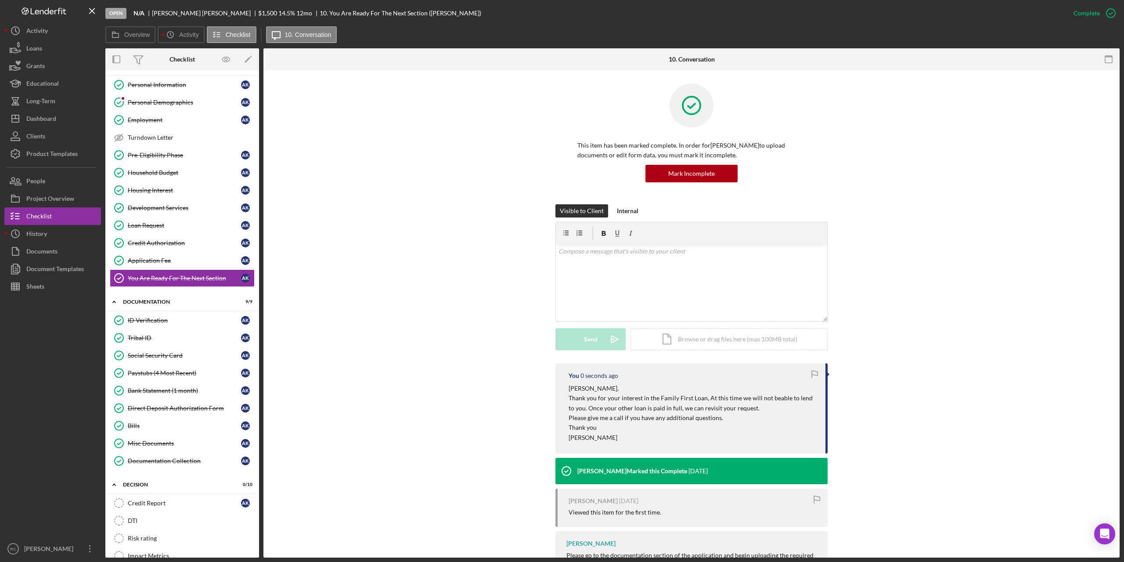
scroll to position [0, 0]
click at [55, 198] on div "Project Overview" at bounding box center [50, 200] width 48 height 20
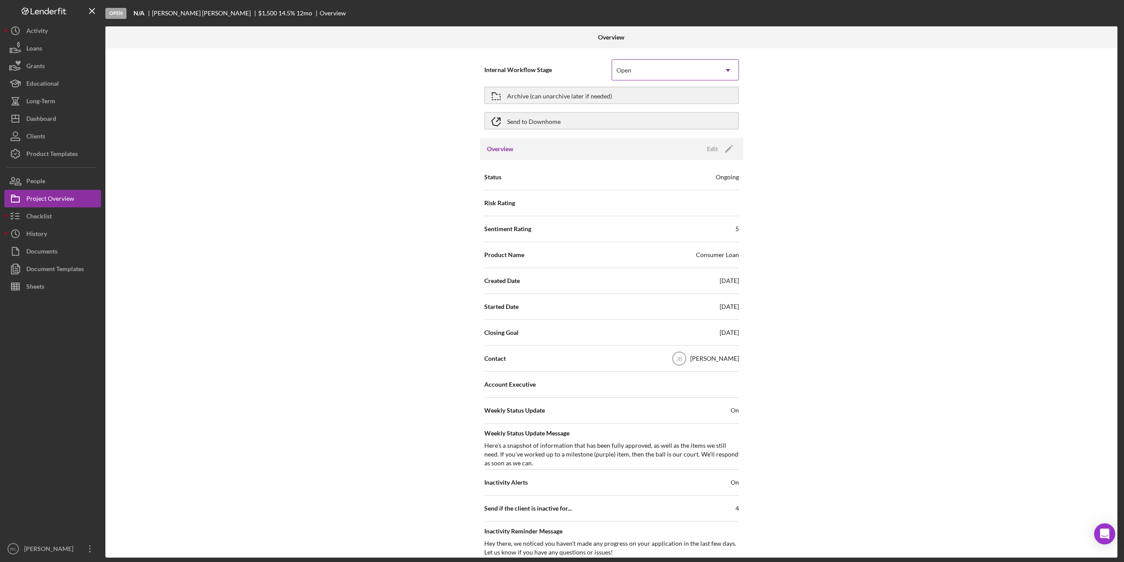
click at [642, 70] on div "Open" at bounding box center [664, 70] width 105 height 20
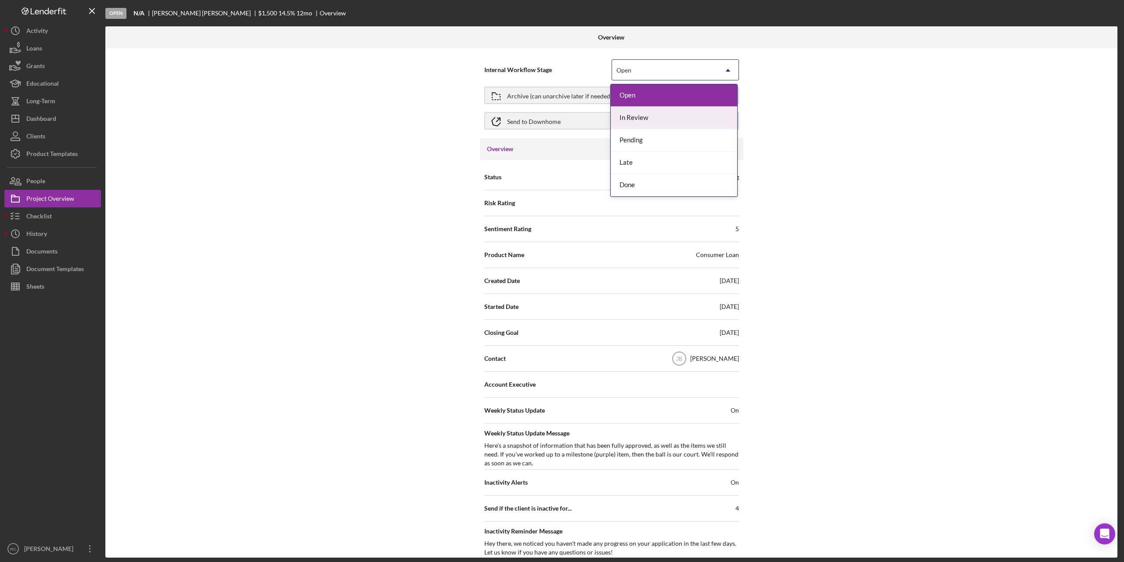
click at [636, 119] on div "In Review" at bounding box center [674, 118] width 126 height 22
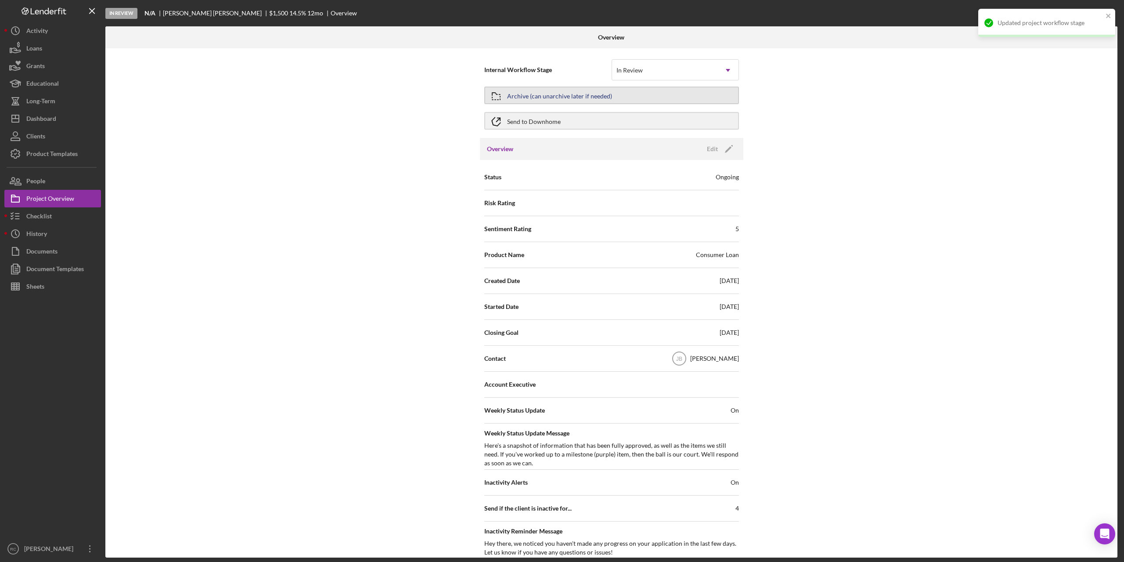
click at [606, 94] on div "Archive (can unarchive later if needed)" at bounding box center [559, 95] width 105 height 16
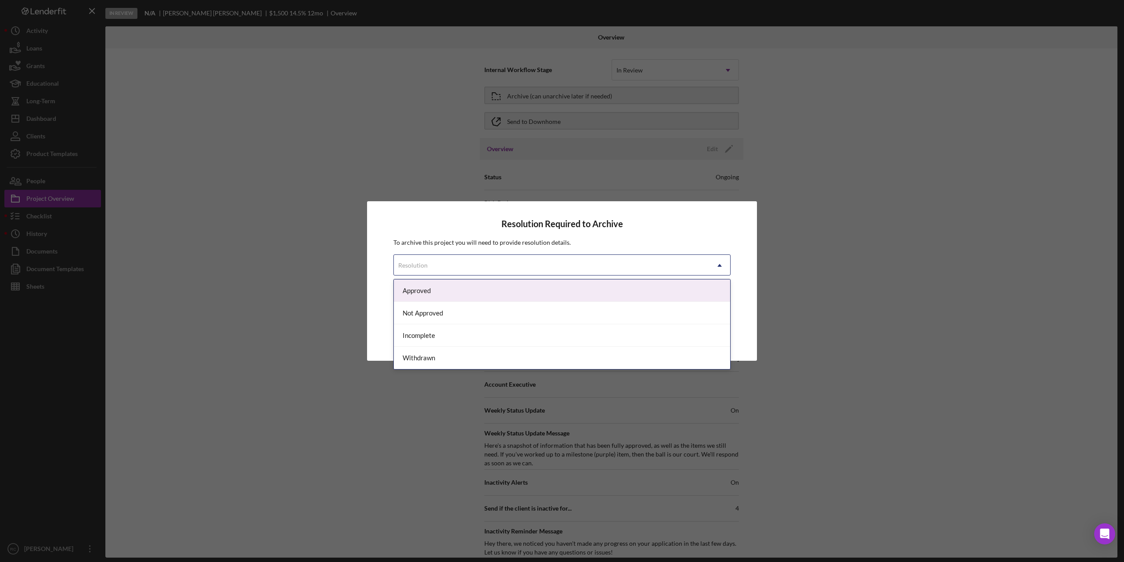
click at [609, 264] on div "Resolution" at bounding box center [551, 265] width 315 height 20
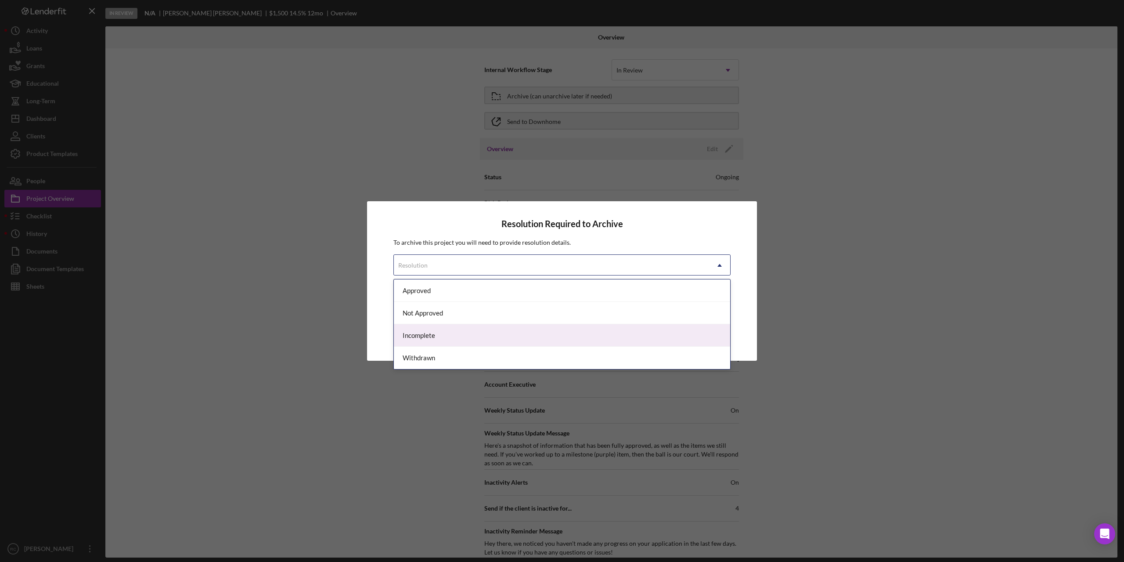
click at [554, 339] on div "Incomplete" at bounding box center [562, 335] width 336 height 22
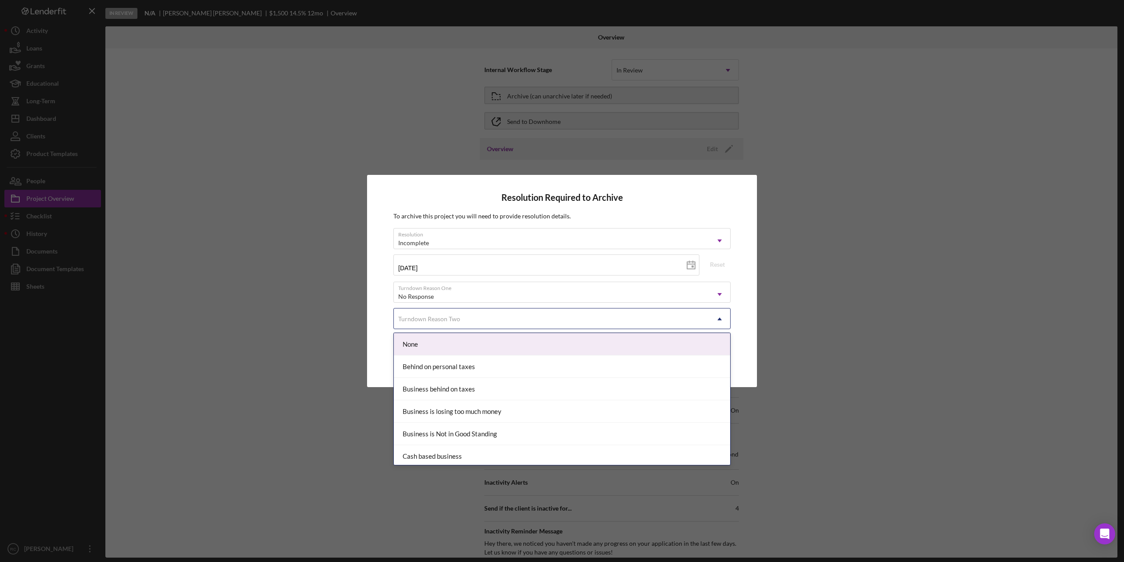
click at [635, 320] on div "Turndown Reason Two" at bounding box center [551, 319] width 315 height 20
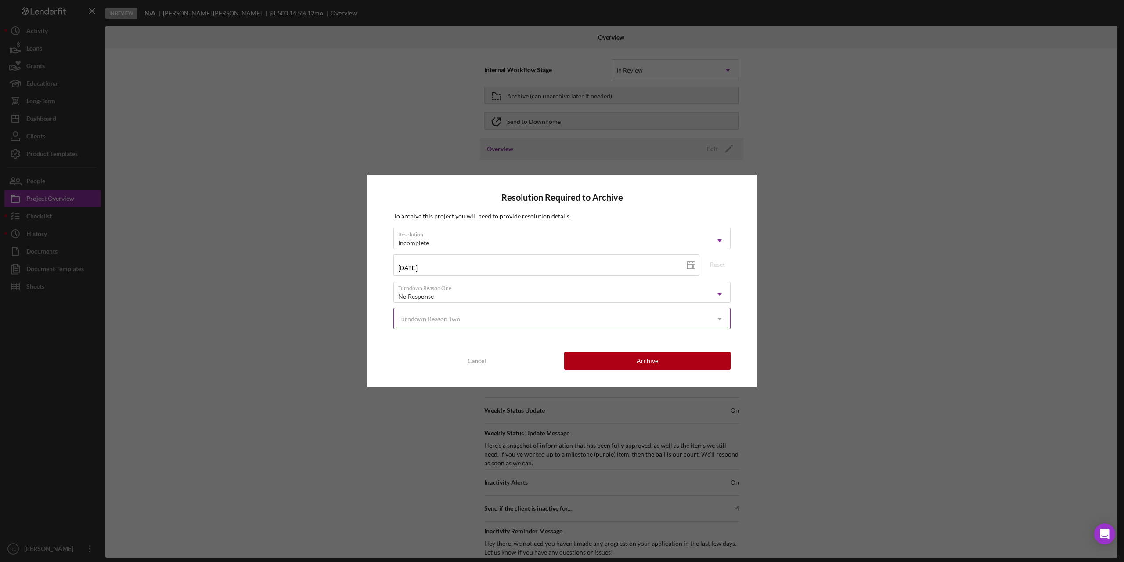
click at [635, 320] on div "Turndown Reason Two" at bounding box center [551, 319] width 315 height 20
click at [624, 322] on div "Turndown Reason Two" at bounding box center [551, 319] width 315 height 20
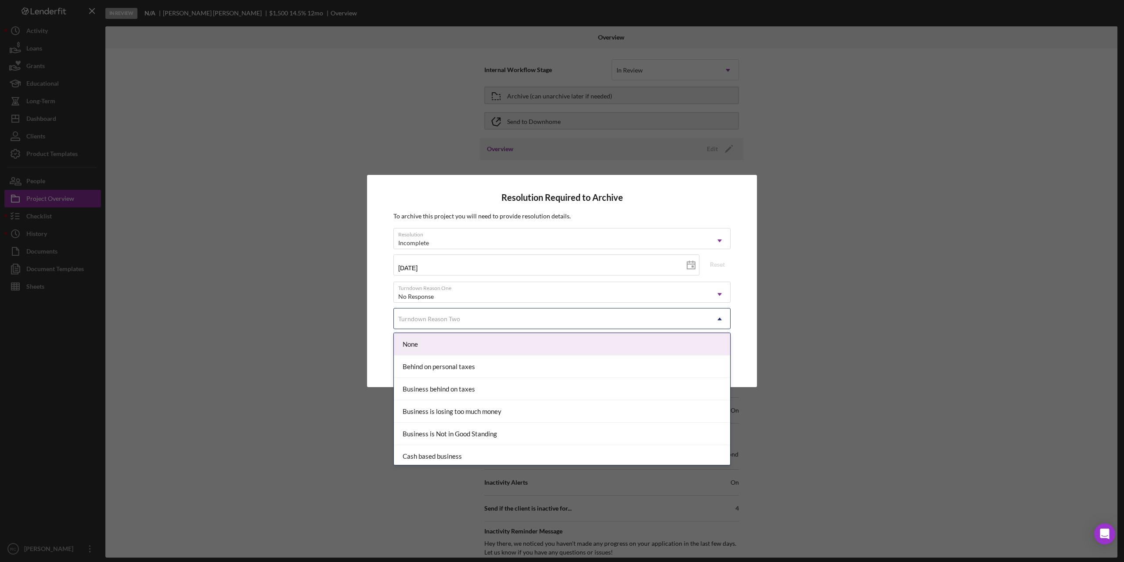
click at [443, 343] on div "None" at bounding box center [562, 344] width 336 height 22
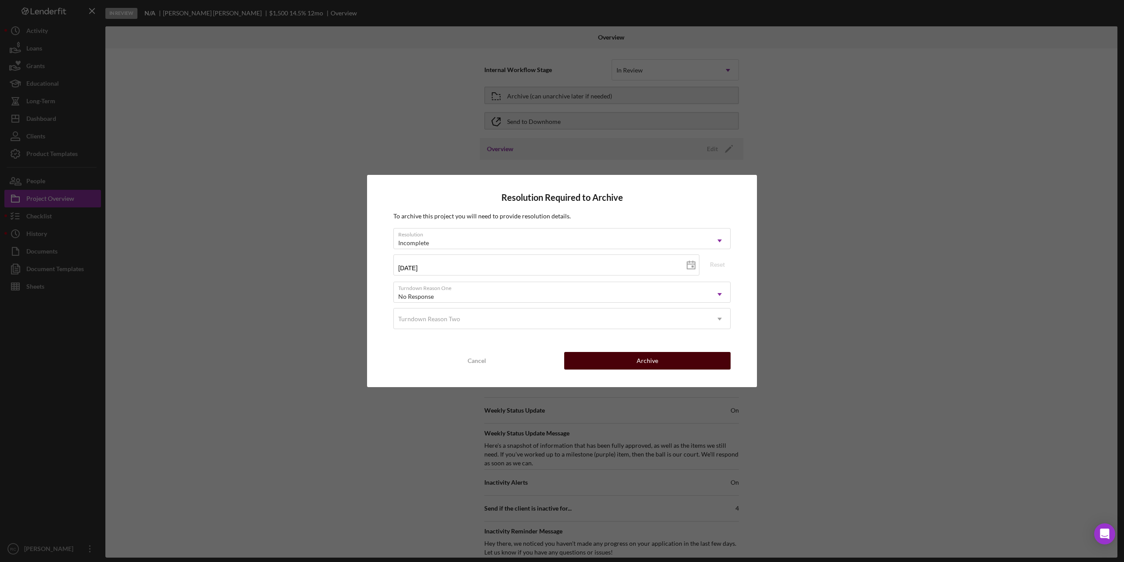
click at [634, 359] on button "Archive" at bounding box center [647, 361] width 166 height 18
